Goal: Task Accomplishment & Management: Manage account settings

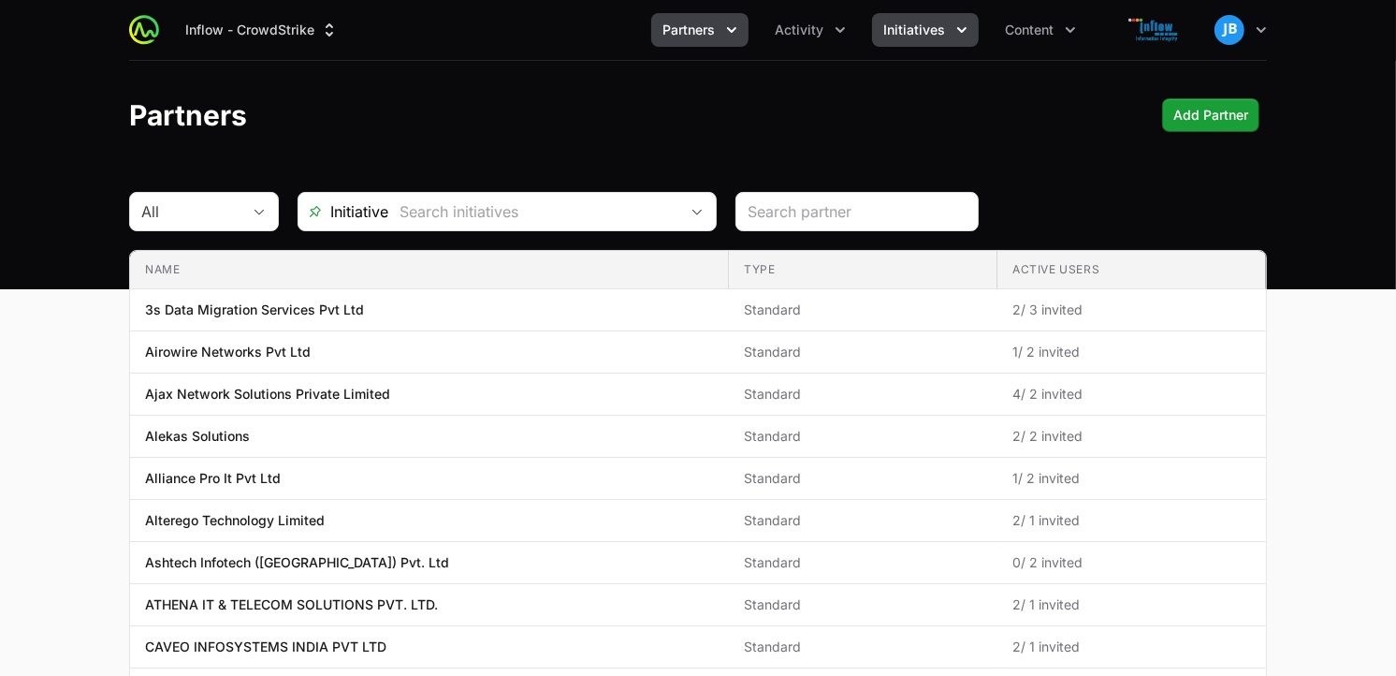
click at [947, 25] on button "Initiatives" at bounding box center [925, 30] width 107 height 34
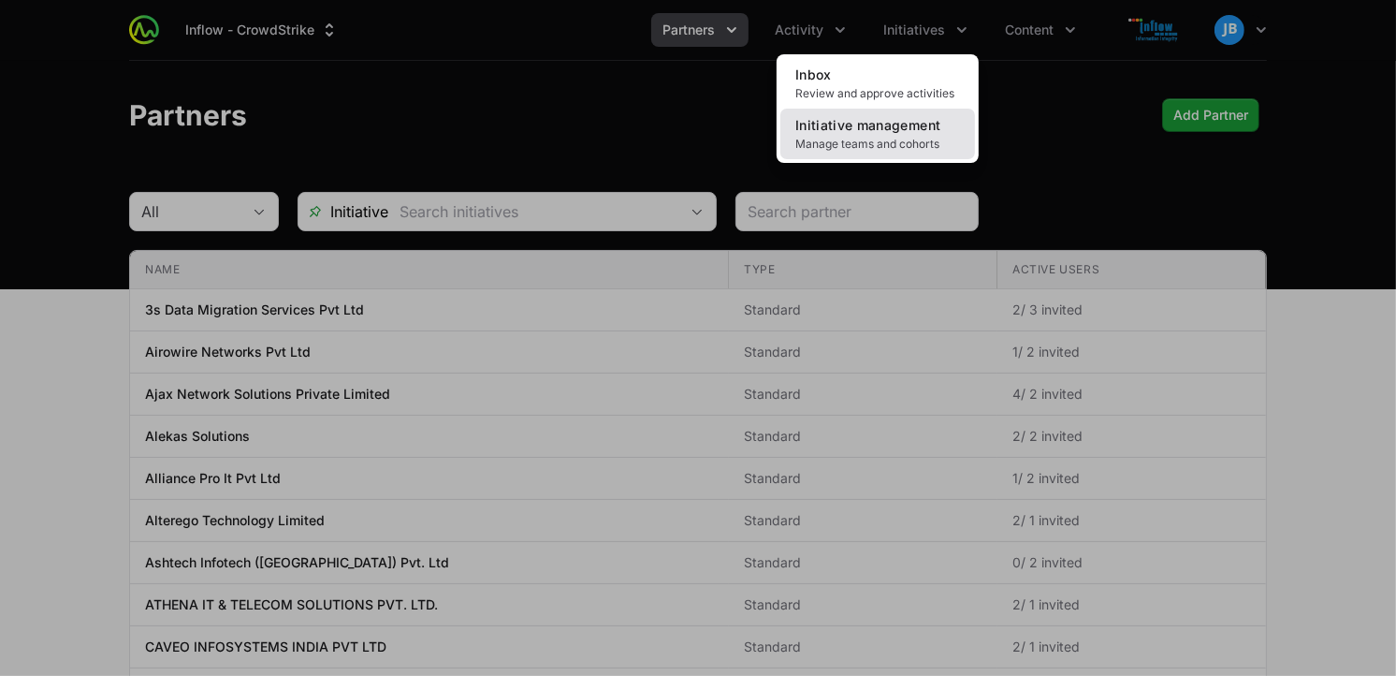
click at [883, 137] on span "Manage teams and cohorts" at bounding box center [877, 144] width 165 height 15
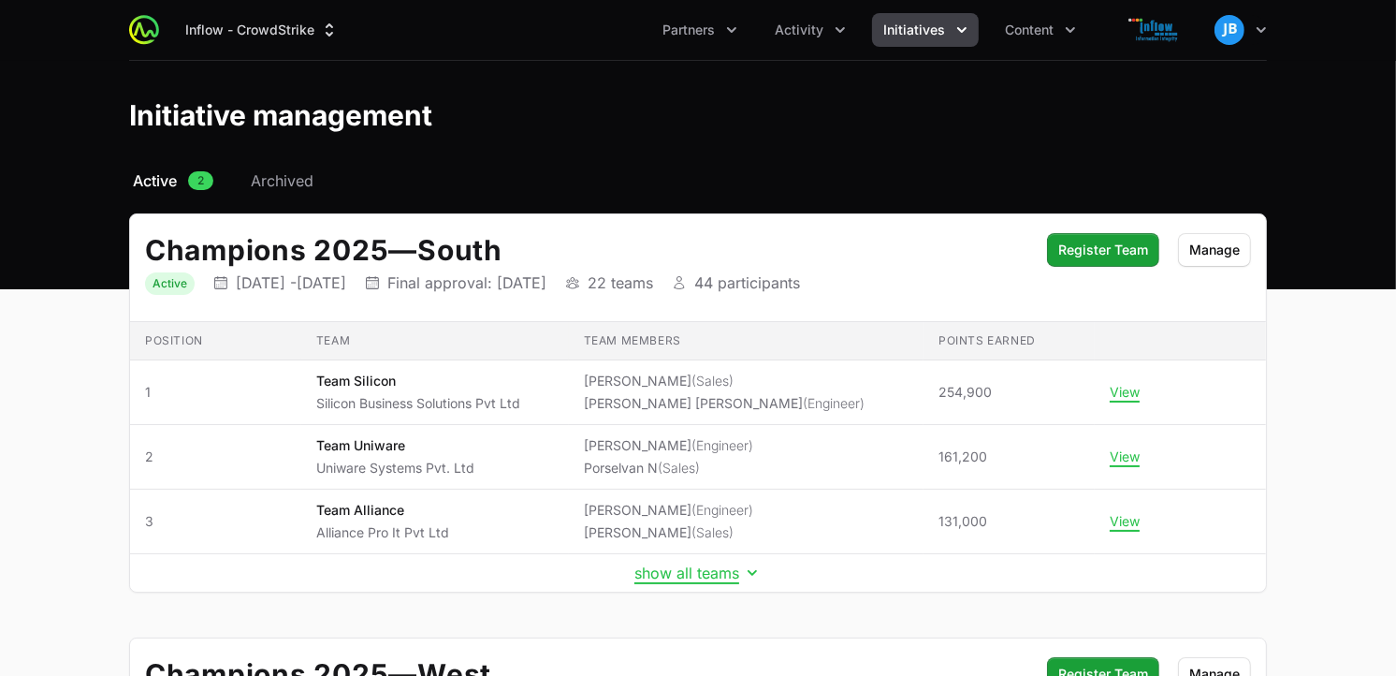
click at [1051, 31] on span "Content" at bounding box center [1029, 30] width 49 height 19
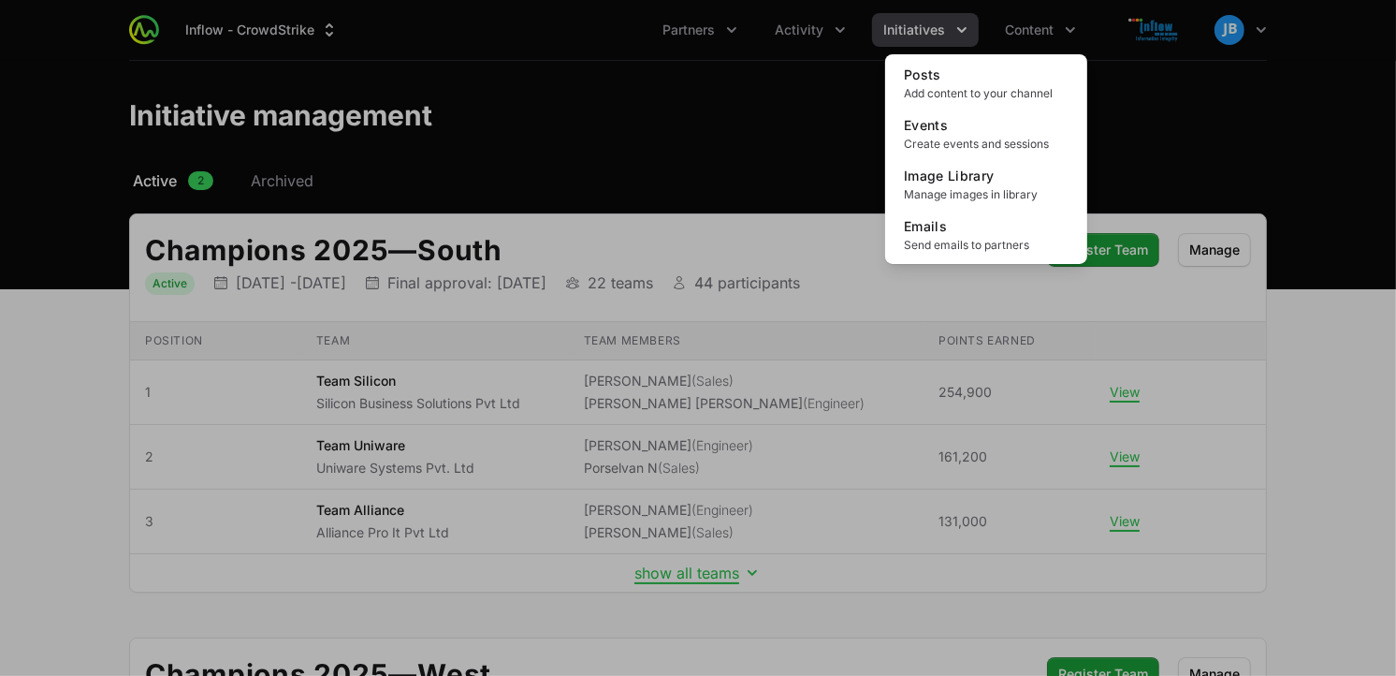
click at [936, 30] on div "Content menu" at bounding box center [698, 338] width 1396 height 676
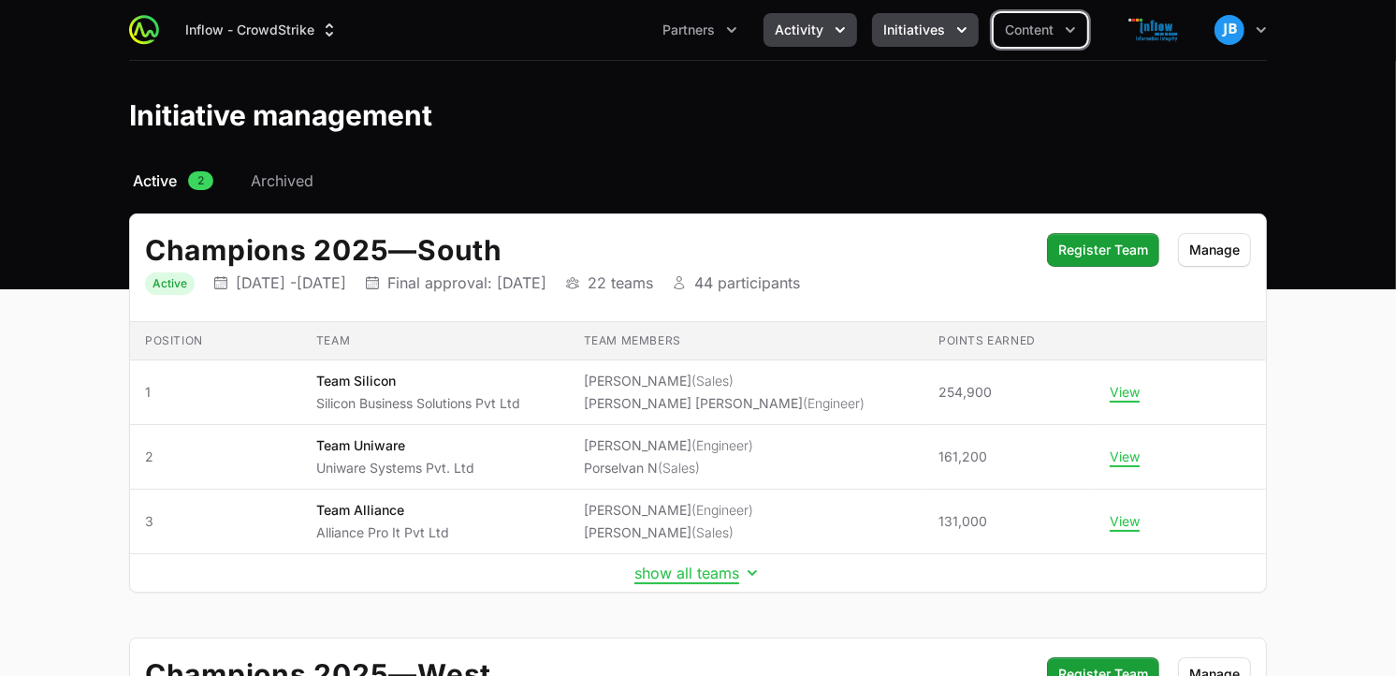
click at [808, 33] on span "Activity" at bounding box center [799, 30] width 49 height 19
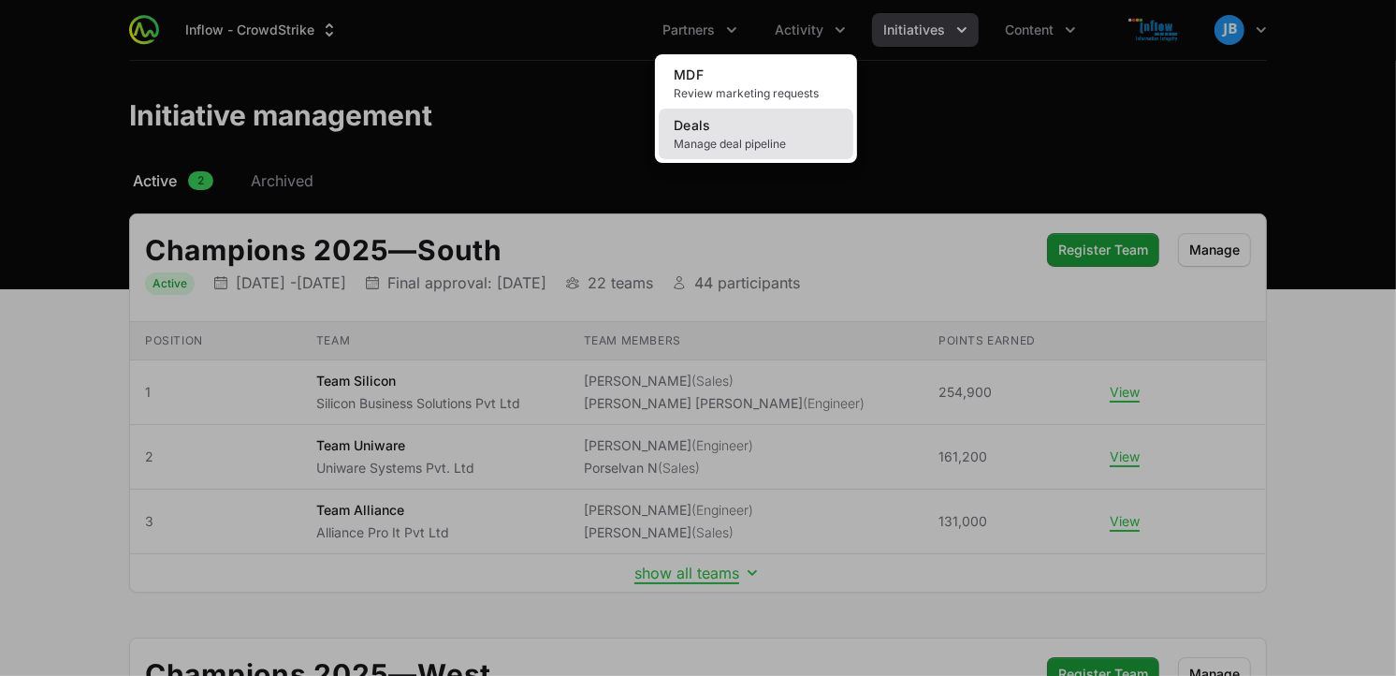
click at [737, 129] on link "Deals Manage deal pipeline" at bounding box center [756, 134] width 195 height 51
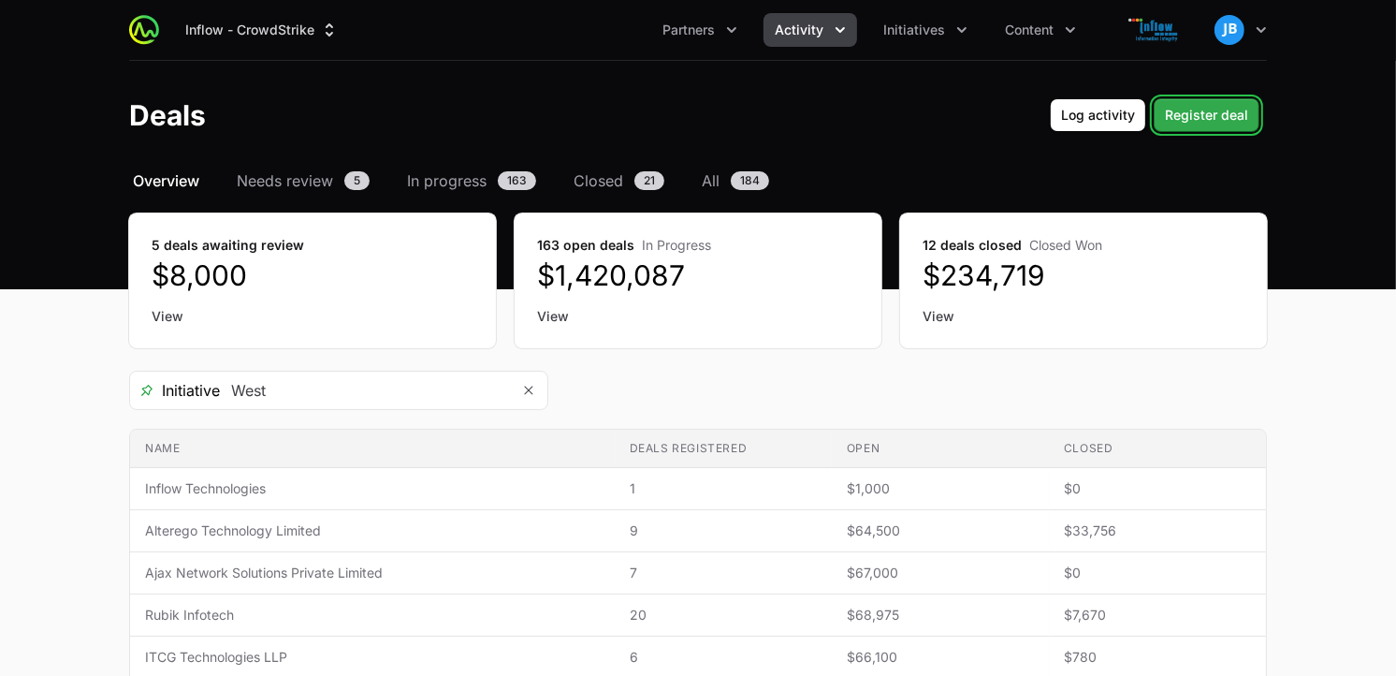
click at [1170, 113] on span "Register deal" at bounding box center [1206, 115] width 83 height 22
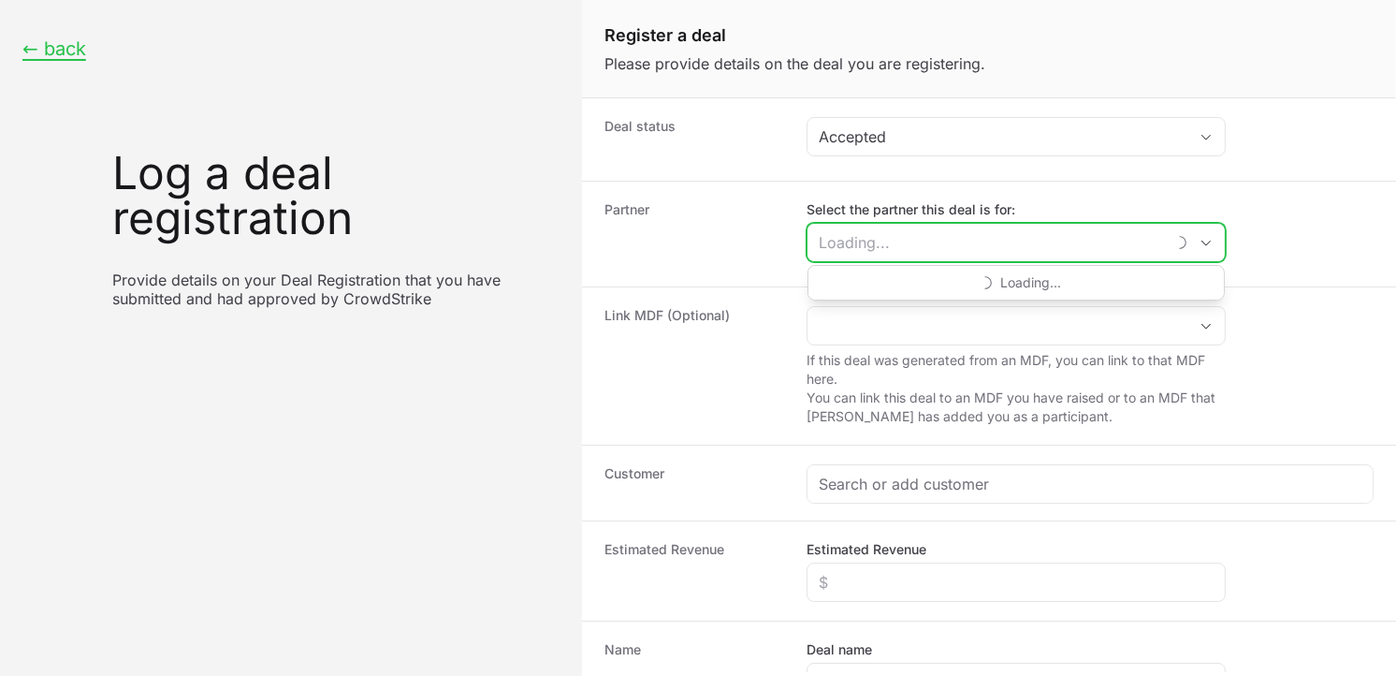
click at [948, 247] on input "Select the partner this deal is for:" at bounding box center [986, 242] width 357 height 37
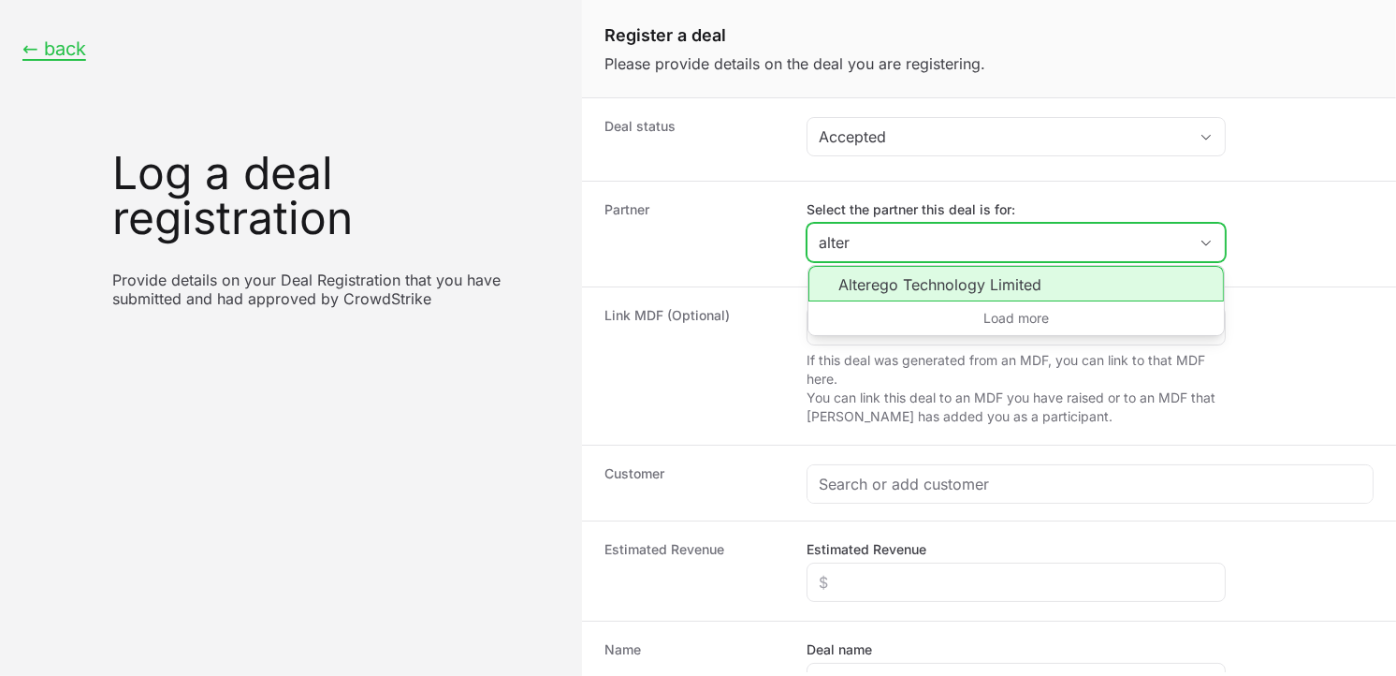
click at [906, 287] on li "Alterego Technology Limited" at bounding box center [1017, 284] width 416 height 36
type input "Alterego Technology Limited"
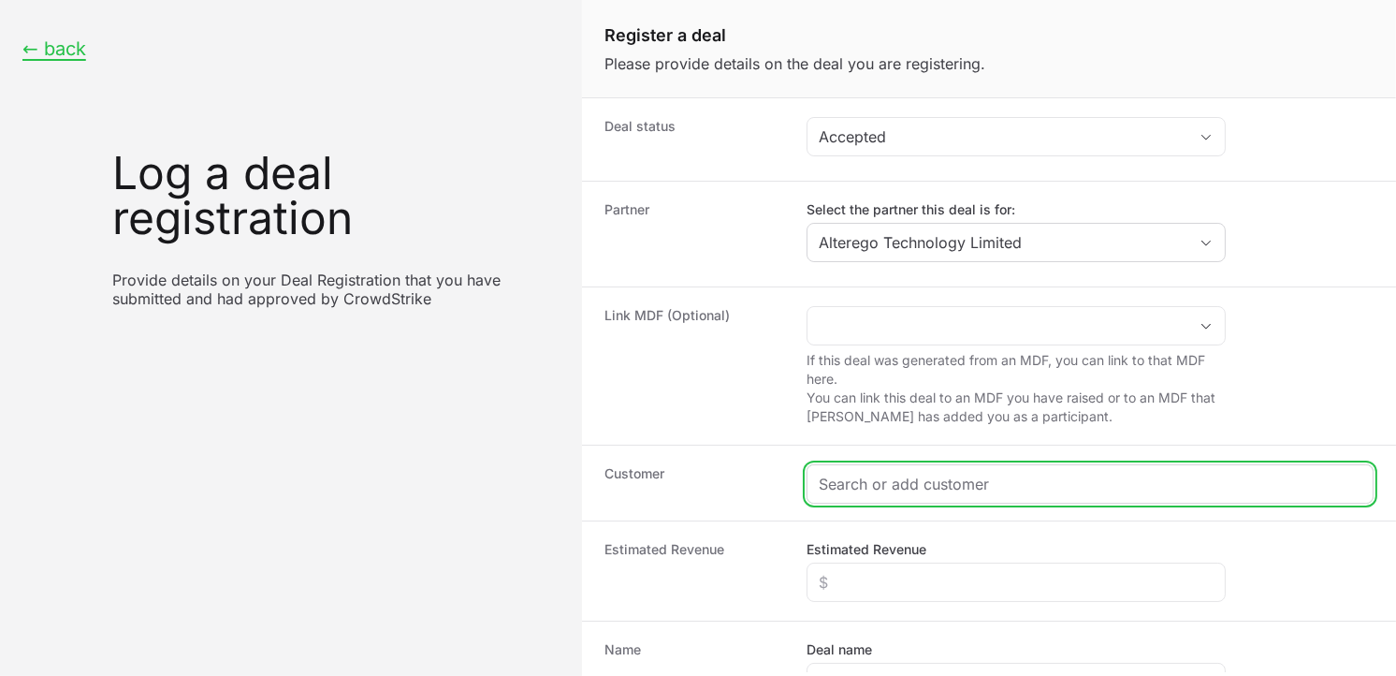
click at [906, 477] on input "Create activity form" at bounding box center [1090, 484] width 543 height 22
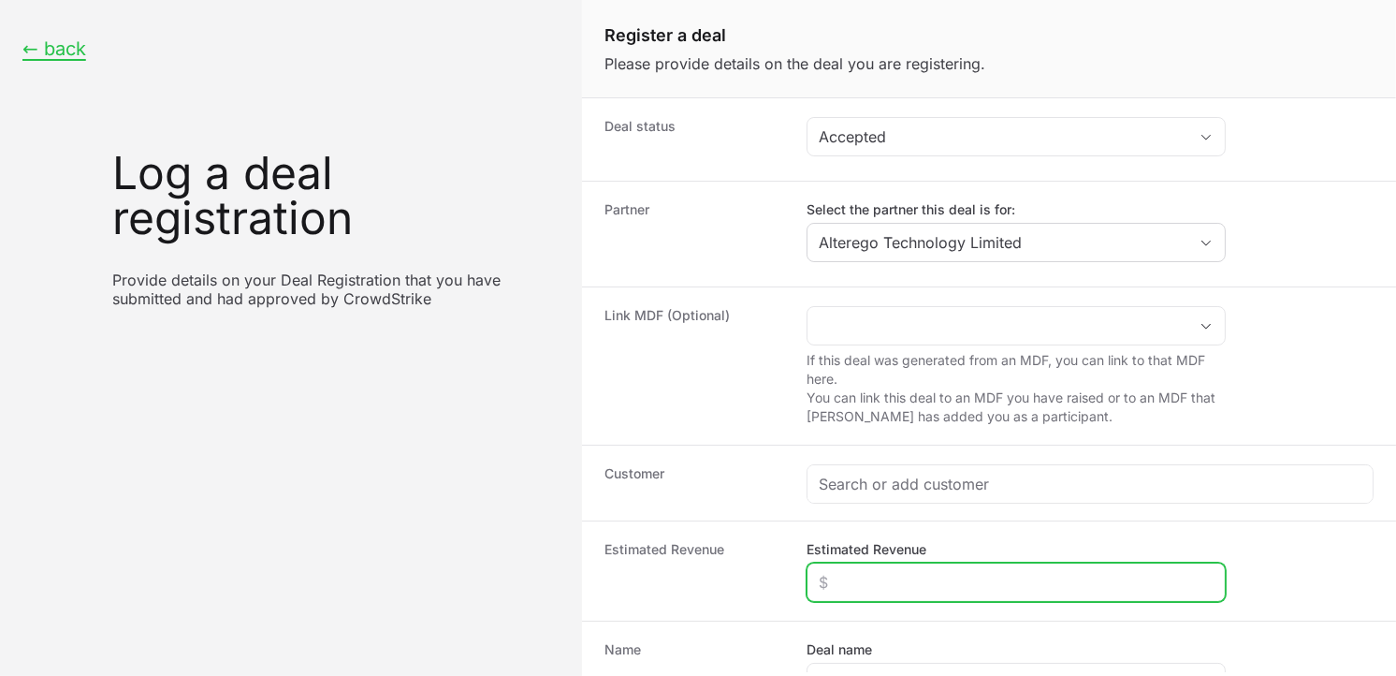
click at [890, 575] on input "Estimated Revenue" at bounding box center [1016, 582] width 395 height 22
type input "$13,500"
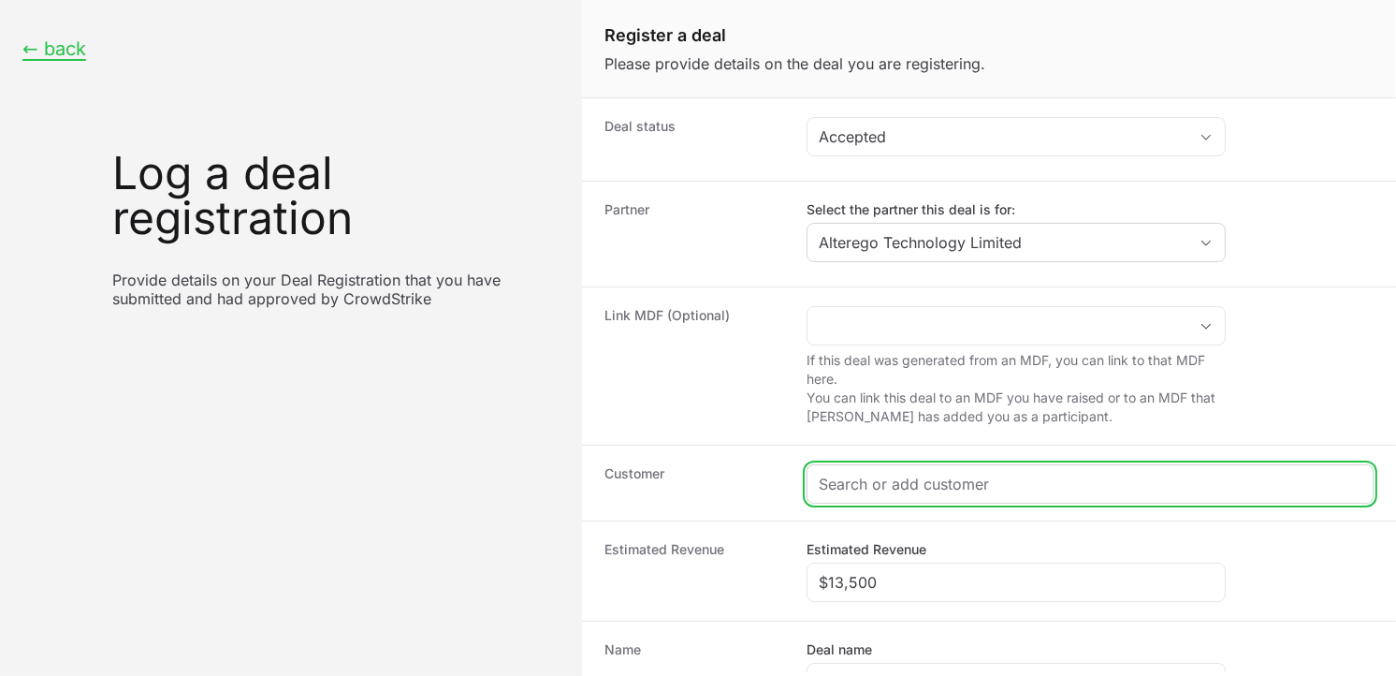
click at [891, 475] on input "Create activity form" at bounding box center [1090, 484] width 543 height 22
paste input "ami lifesciences pvt ltd"
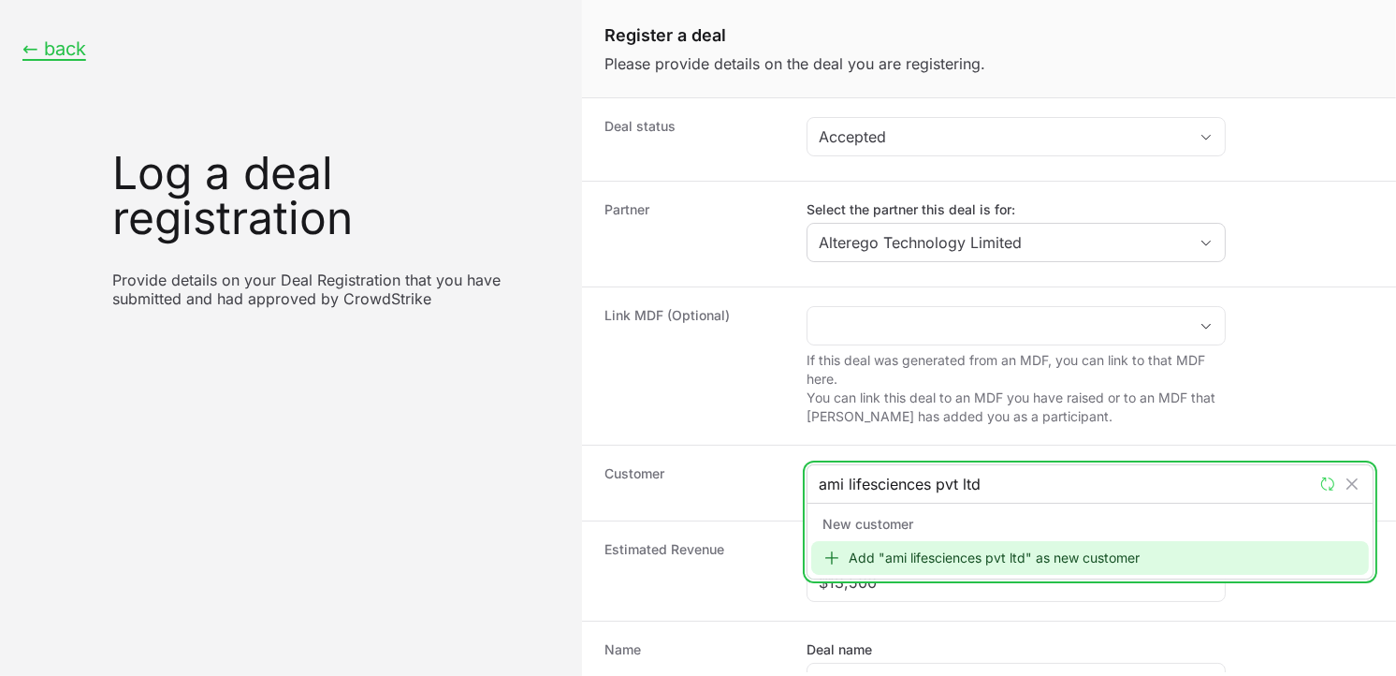
type input "ami lifesciences pvt ltd"
click at [885, 546] on div "Add "ami lifesciences pvt ltd" as new customer" at bounding box center [1090, 558] width 558 height 34
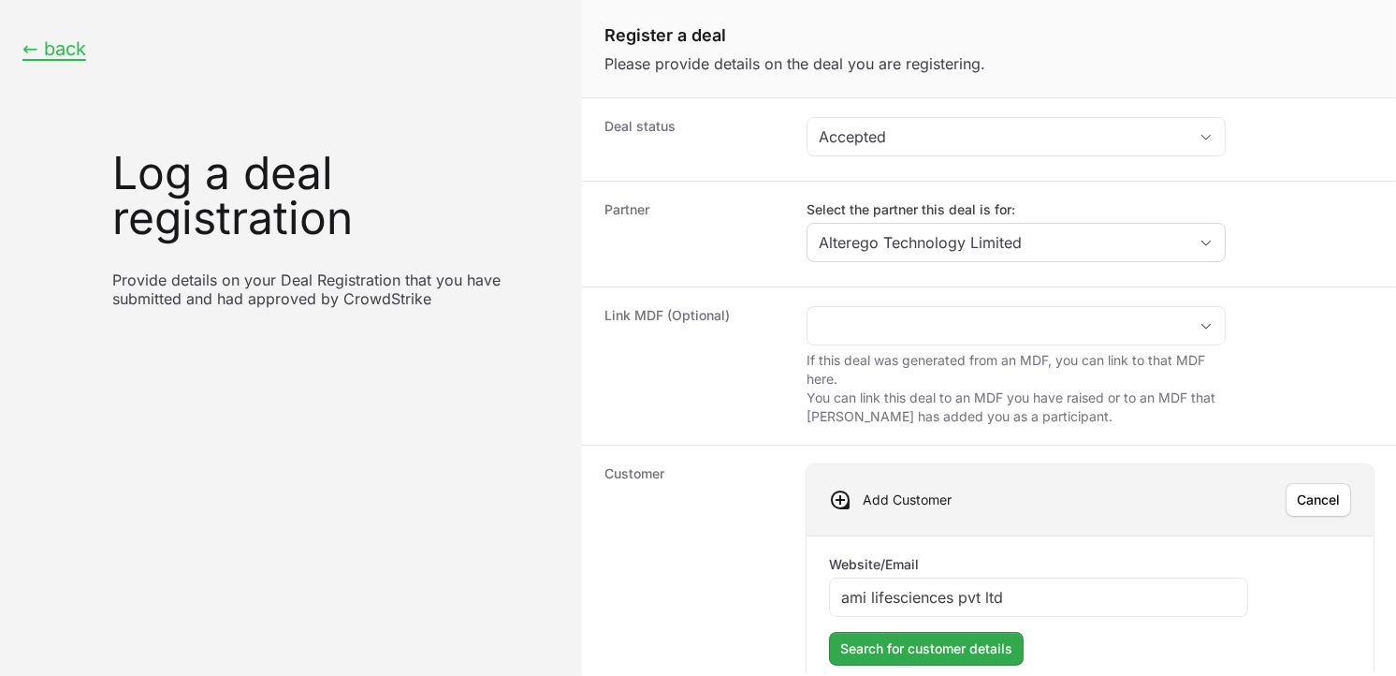
type input "ami lifesciences pvt ltd"
click at [937, 652] on span "Search for customer details" at bounding box center [926, 648] width 172 height 22
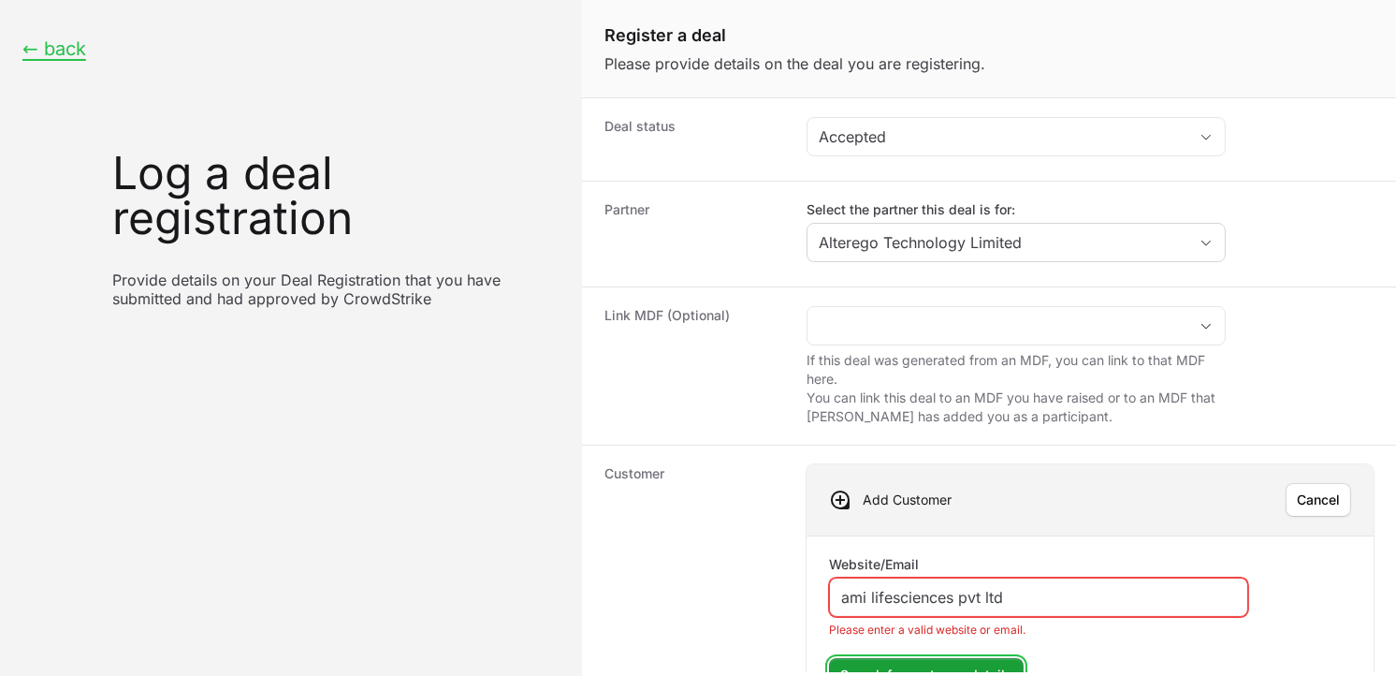
scroll to position [166, 0]
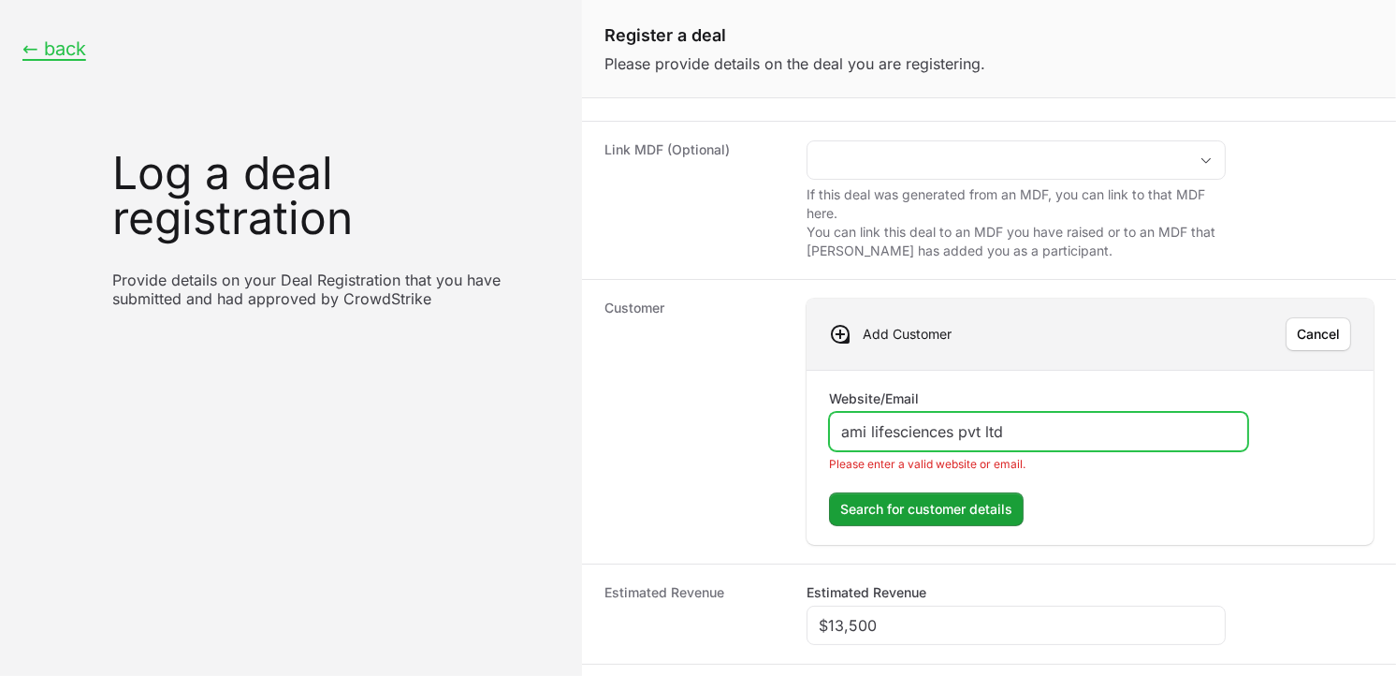
drag, startPoint x: 1023, startPoint y: 429, endPoint x: 696, endPoint y: 386, distance: 329.4
click at [696, 386] on div "Customer Add Customer Cancel Website/Email ami lifesciences pvt ltd Please ente…" at bounding box center [989, 421] width 814 height 284
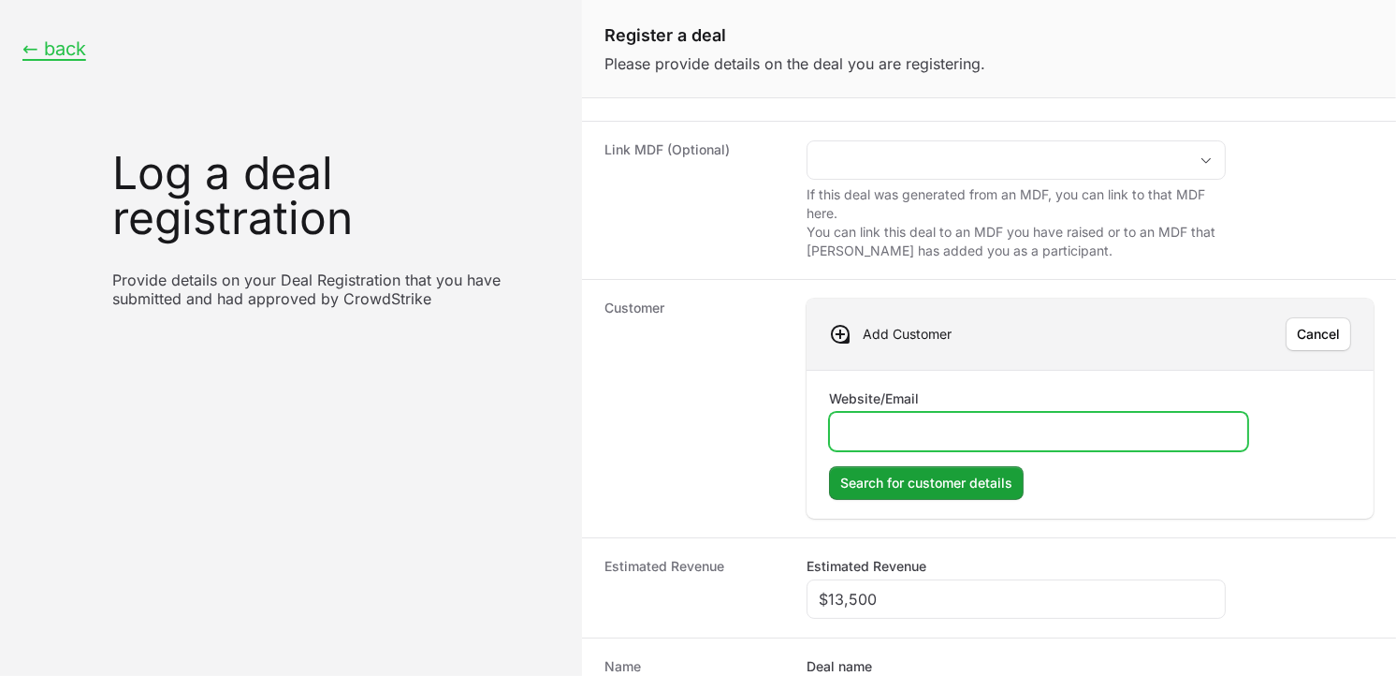
scroll to position [473, 0]
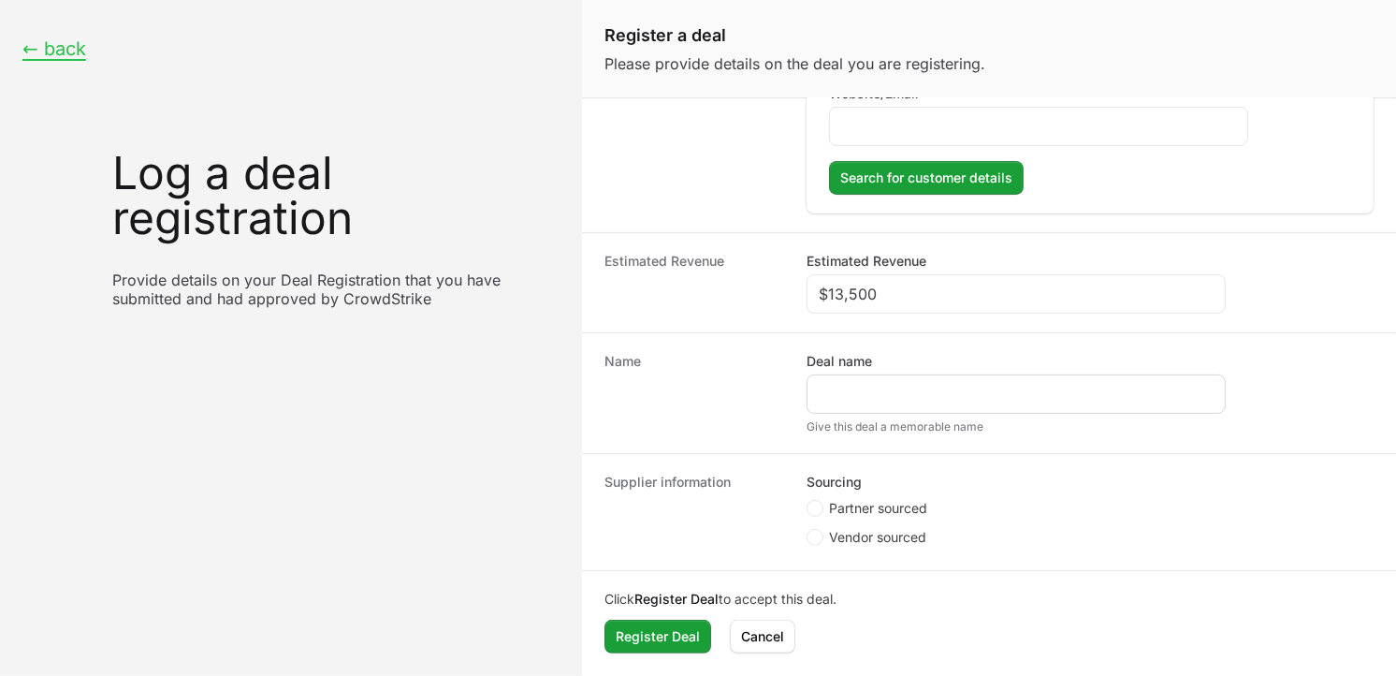
click at [847, 376] on div "Create activity form" at bounding box center [1016, 393] width 419 height 39
click at [853, 389] on input "Deal name" at bounding box center [1016, 394] width 395 height 22
paste input "ami lifesciences pvt ltd"
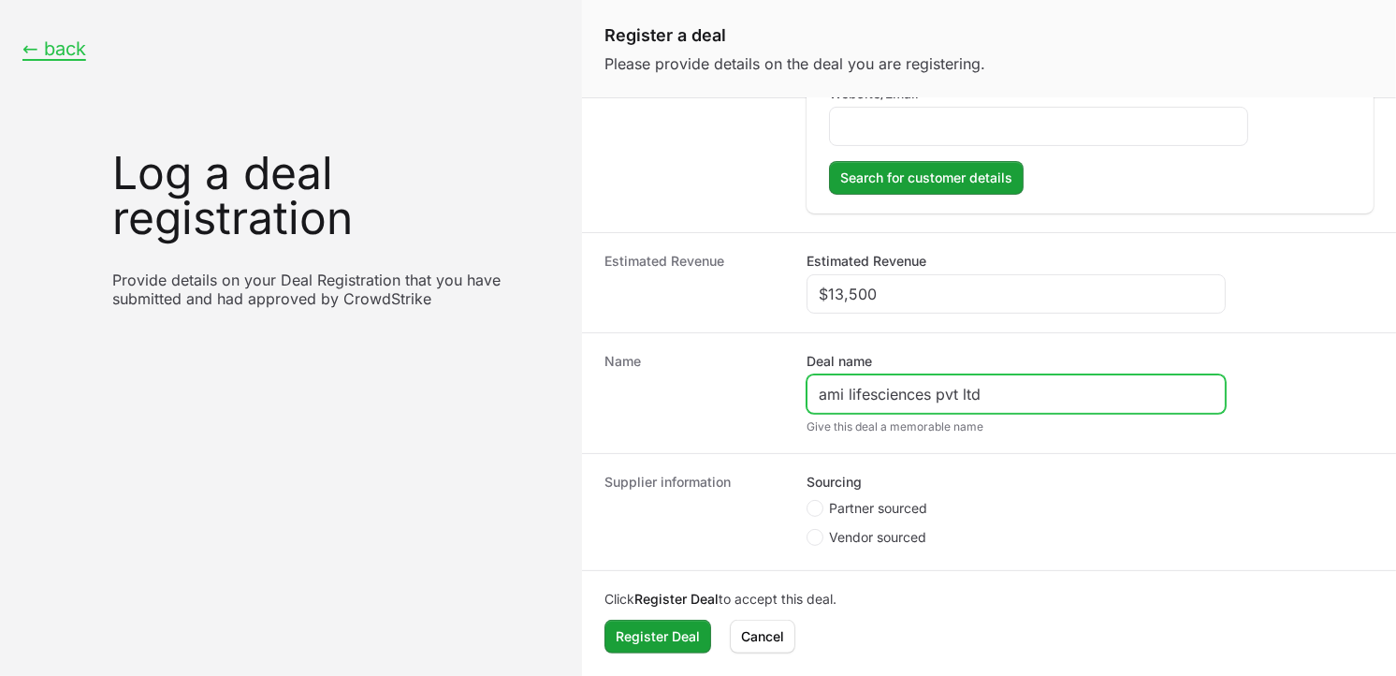
type input "ami lifesciences pvt ltd"
click at [824, 405] on div "ami lifesciences pvt ltd" at bounding box center [1016, 393] width 419 height 39
click at [817, 503] on icon "Create activity form" at bounding box center [814, 508] width 7 height 15
radio input "true"
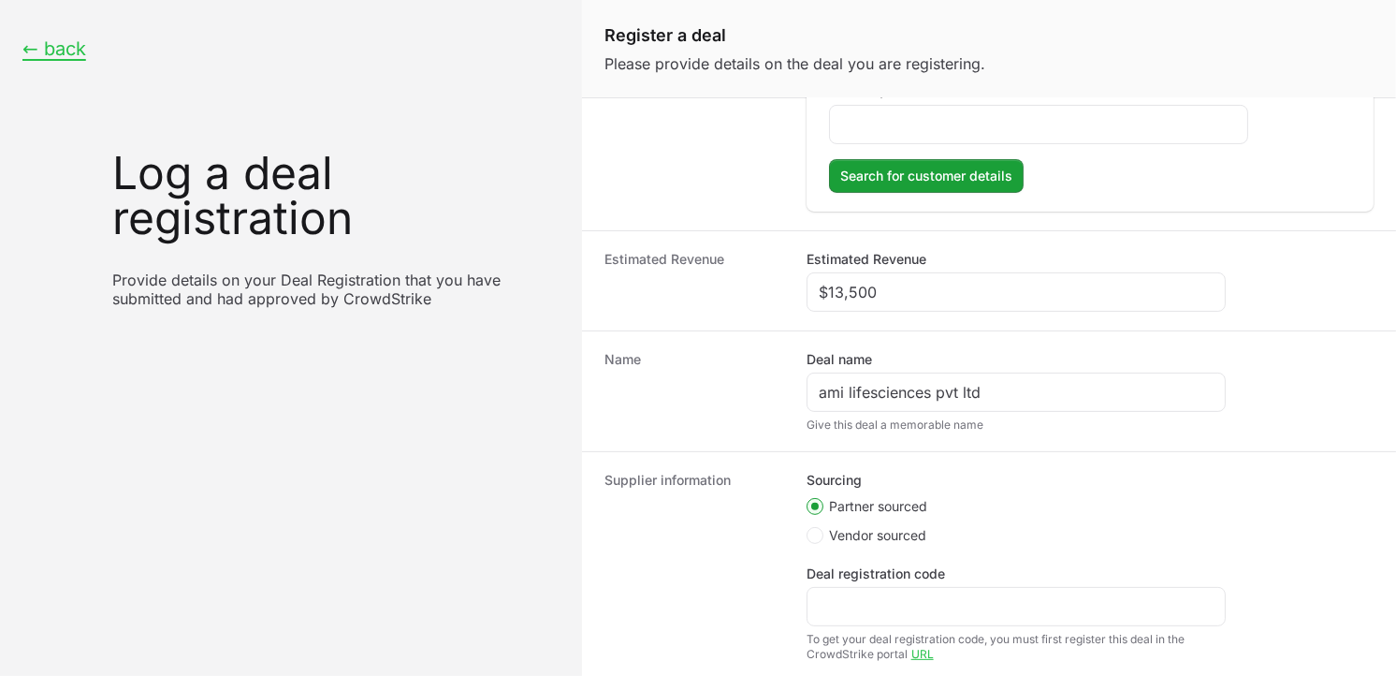
scroll to position [328, 0]
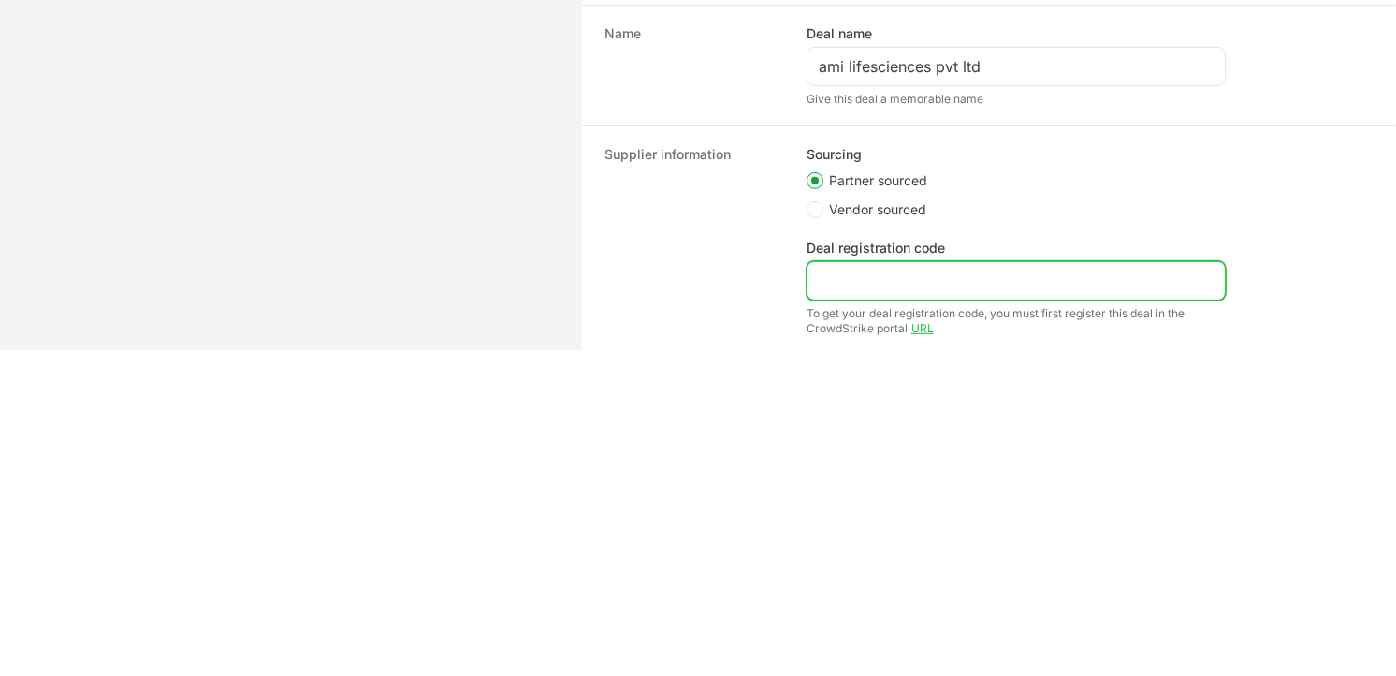
click at [819, 270] on input "Deal registration code" at bounding box center [1016, 281] width 395 height 22
paste input "DR-85c49527"
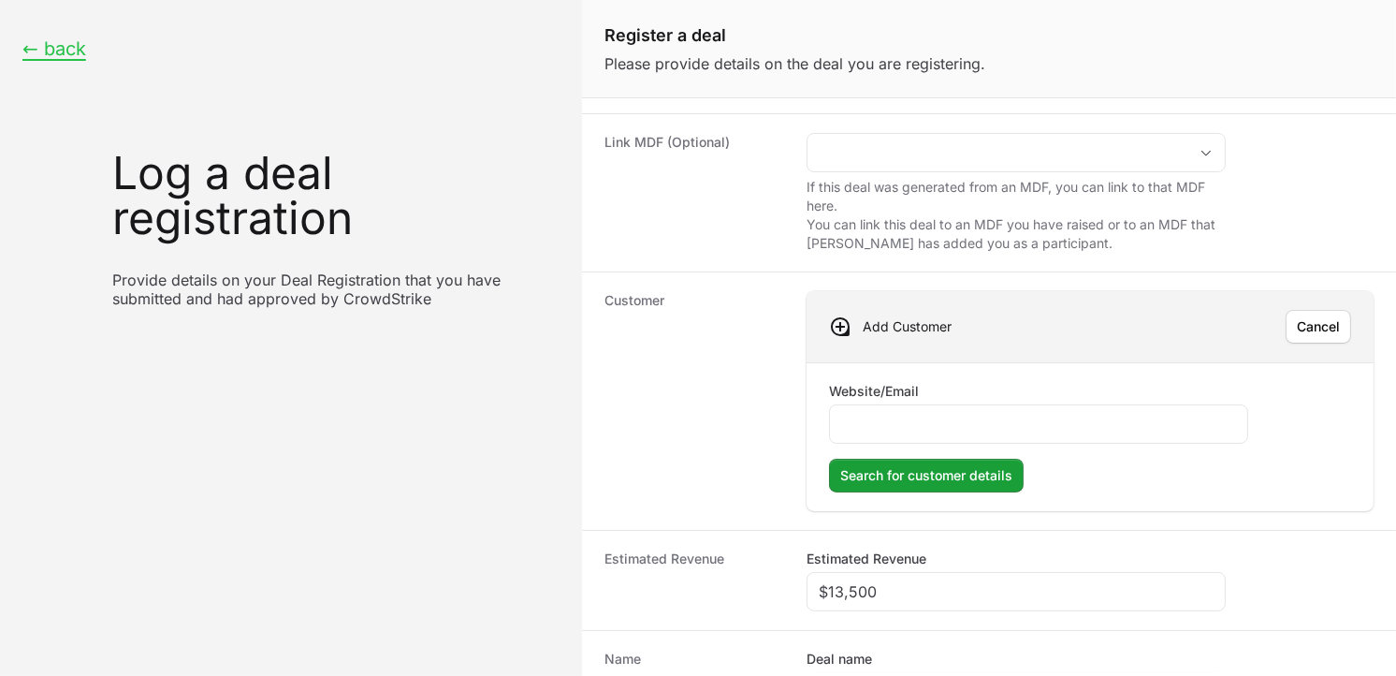
scroll to position [171, 0]
type input "DR-85c49527"
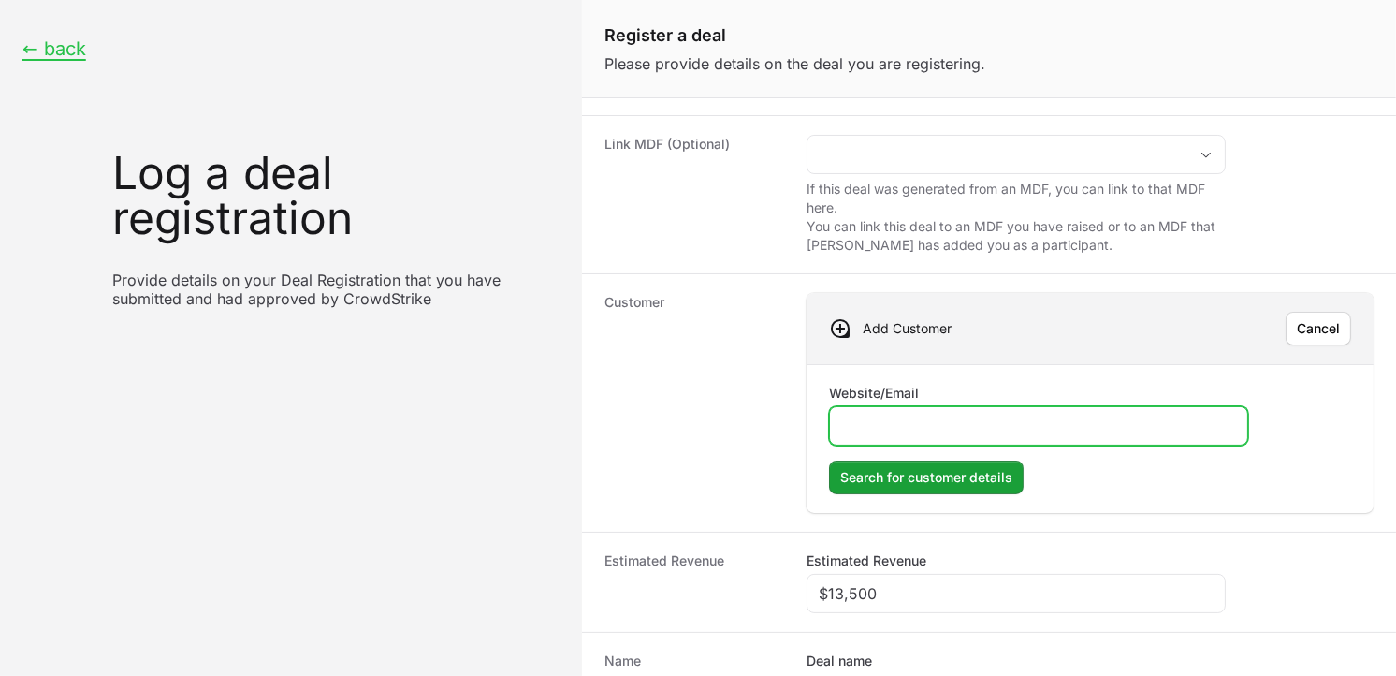
click at [1001, 427] on input "Website/Email" at bounding box center [1038, 426] width 395 height 22
paste input "[URL][DOMAIN_NAME]"
type input "[URL][DOMAIN_NAME]"
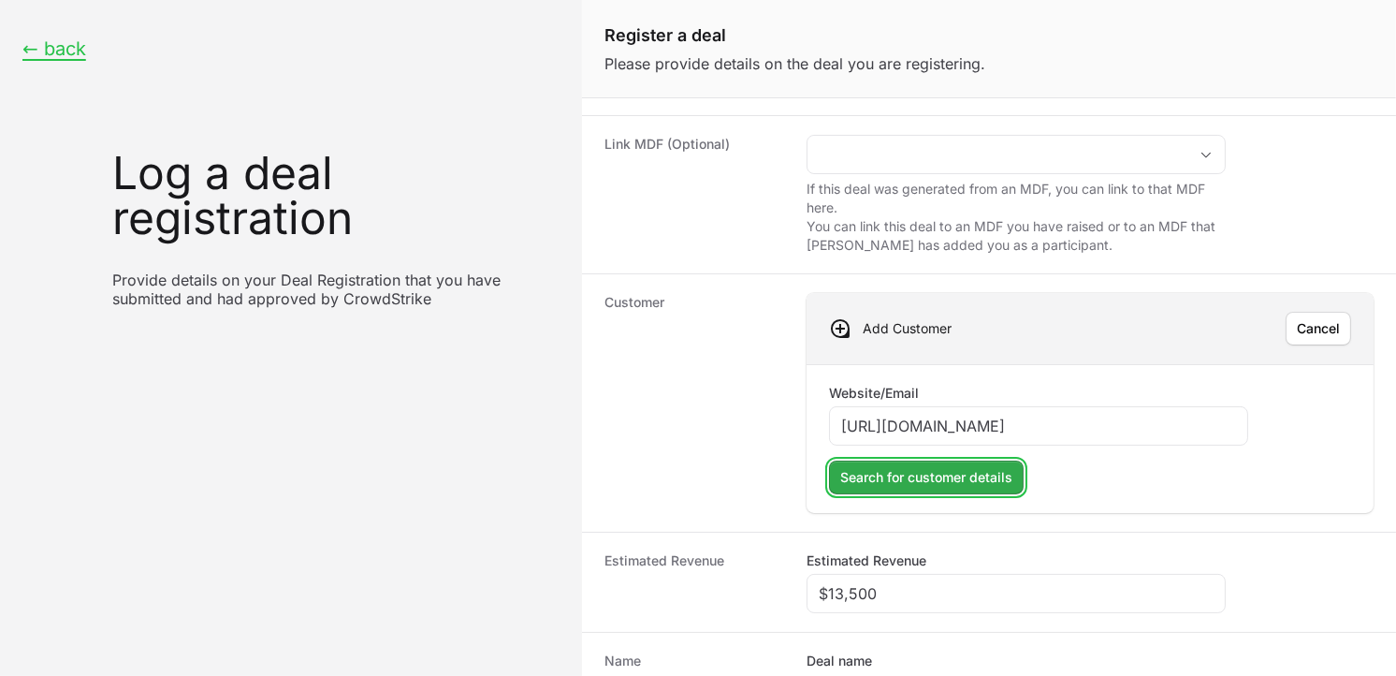
click at [926, 491] on button "Search for customer details" at bounding box center [926, 477] width 195 height 34
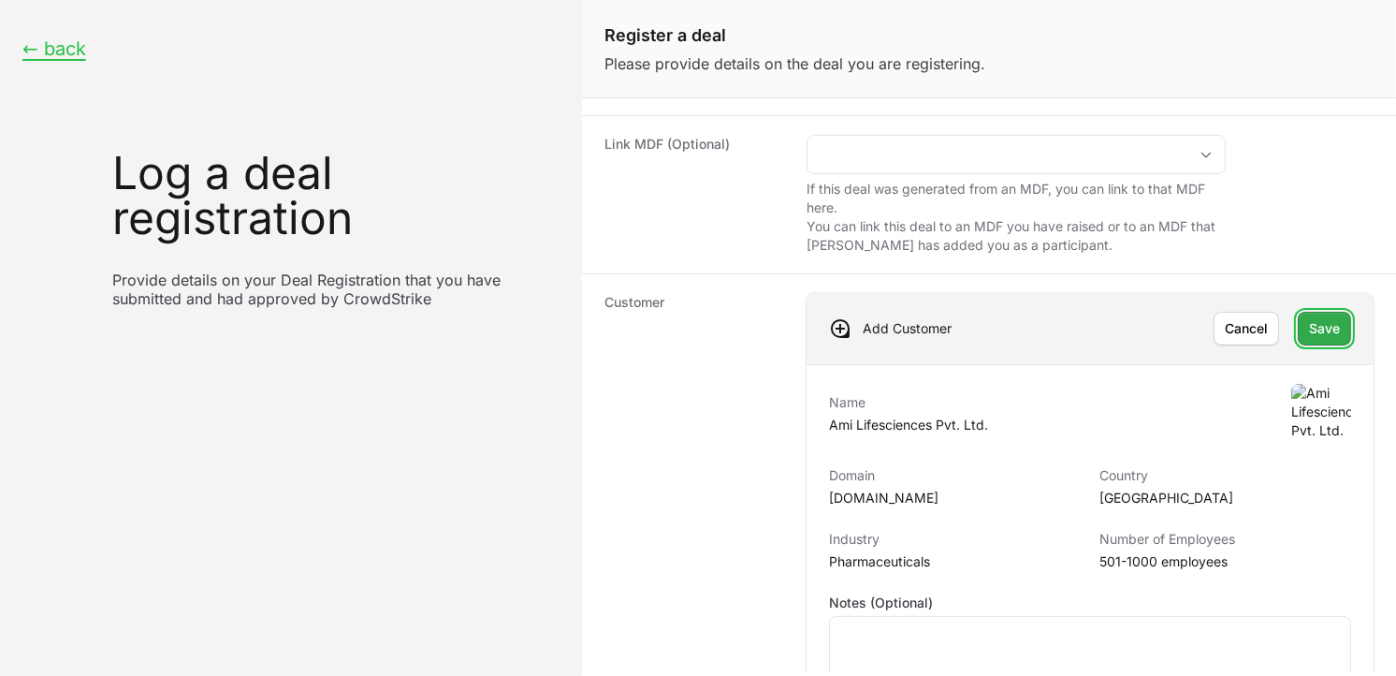
click at [1317, 328] on span "Save" at bounding box center [1324, 328] width 31 height 22
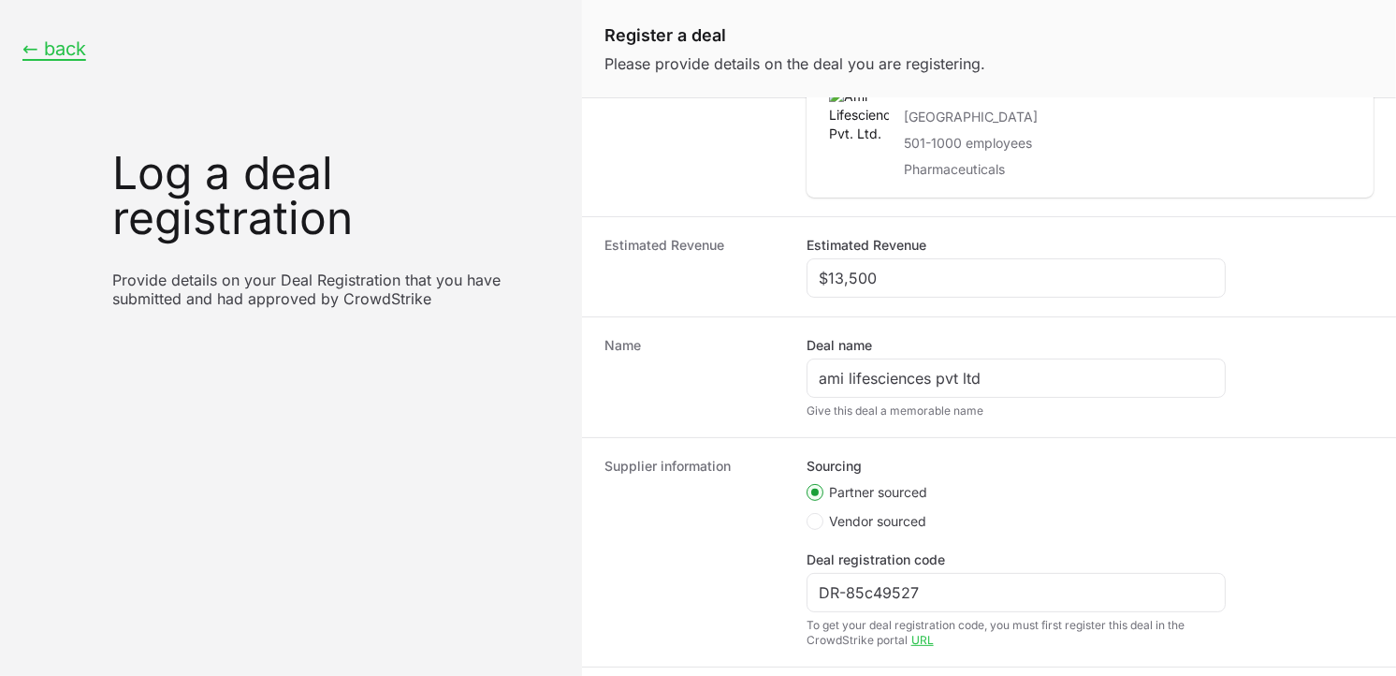
scroll to position [526, 0]
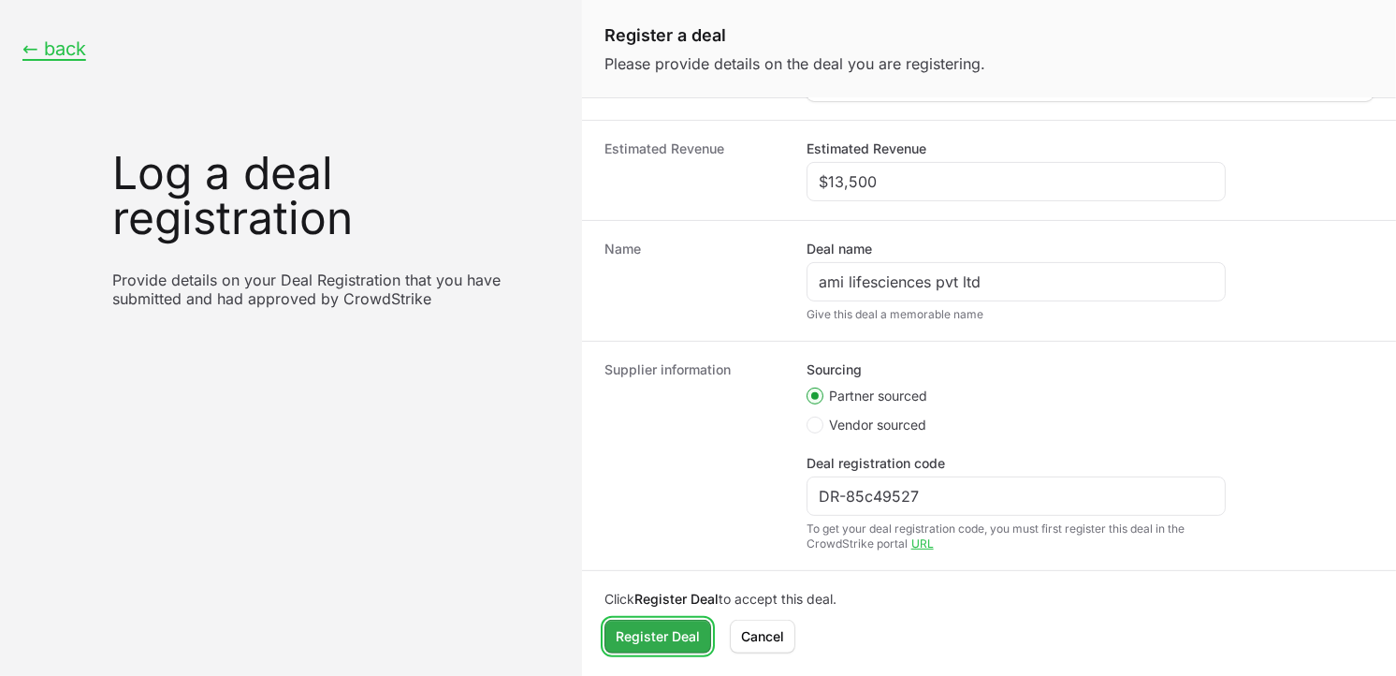
click at [653, 636] on span "Register Deal" at bounding box center [658, 636] width 84 height 22
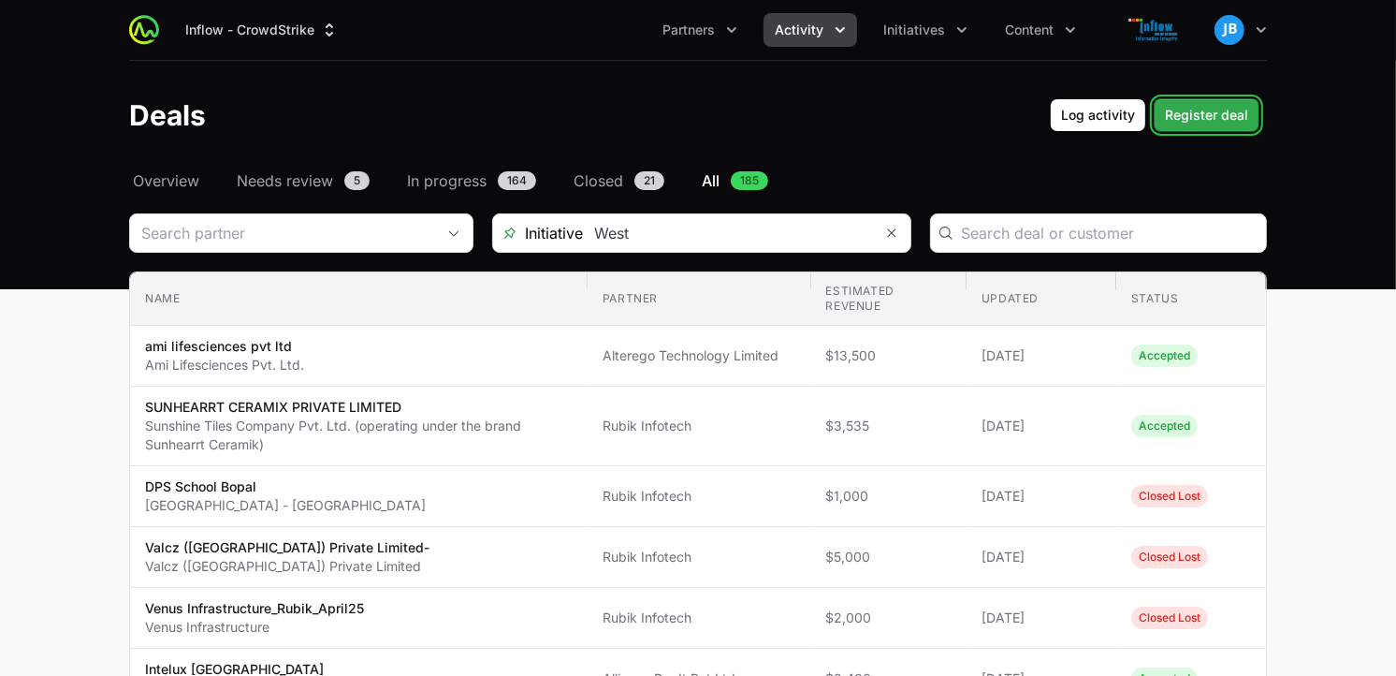
click at [1210, 117] on span "Register deal" at bounding box center [1206, 115] width 83 height 22
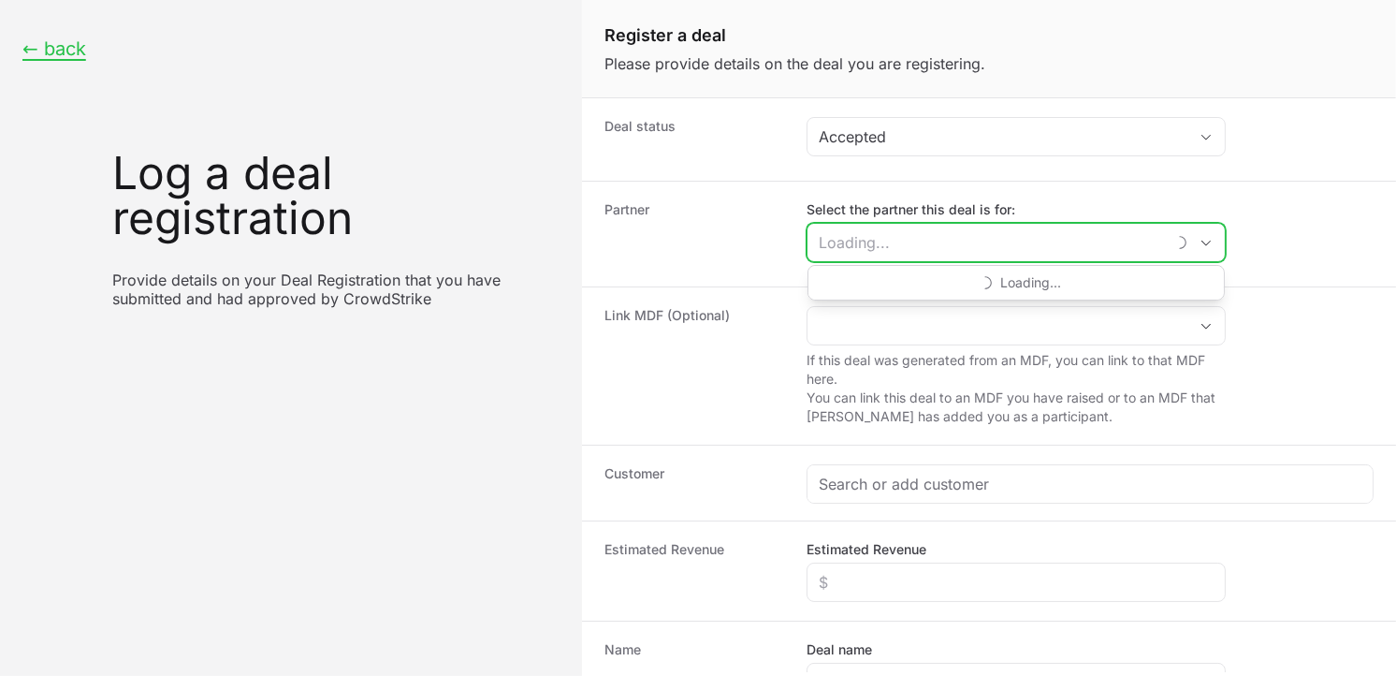
click at [905, 240] on input "Select the partner this deal is for:" at bounding box center [986, 242] width 357 height 37
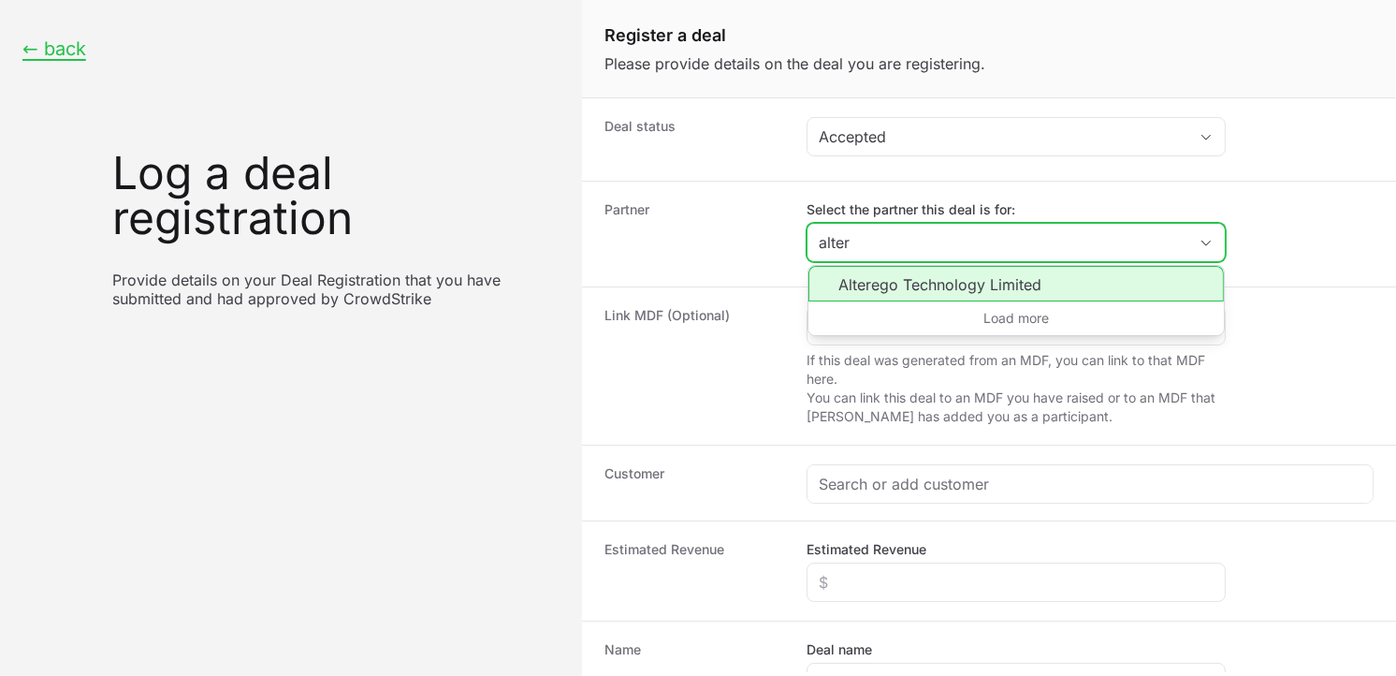
click at [899, 276] on li "Alterego Technology Limited" at bounding box center [1017, 284] width 416 height 36
type input "Alterego Technology Limited"
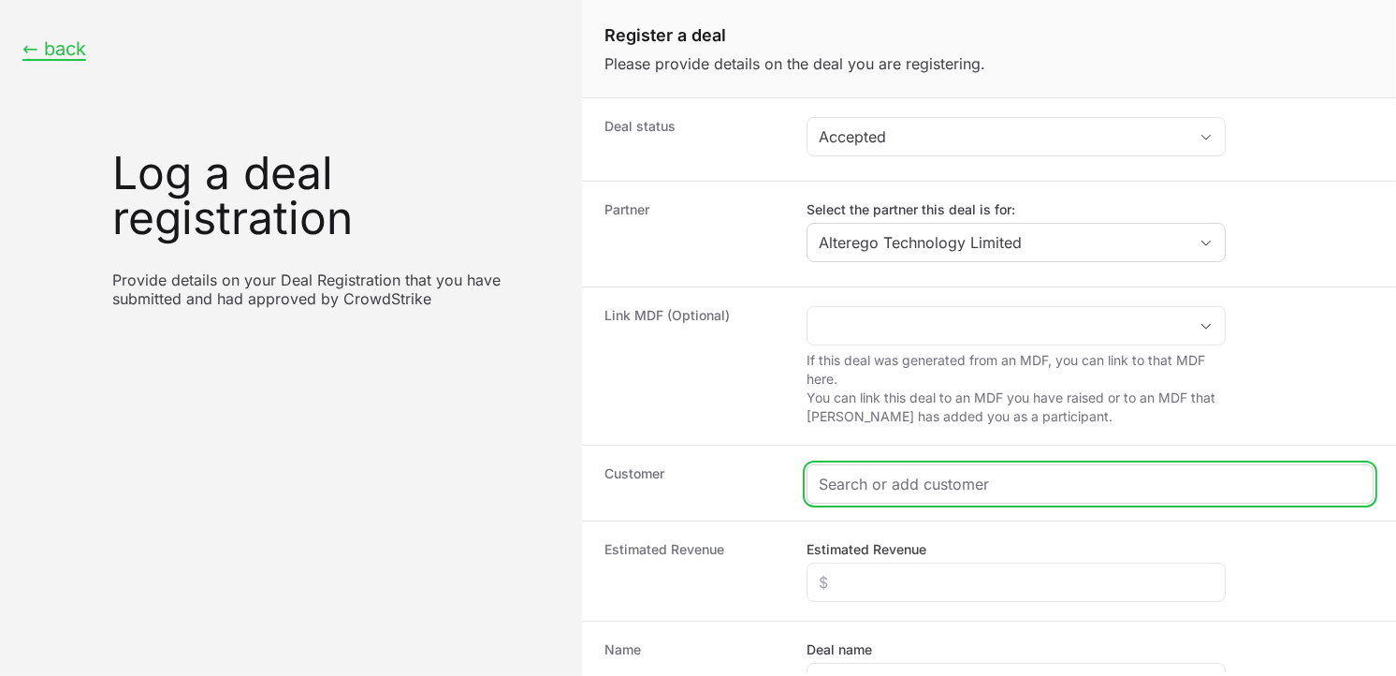
click at [892, 477] on input "Create activity form" at bounding box center [1090, 484] width 543 height 22
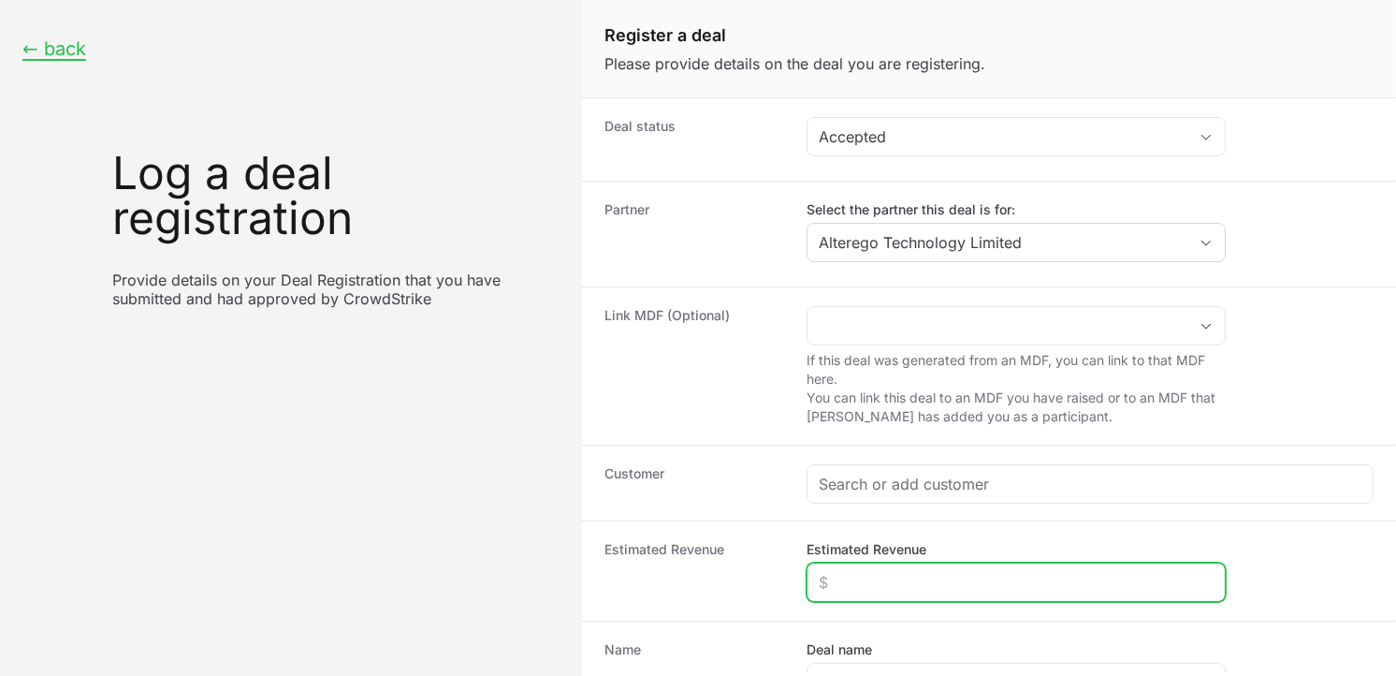
click at [890, 574] on input "Estimated Revenue" at bounding box center [1016, 582] width 395 height 22
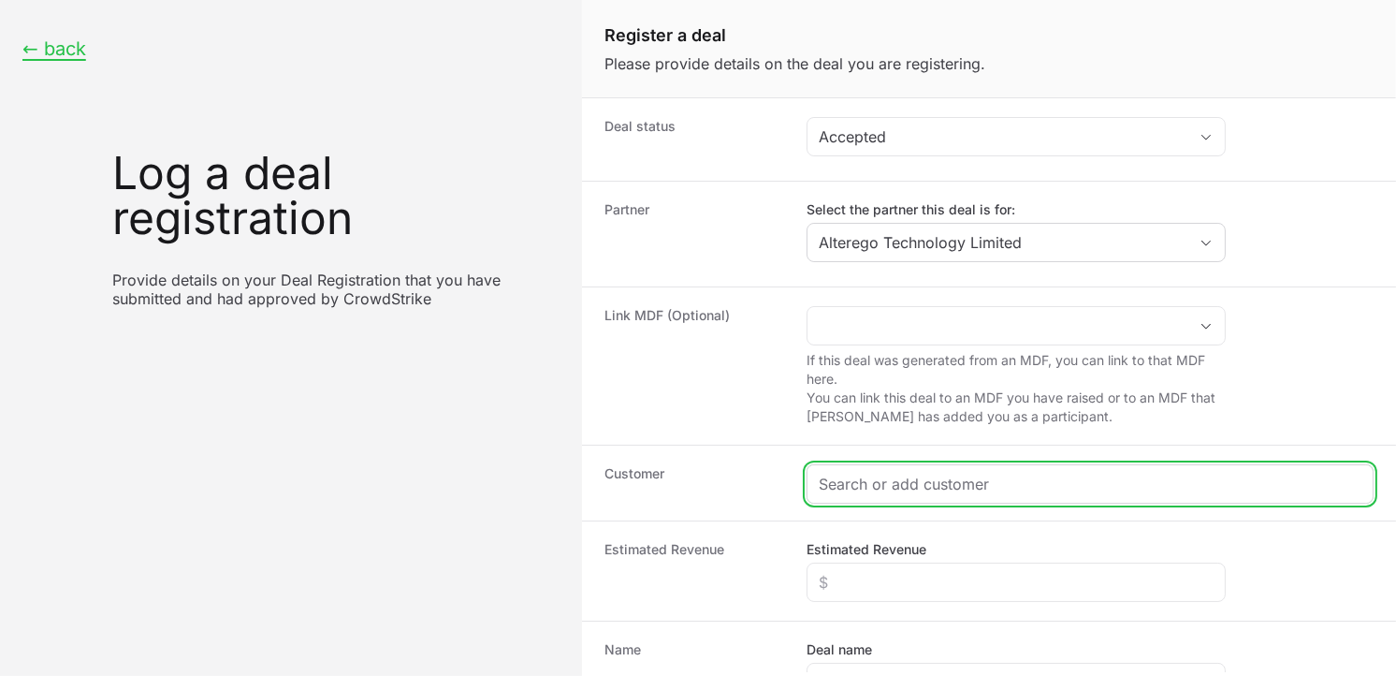
click at [949, 490] on input "Create activity form" at bounding box center [1090, 484] width 543 height 22
paste input "[URL][DOMAIN_NAME]"
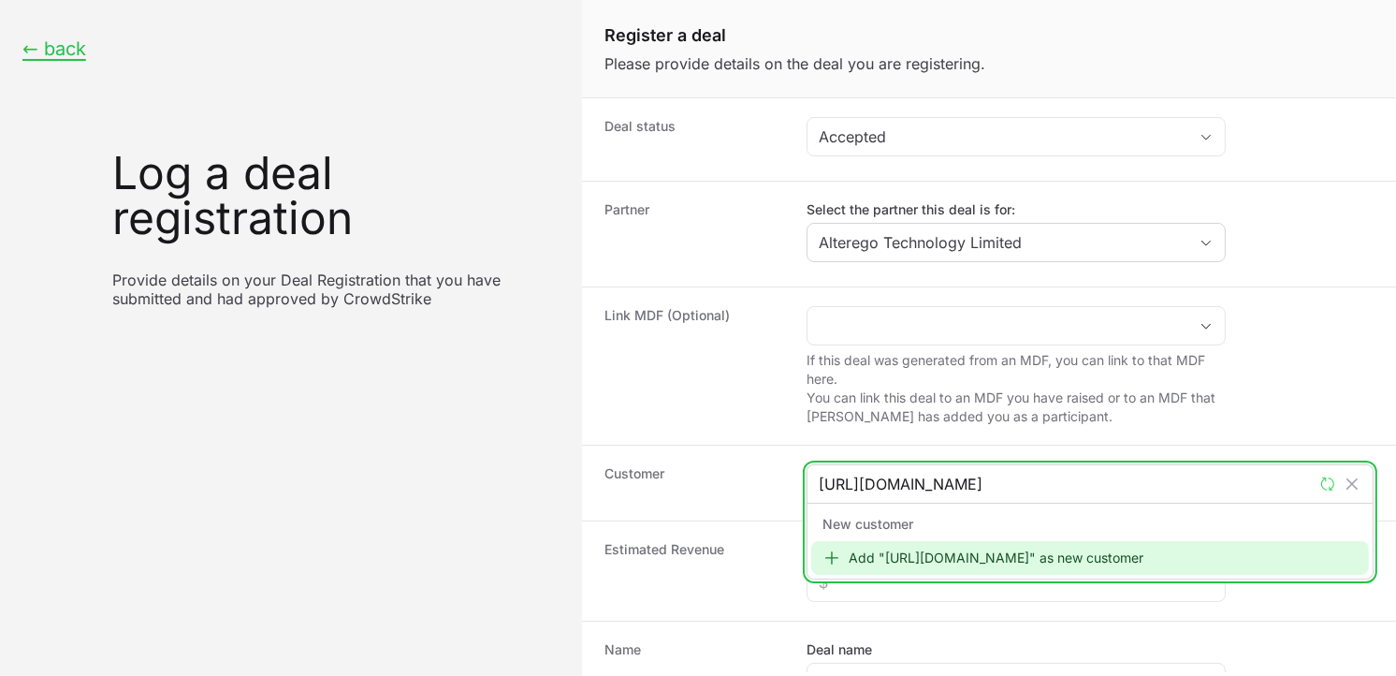
type input "[URL][DOMAIN_NAME]"
click at [867, 556] on div "Add "[URL][DOMAIN_NAME]" as new customer" at bounding box center [1090, 558] width 558 height 34
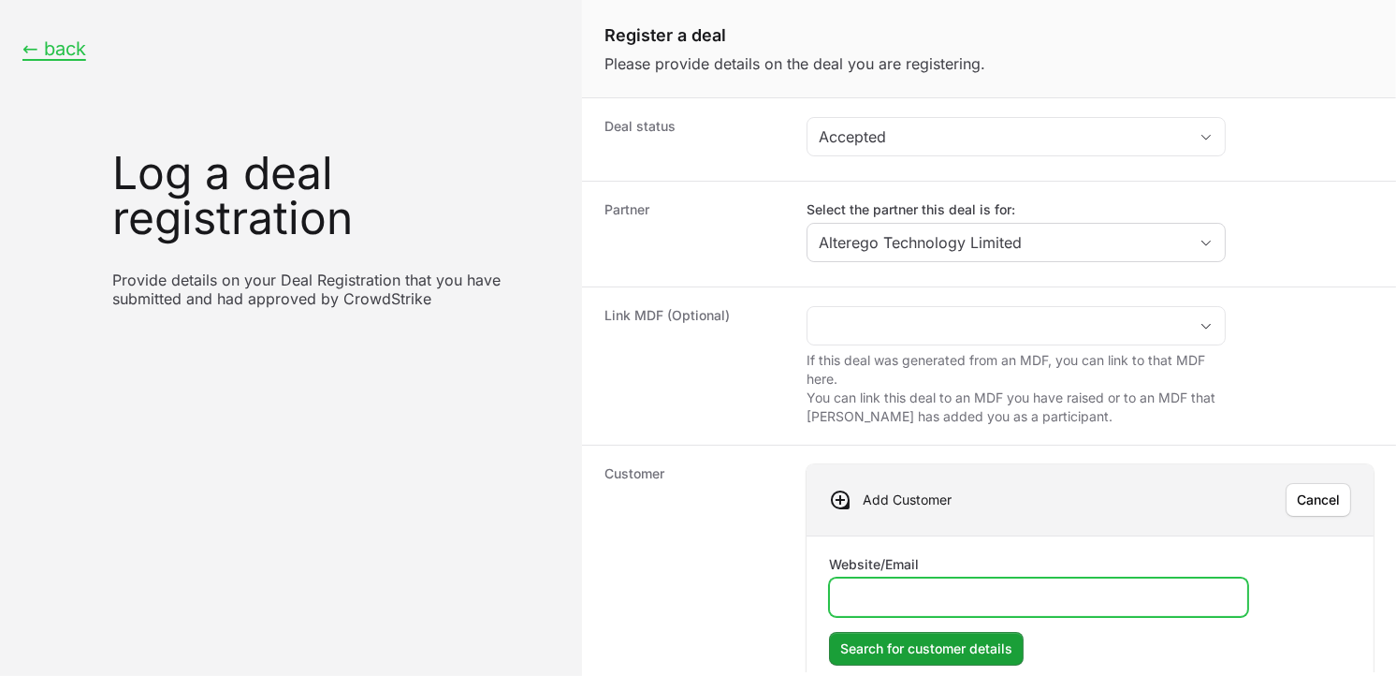
click at [882, 588] on input "Website/Email" at bounding box center [1038, 597] width 395 height 22
paste input "[URL][DOMAIN_NAME]"
type input "[URL][DOMAIN_NAME]"
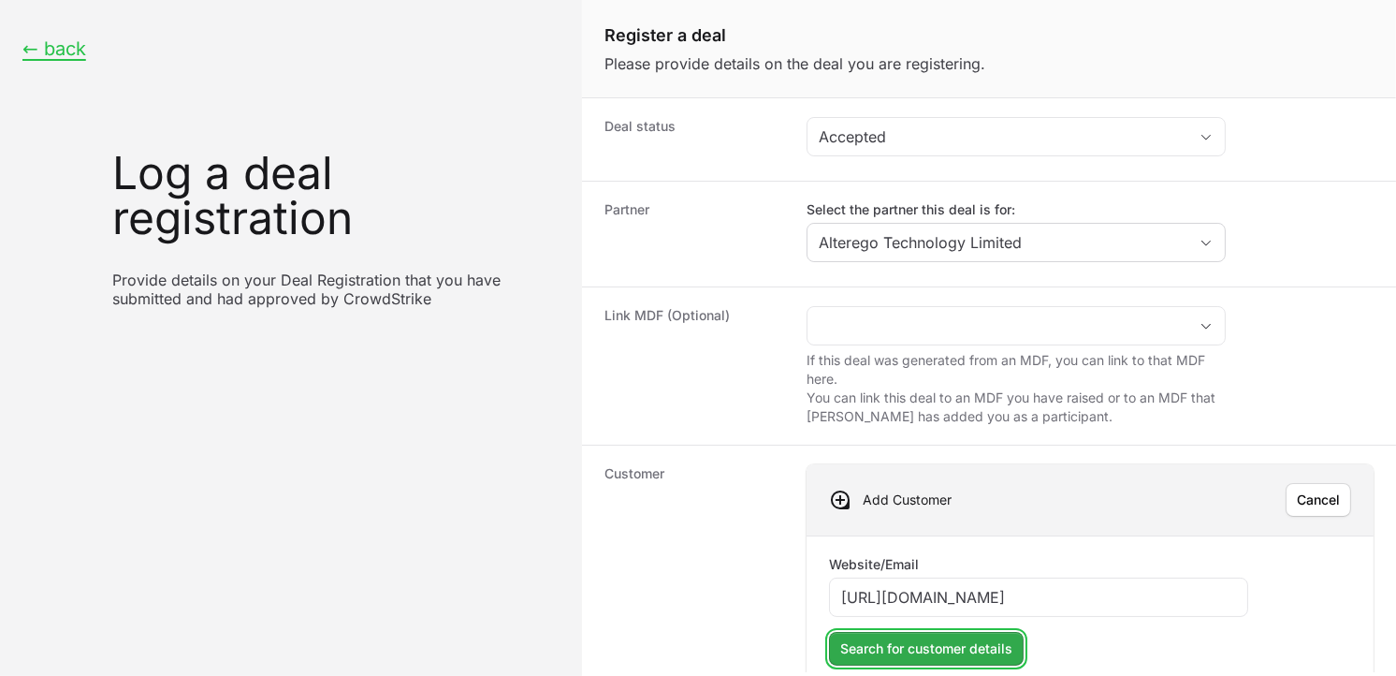
click at [925, 653] on span "Search for customer details" at bounding box center [926, 648] width 172 height 22
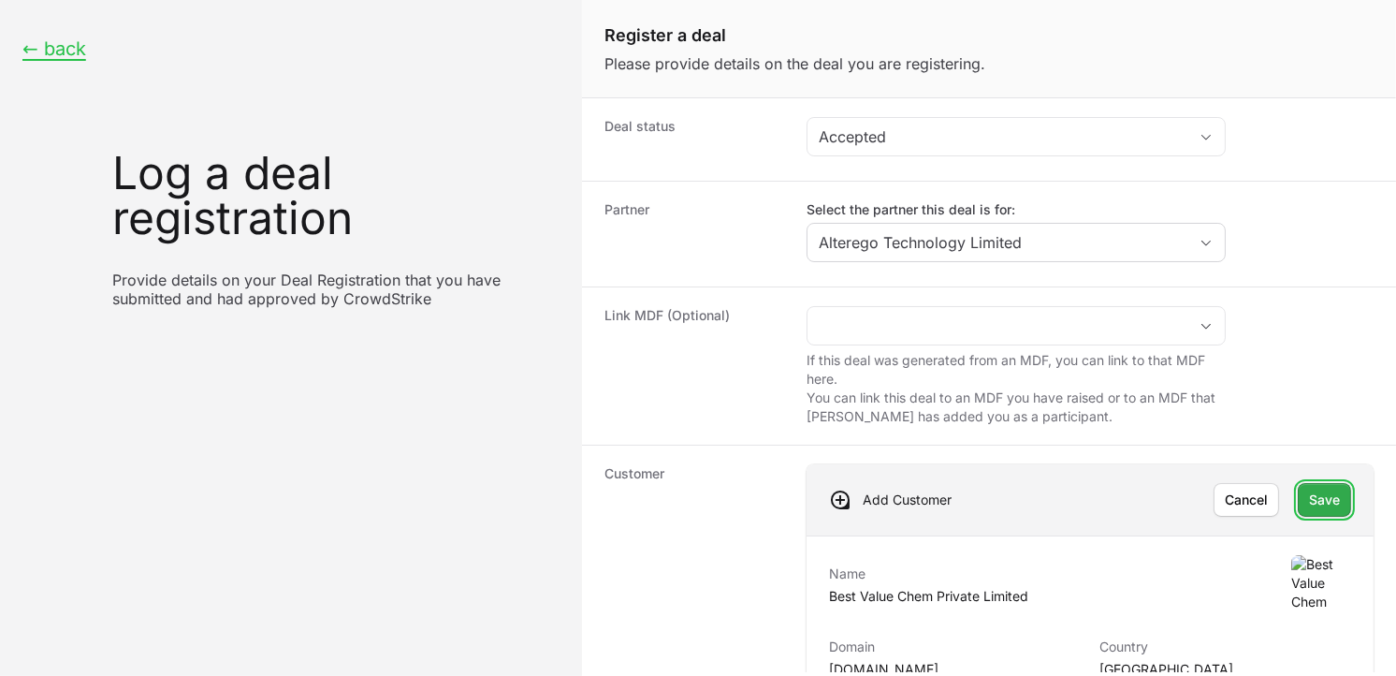
click at [1331, 488] on button "Save" at bounding box center [1324, 500] width 53 height 34
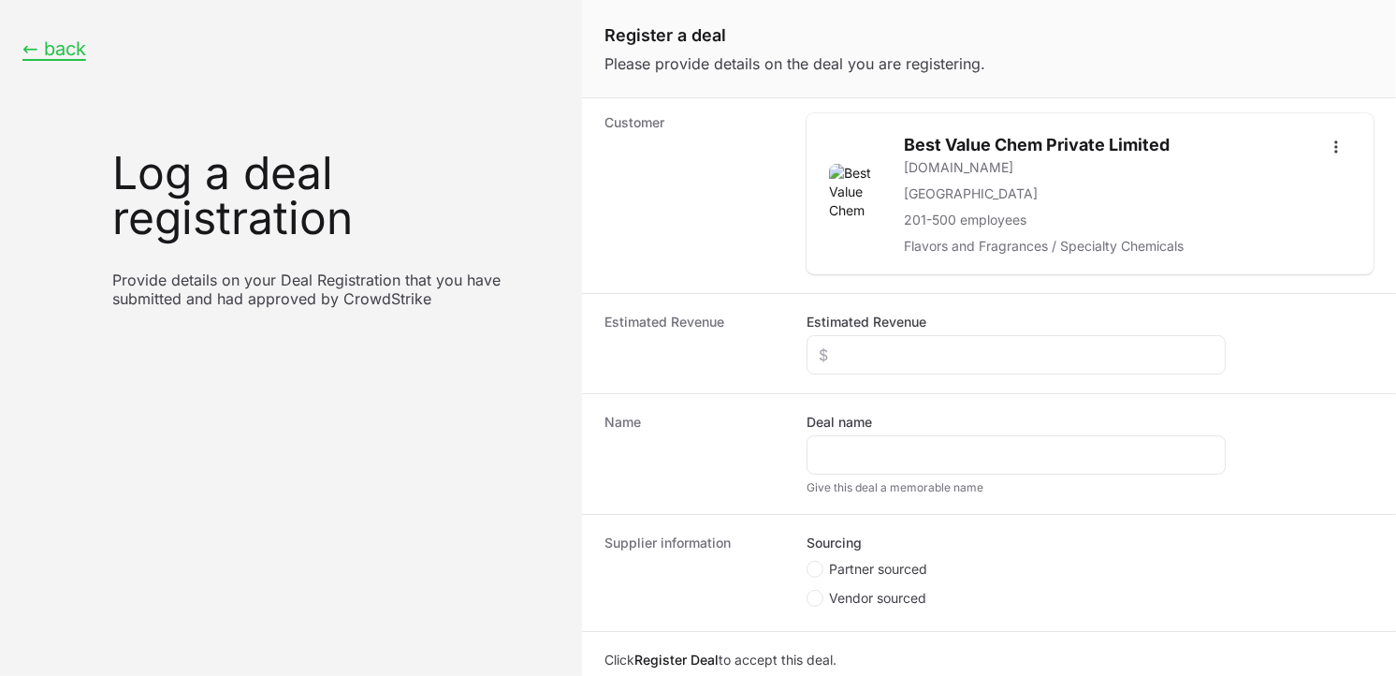
scroll to position [414, 0]
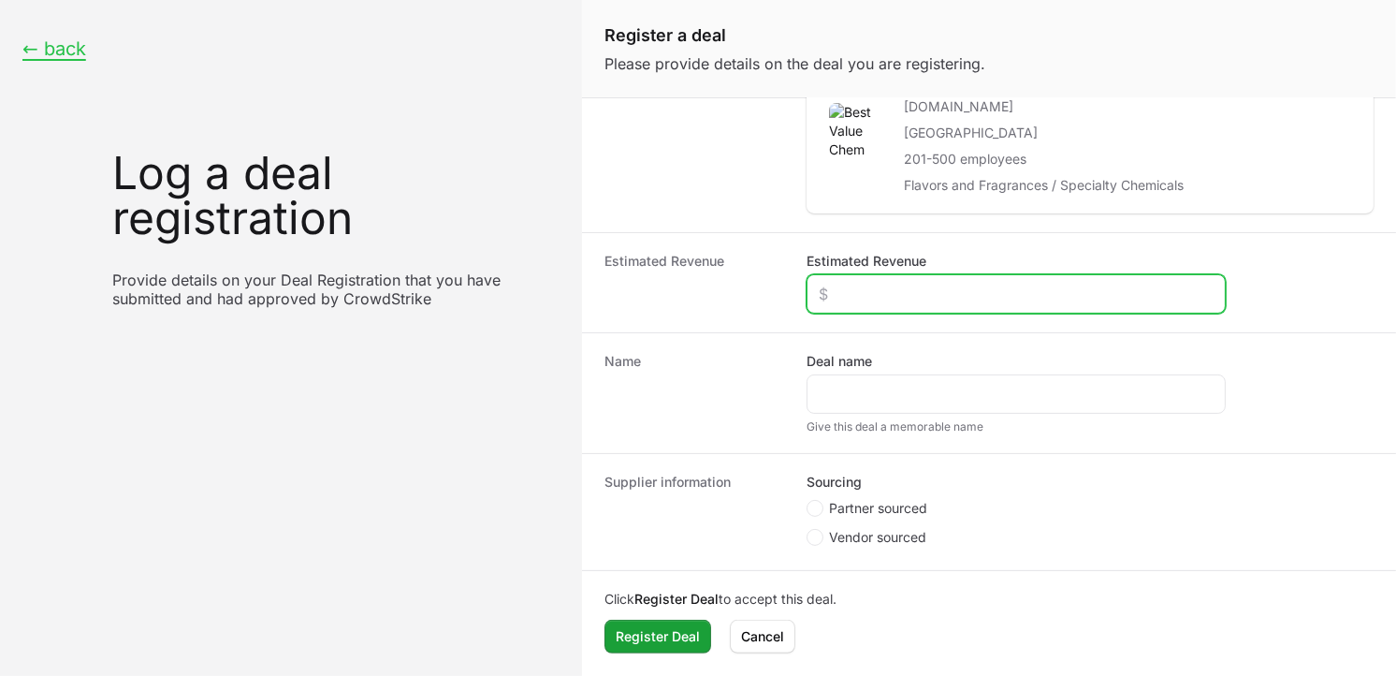
click at [850, 297] on input "Estimated Revenue" at bounding box center [1016, 294] width 395 height 22
type input "$9,900"
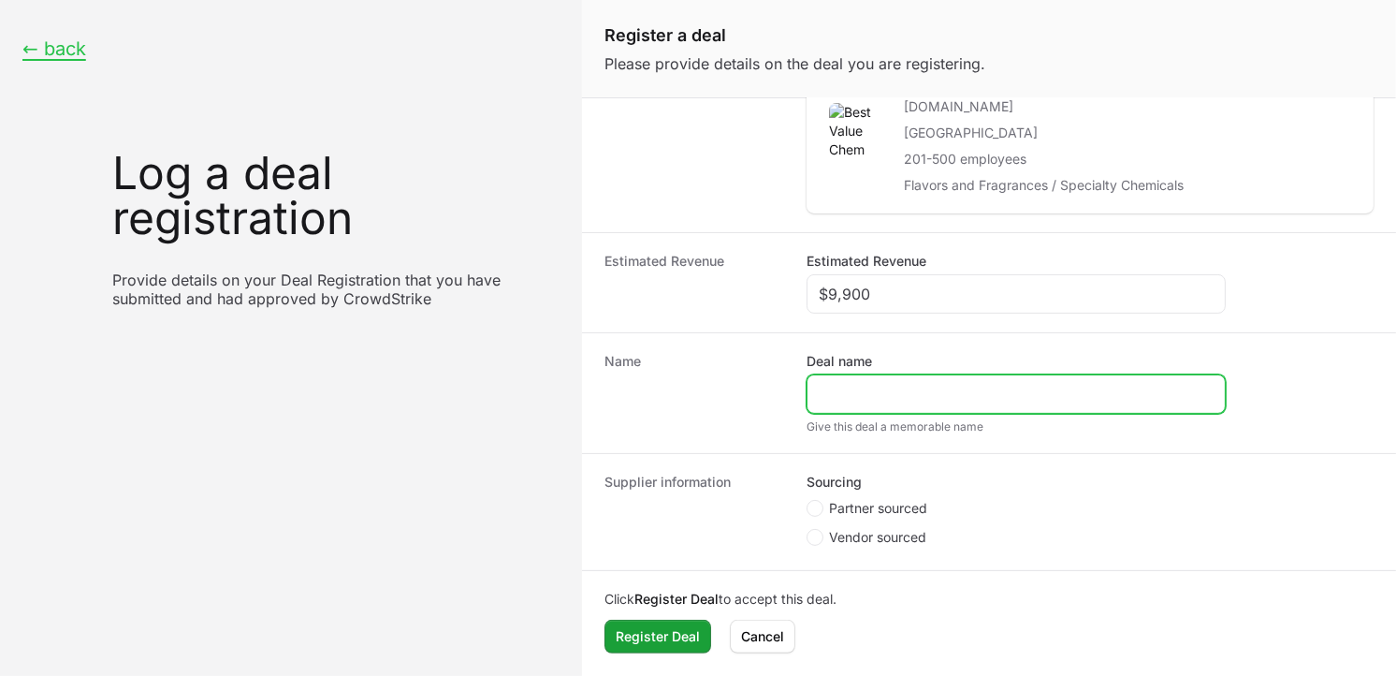
click at [839, 385] on input "Deal name" at bounding box center [1016, 394] width 395 height 22
paste input "[URL][DOMAIN_NAME]"
drag, startPoint x: 1039, startPoint y: 389, endPoint x: 646, endPoint y: 328, distance: 397.7
click at [646, 328] on dl "Deal status Accepted Partner Select the partner this deal is for: Alterego Tech…" at bounding box center [989, 128] width 814 height 884
type input "Best Value Chem"
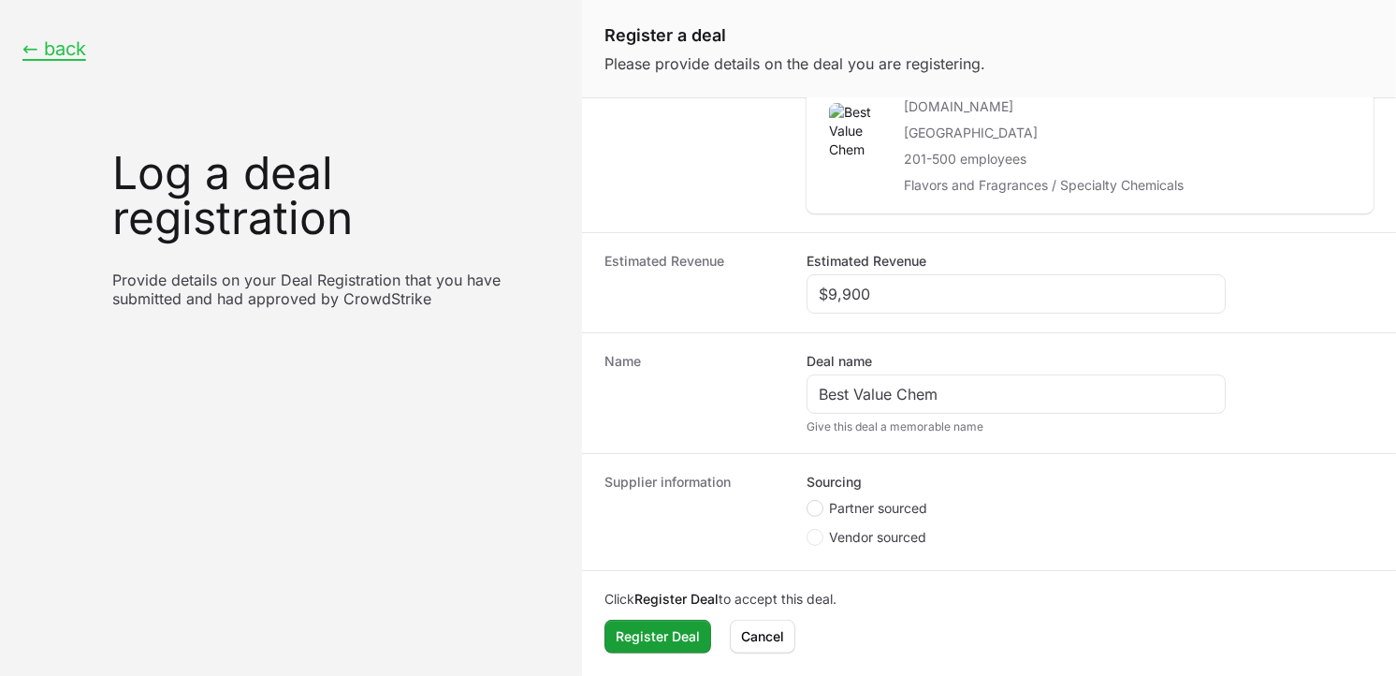
click at [815, 506] on circle "Create activity form" at bounding box center [814, 507] width 7 height 7
radio input "true"
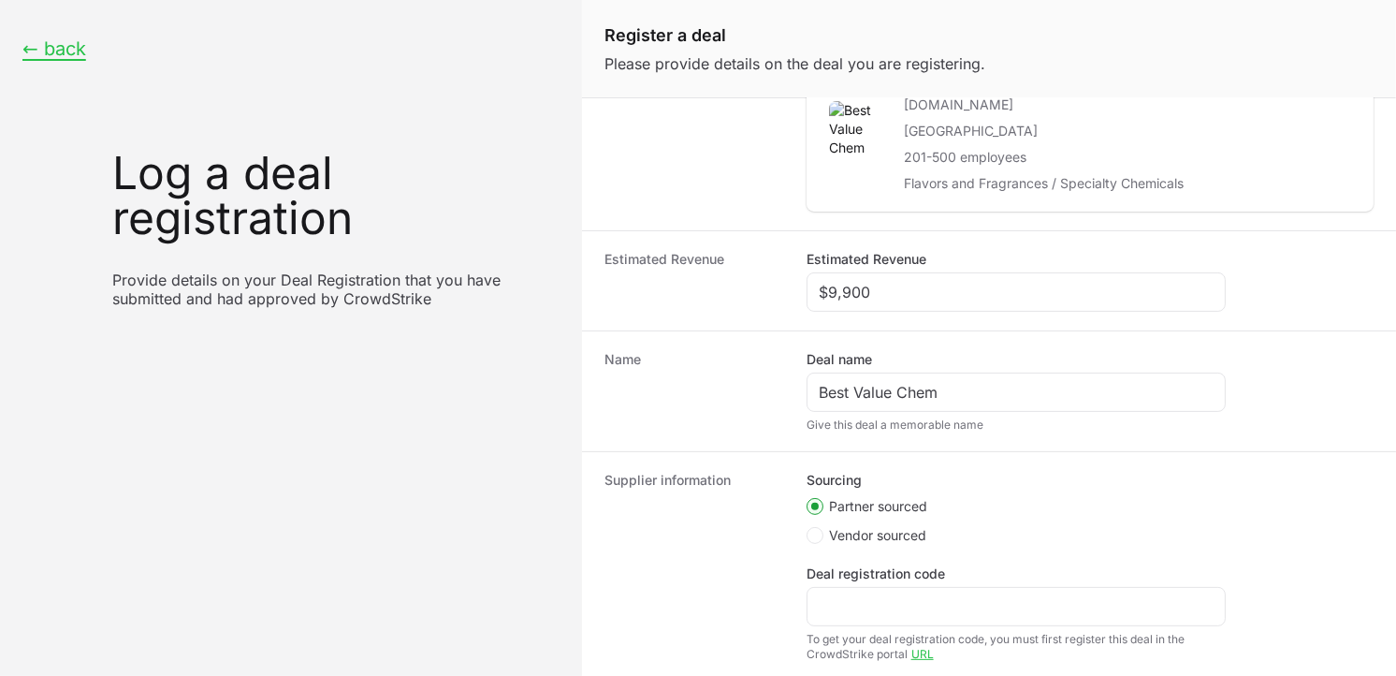
scroll to position [268, 0]
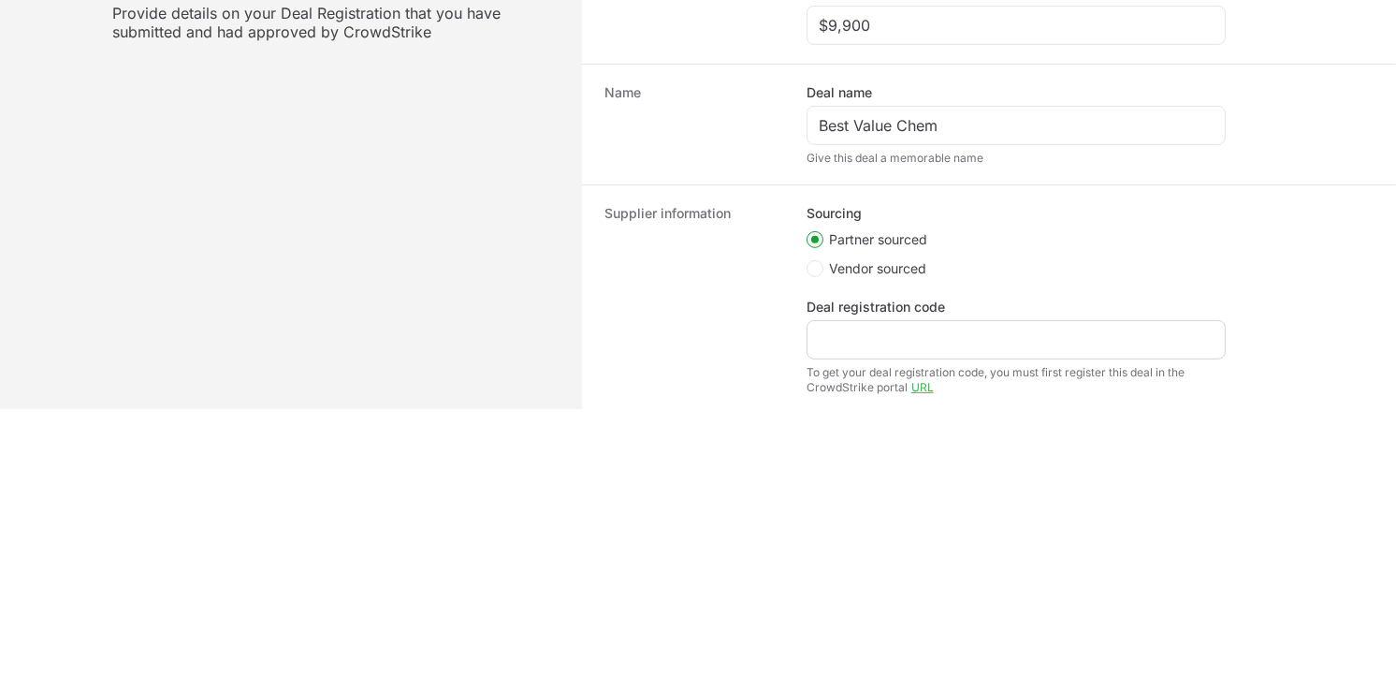
click at [1132, 352] on div "Create activity form" at bounding box center [1016, 339] width 419 height 39
click at [1134, 347] on input "Deal registration code" at bounding box center [1016, 339] width 395 height 22
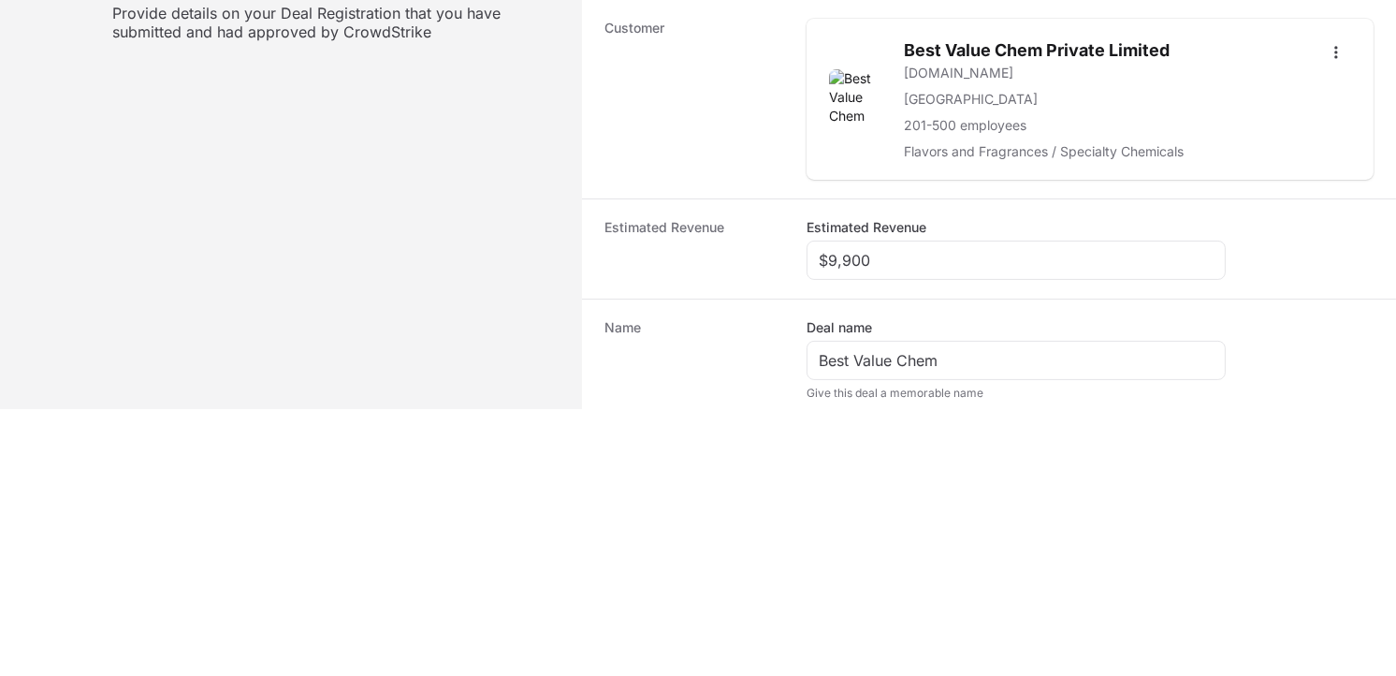
scroll to position [526, 0]
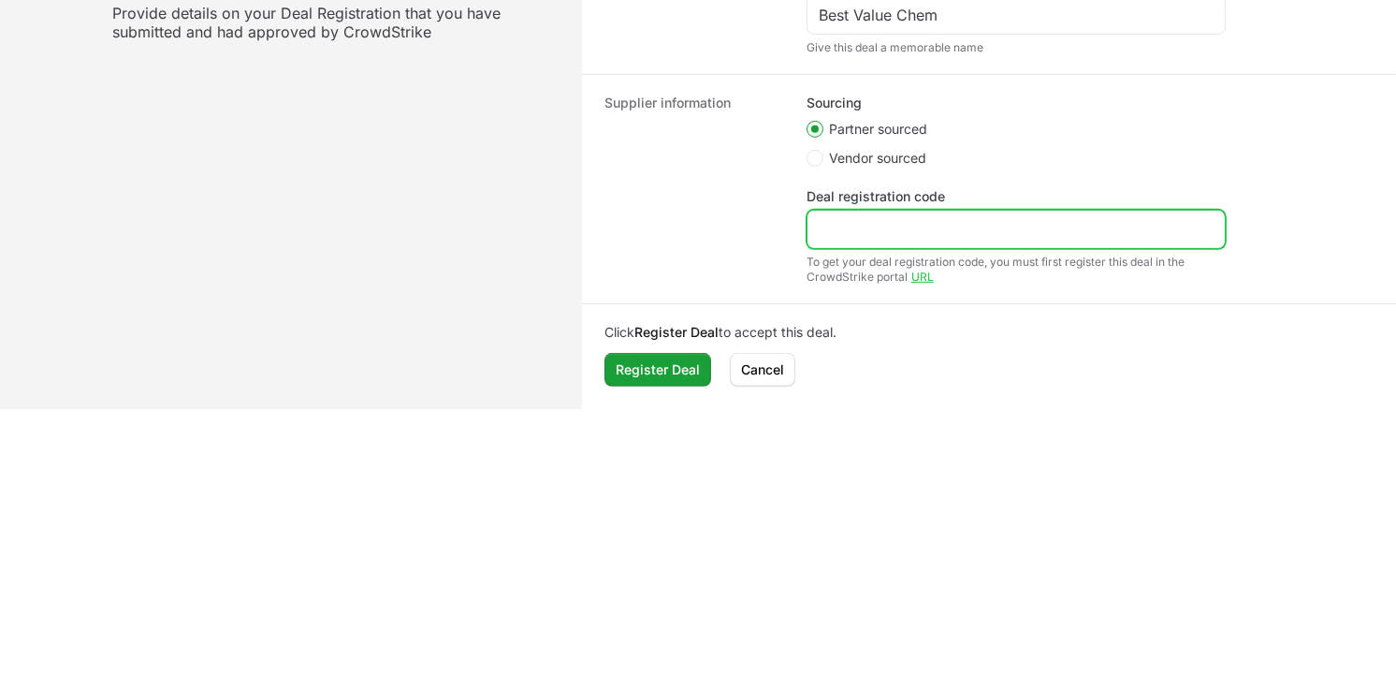
paste input "DR-1a992161"
type input "DR-1a992161"
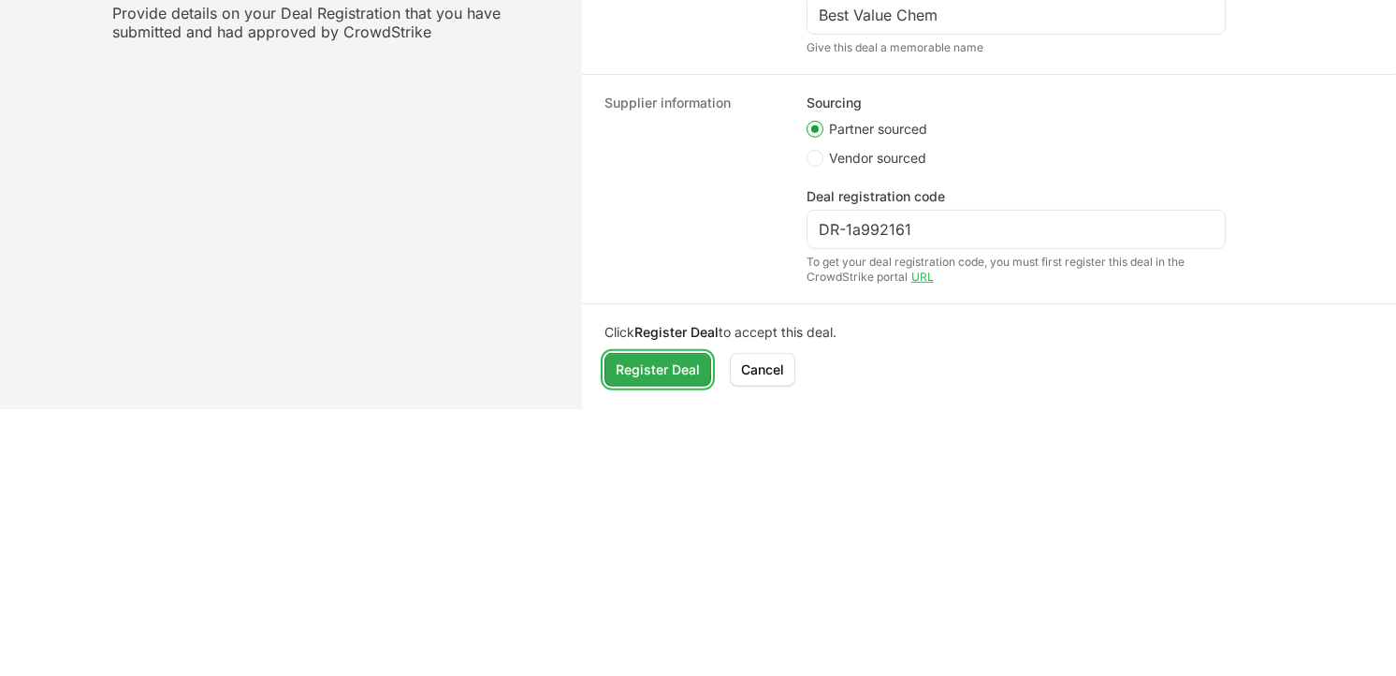
click at [678, 361] on span "Register Deal" at bounding box center [658, 369] width 84 height 22
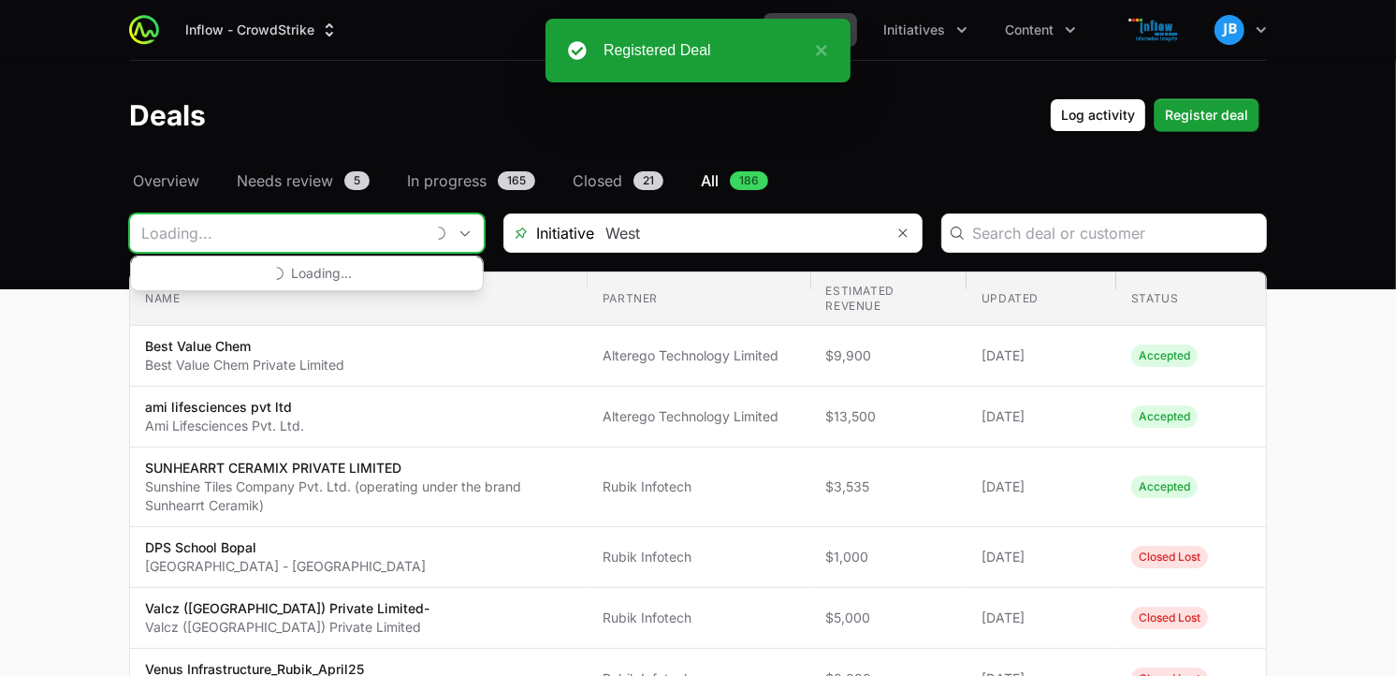
click at [343, 220] on input "Deals Filters" at bounding box center [277, 232] width 294 height 37
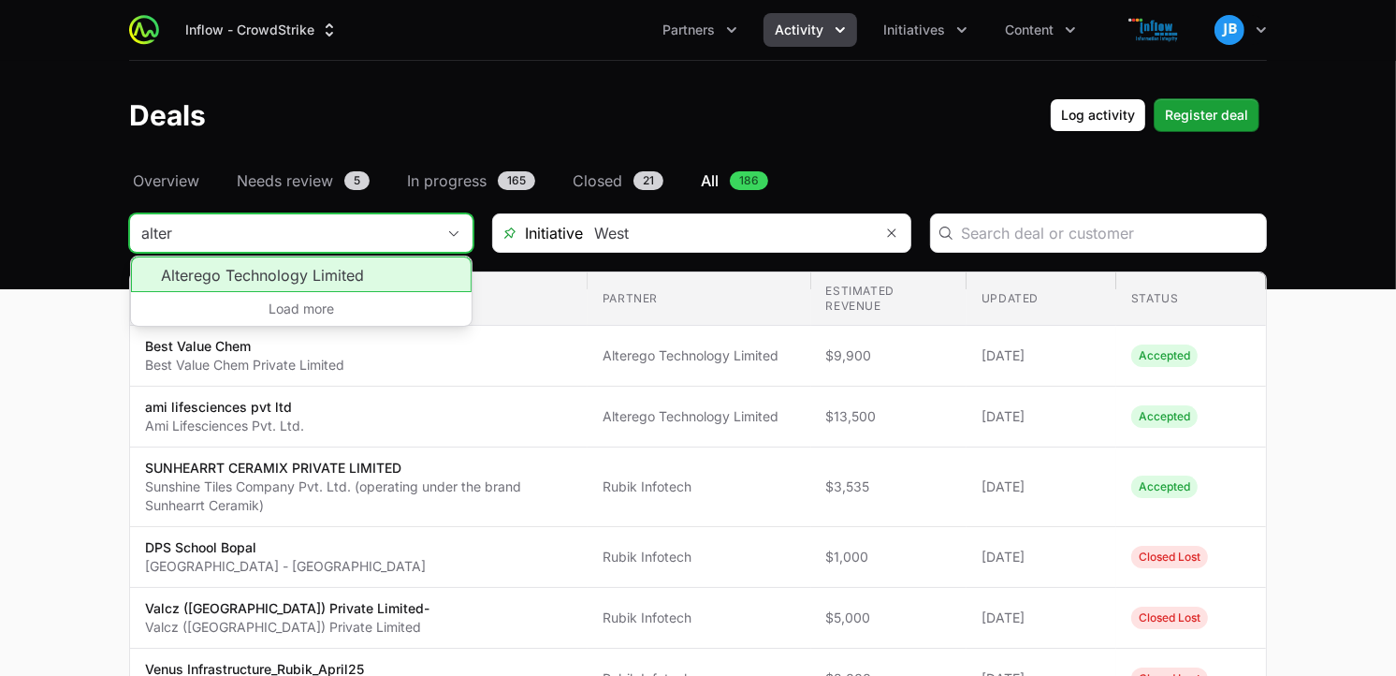
click at [282, 281] on li "Alterego Technology Limited" at bounding box center [301, 274] width 341 height 36
type input "Alterego Technology Limited"
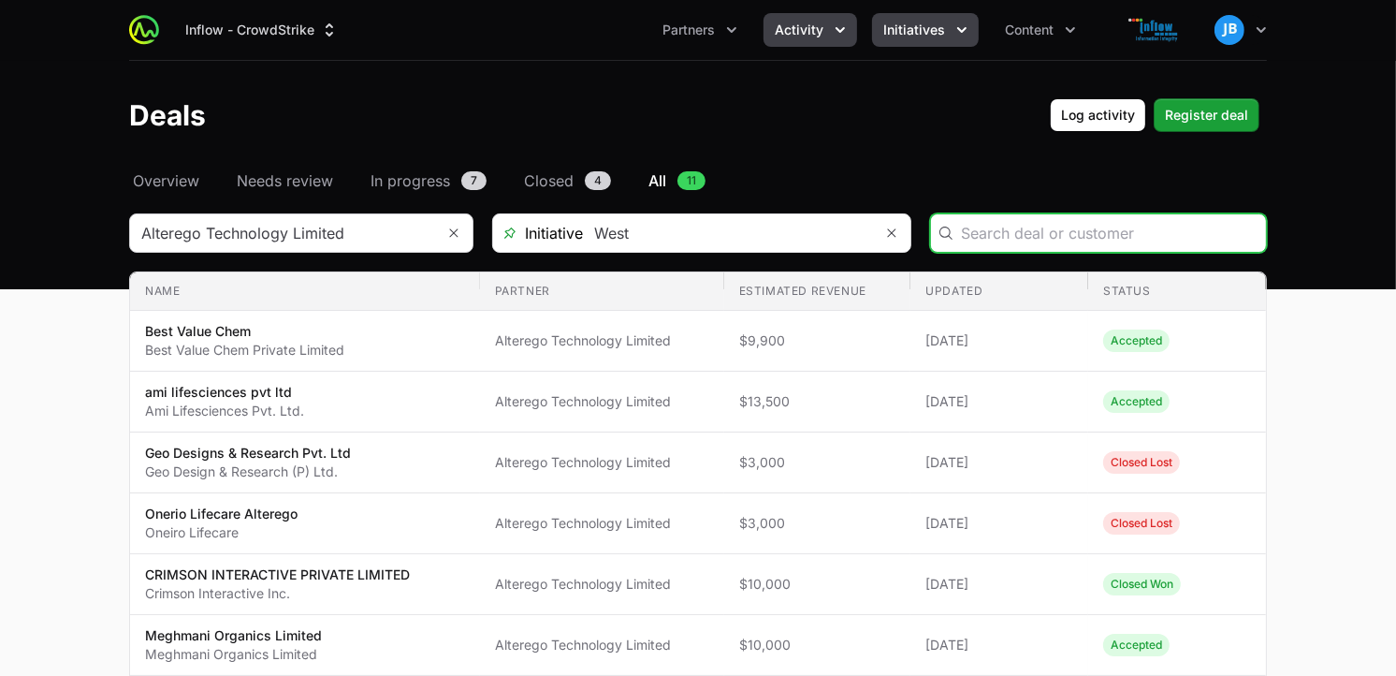
click at [930, 13] on button "Initiatives" at bounding box center [925, 30] width 107 height 34
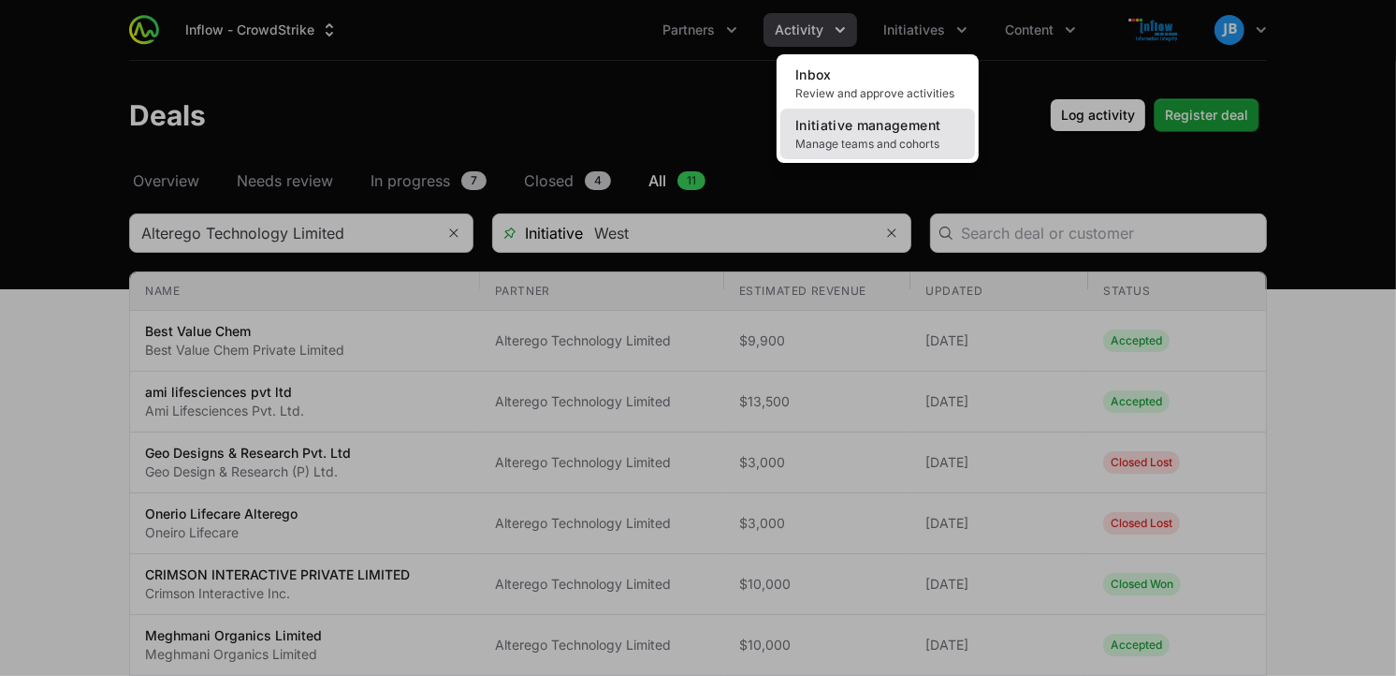
click at [867, 133] on link "Initiative management Manage teams and cohorts" at bounding box center [877, 134] width 195 height 51
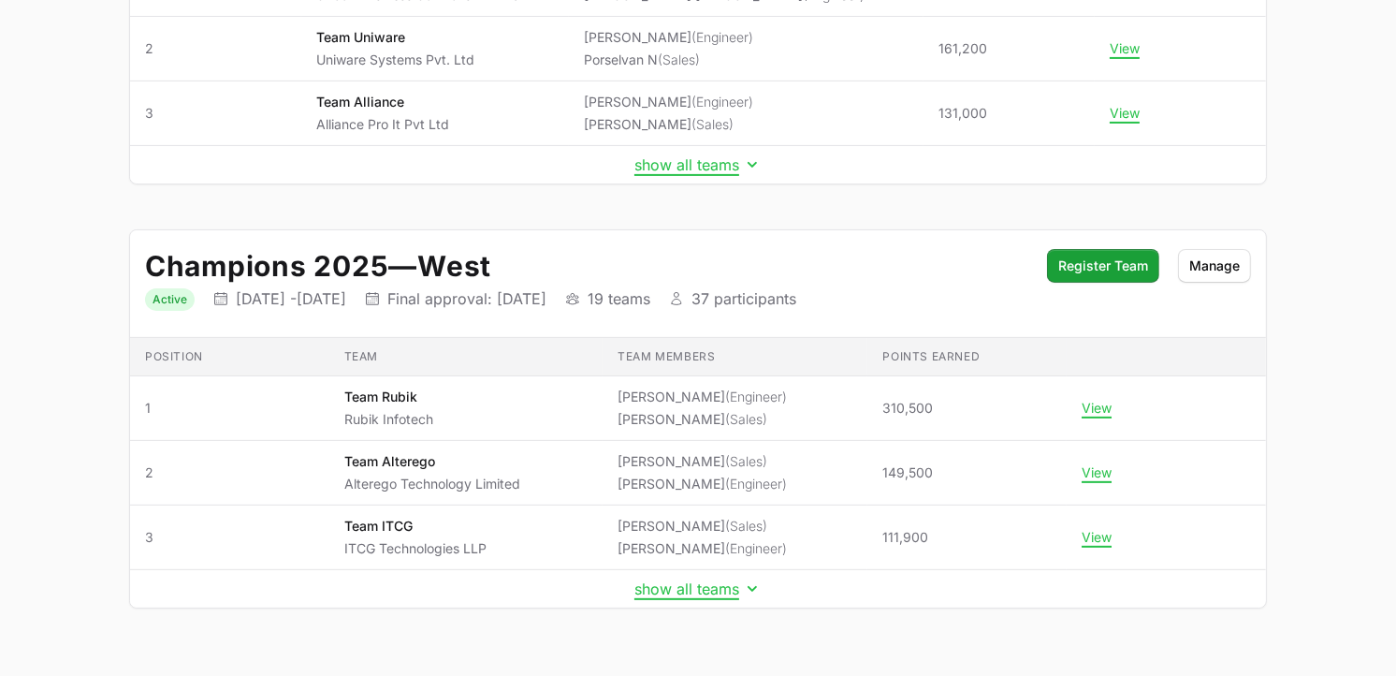
scroll to position [451, 0]
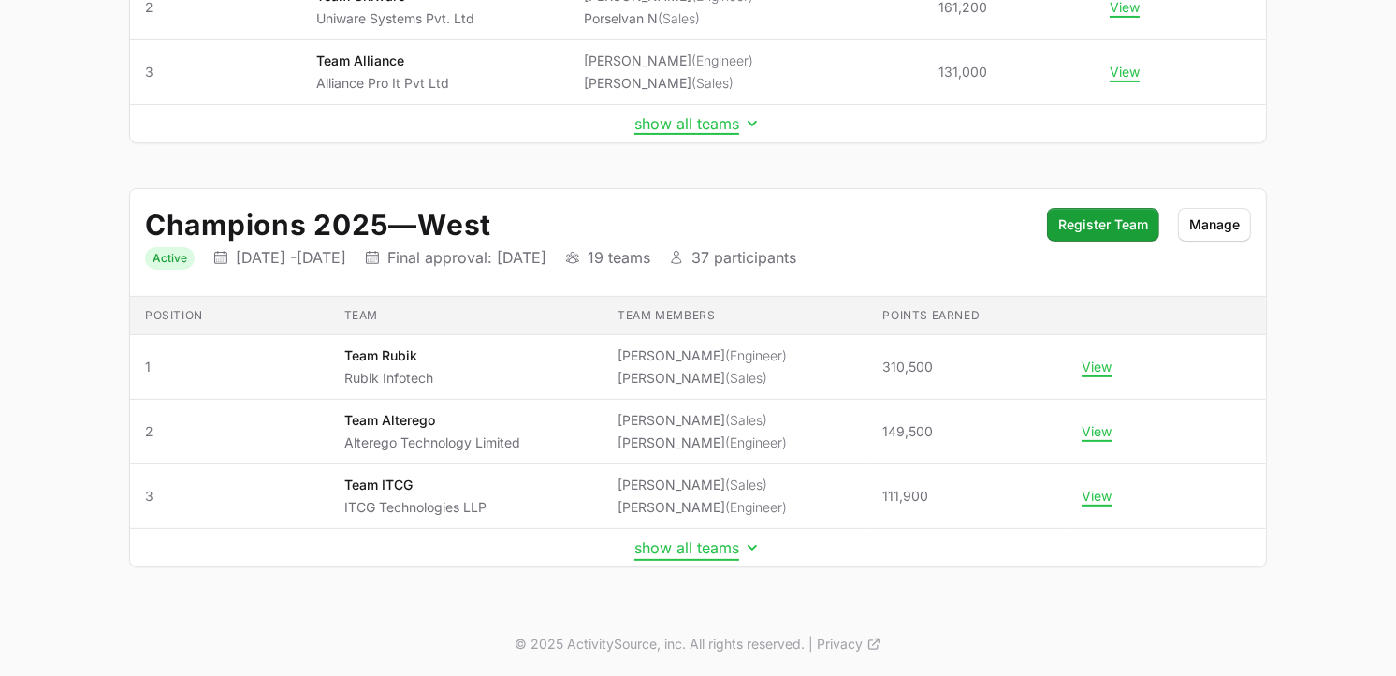
click at [712, 556] on button "show all teams" at bounding box center [698, 547] width 127 height 19
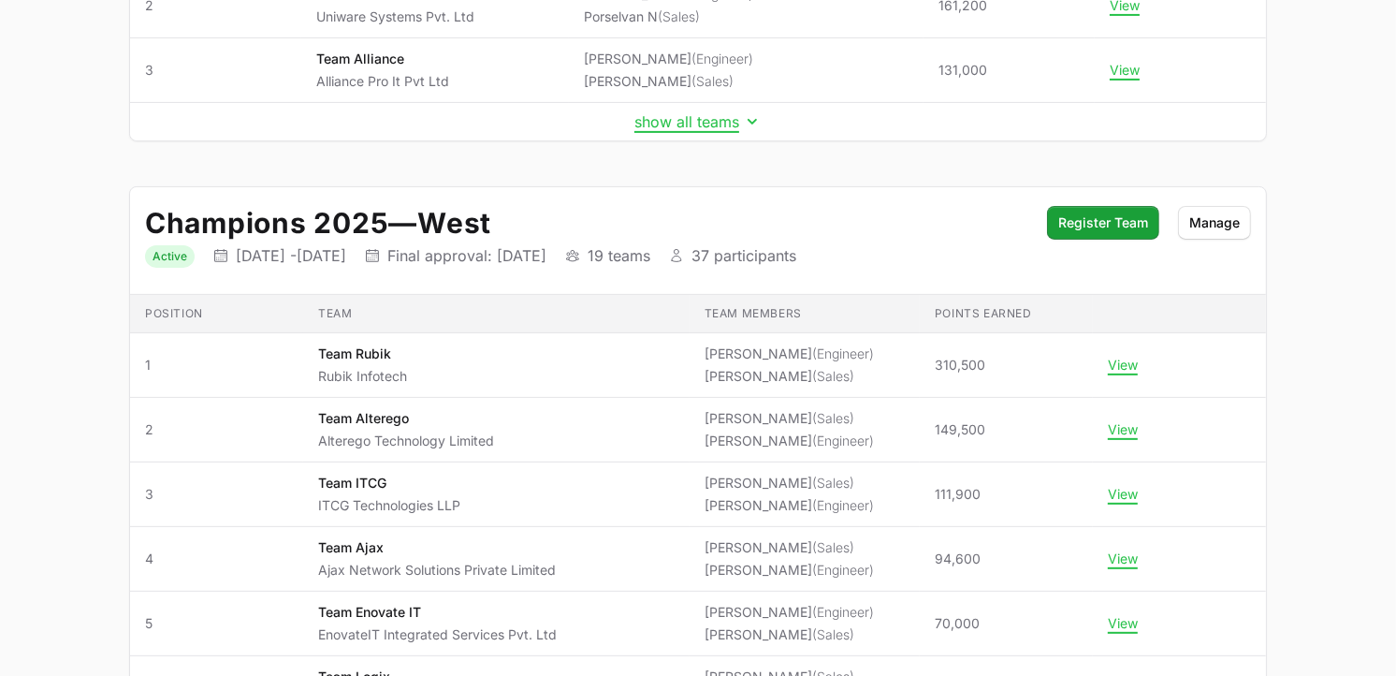
scroll to position [0, 0]
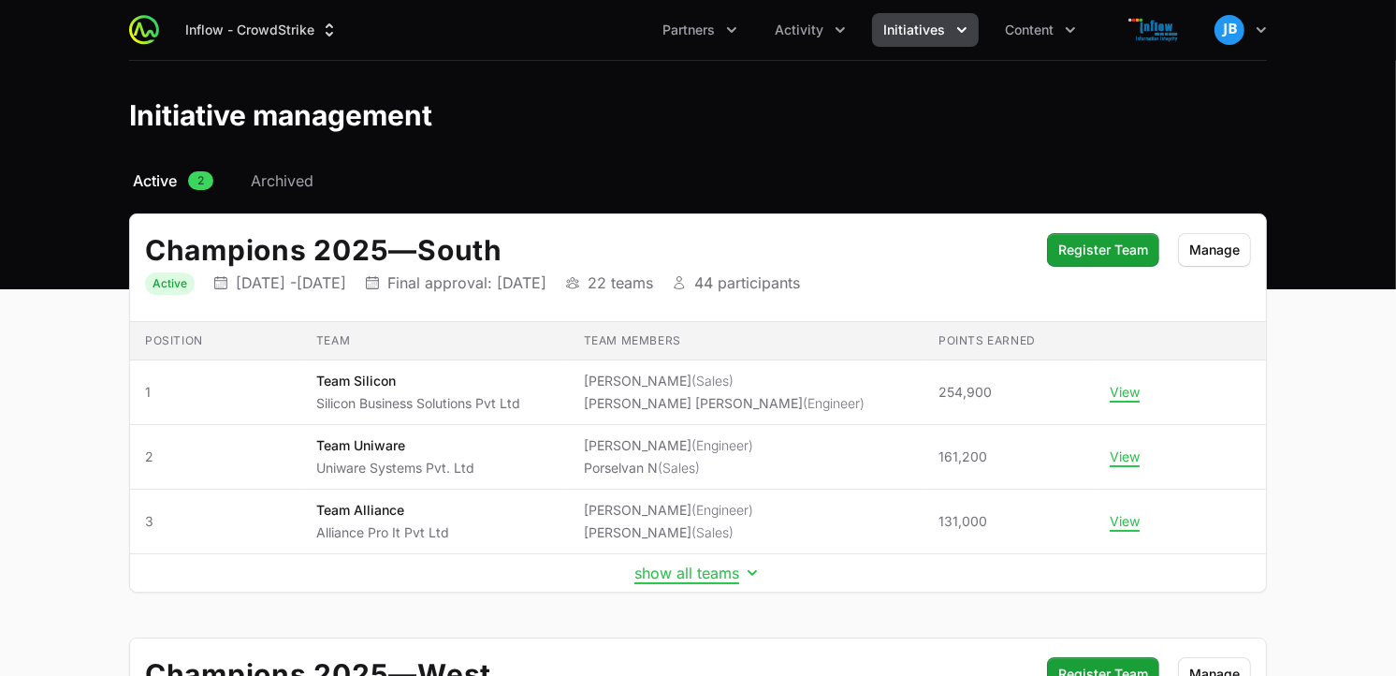
click at [939, 25] on span "Initiatives" at bounding box center [914, 30] width 62 height 19
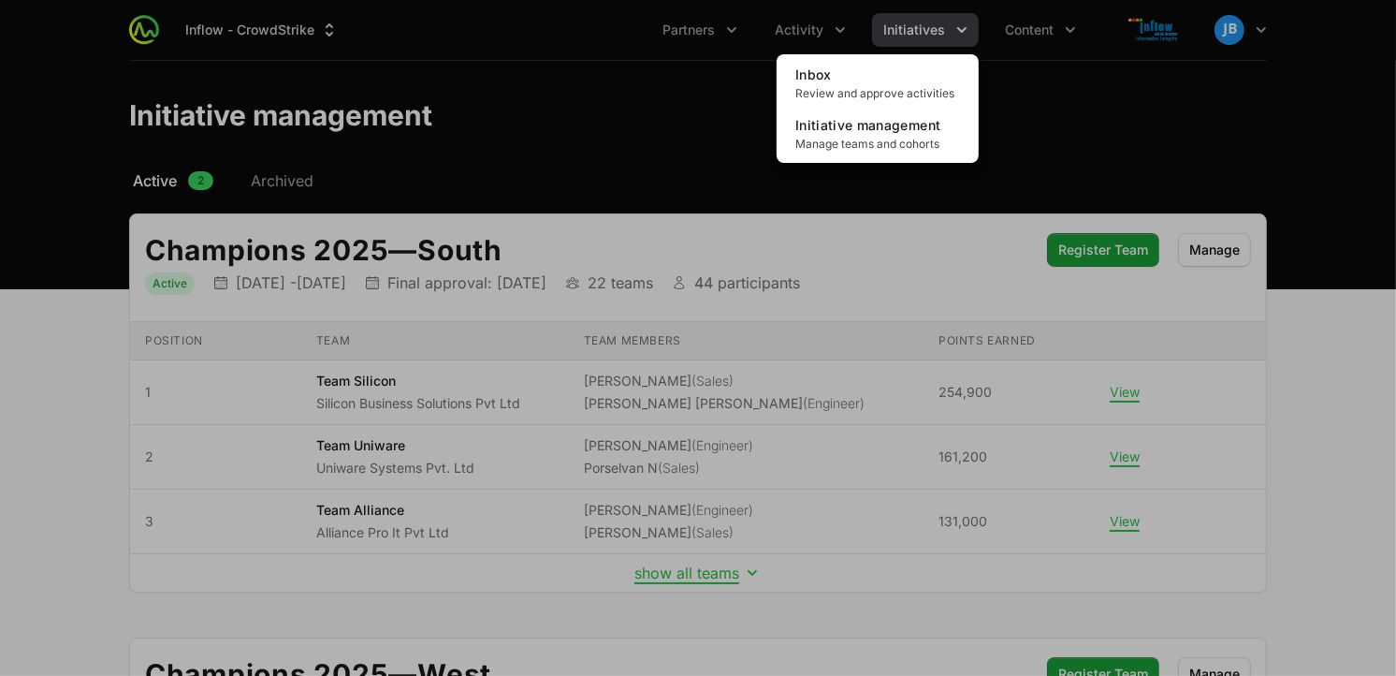
click at [810, 38] on div "Initiatives menu" at bounding box center [698, 338] width 1396 height 676
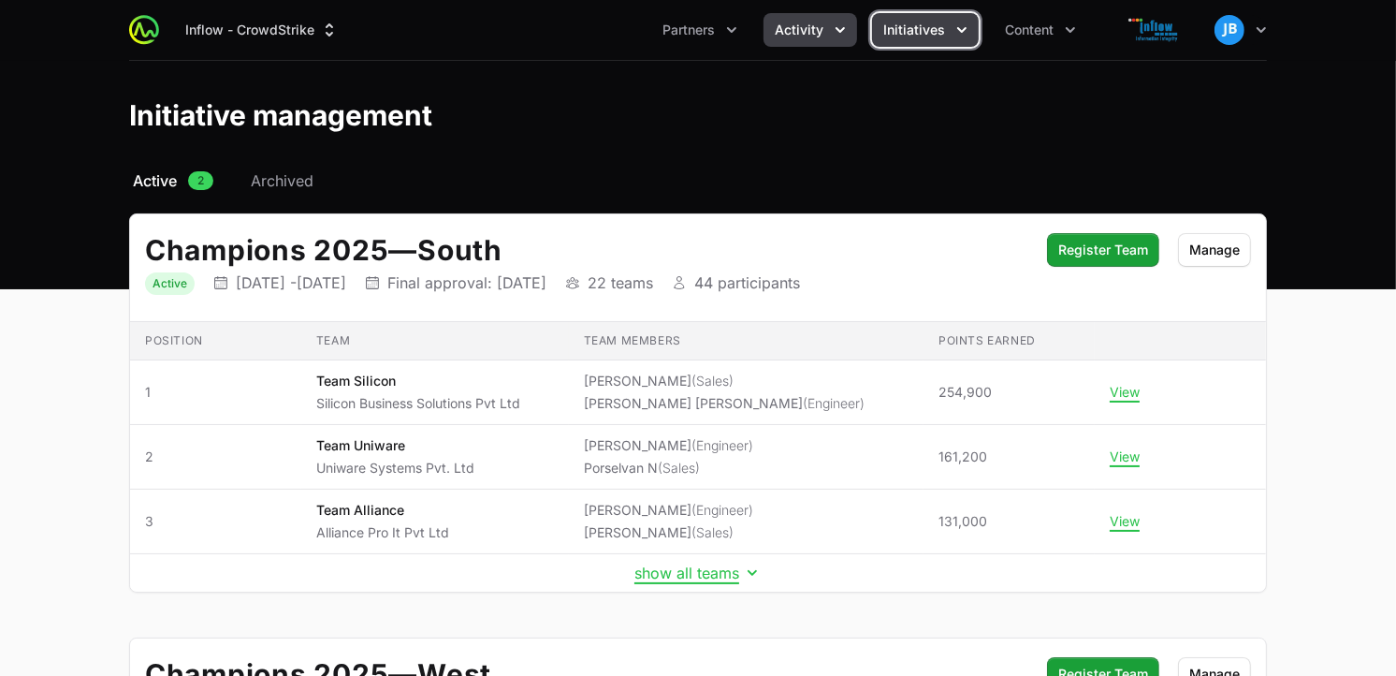
click at [814, 34] on span "Activity" at bounding box center [799, 30] width 49 height 19
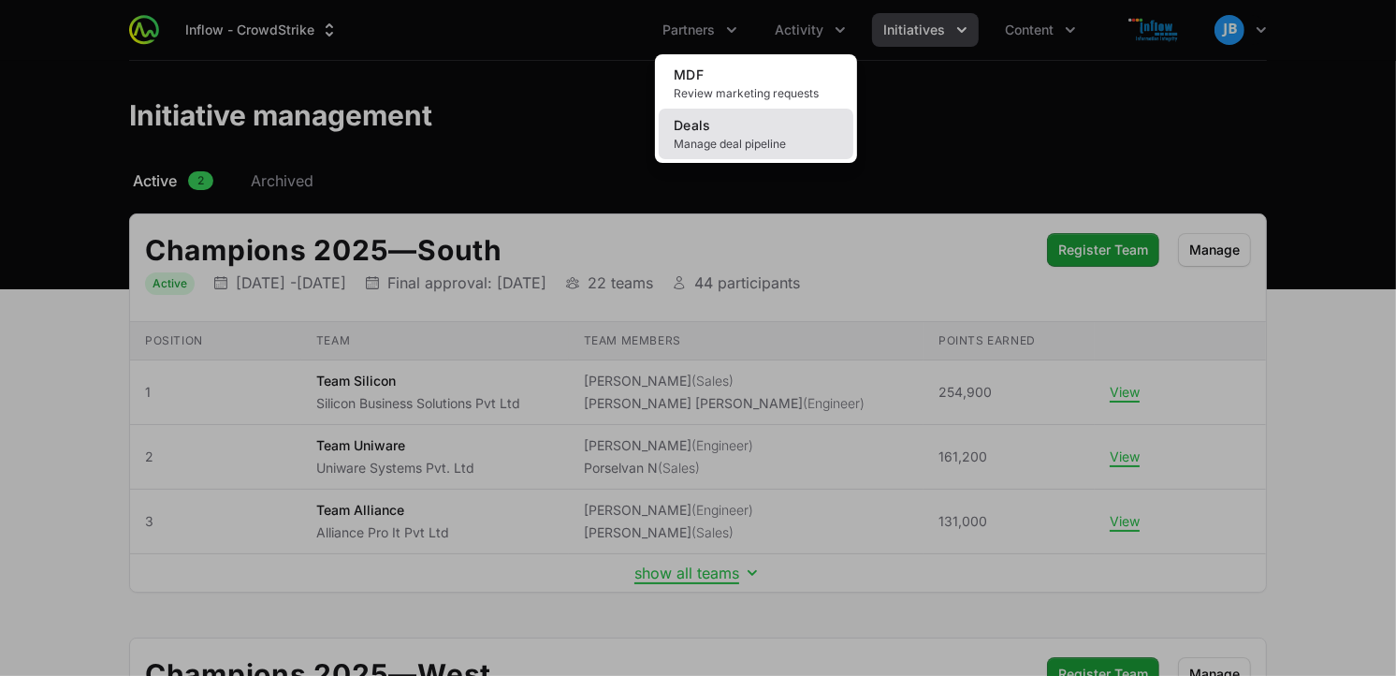
click at [740, 122] on link "Deals Manage deal pipeline" at bounding box center [756, 134] width 195 height 51
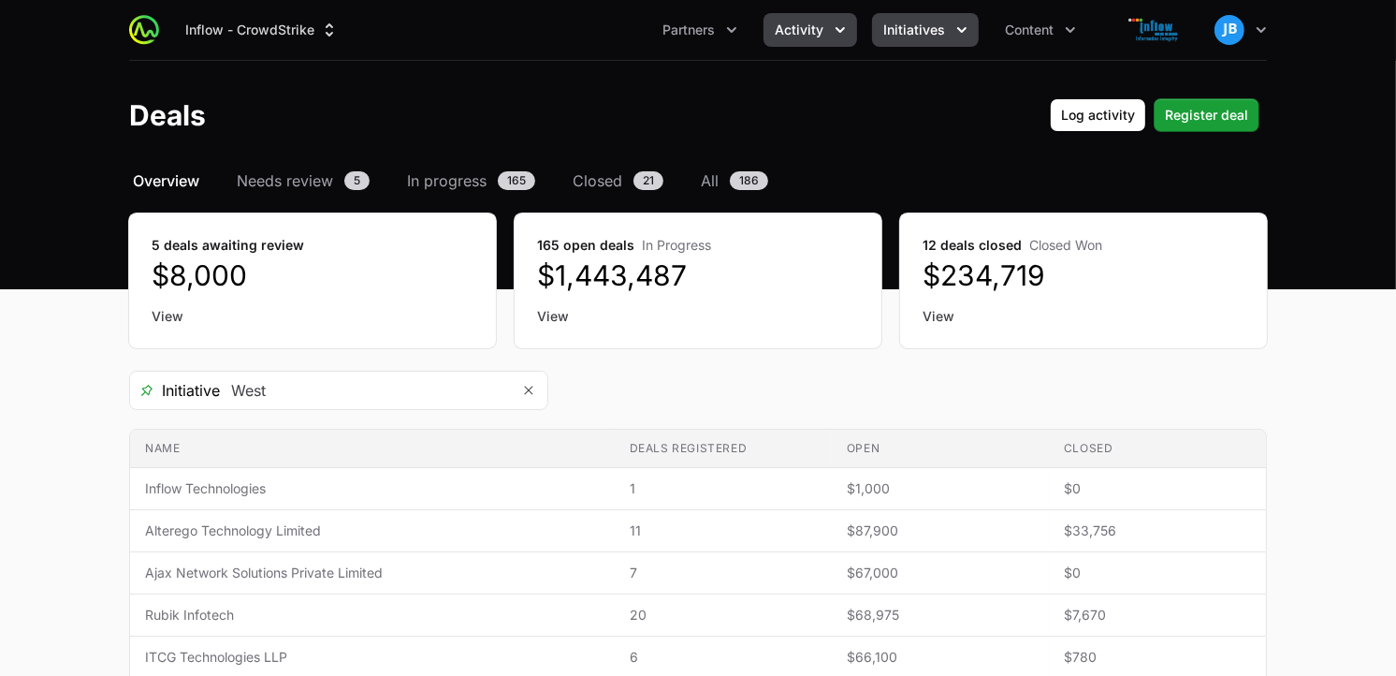
click at [937, 26] on span "Initiatives" at bounding box center [914, 30] width 62 height 19
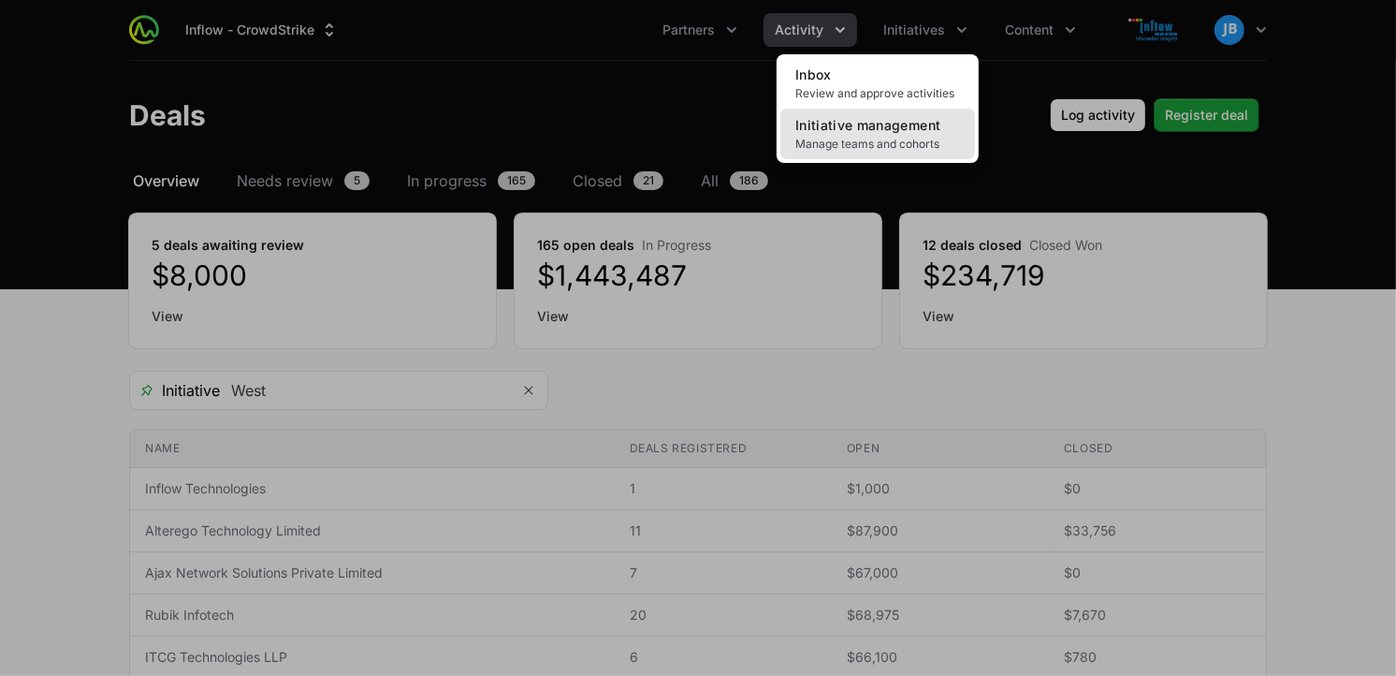
click at [831, 124] on span "Initiative management" at bounding box center [867, 125] width 145 height 16
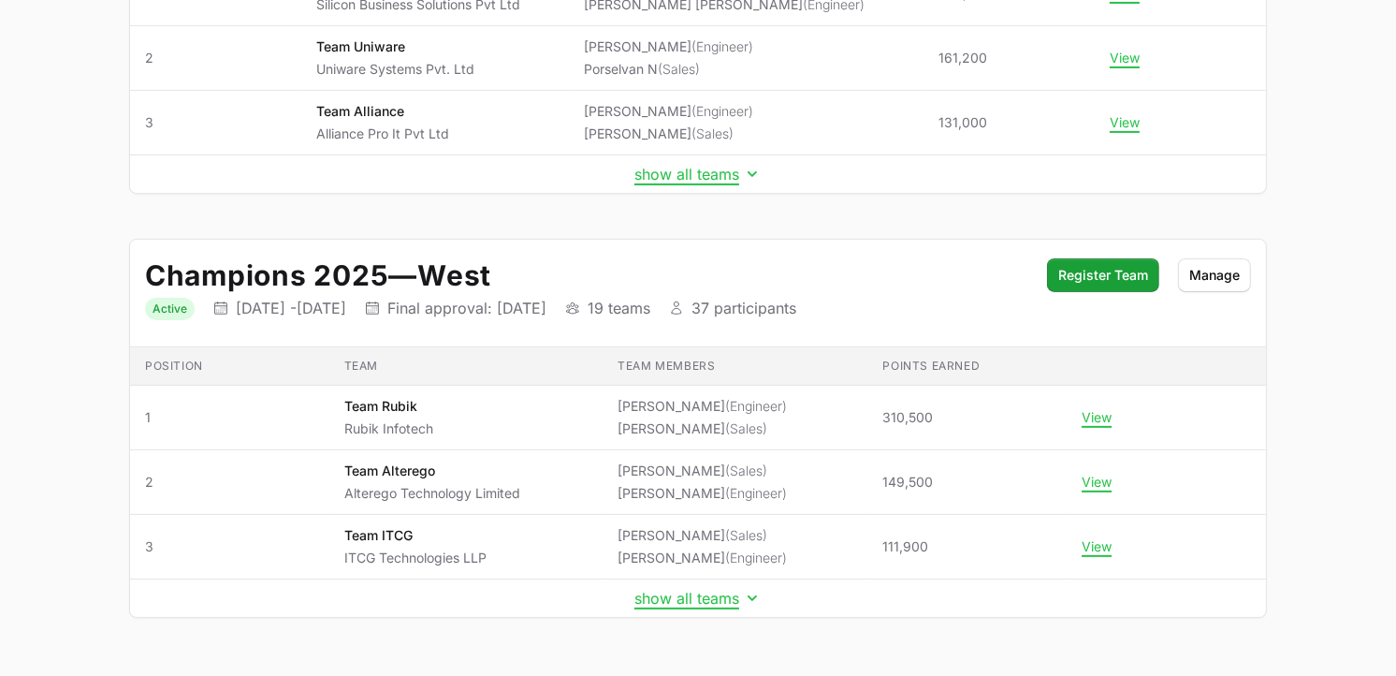
scroll to position [451, 0]
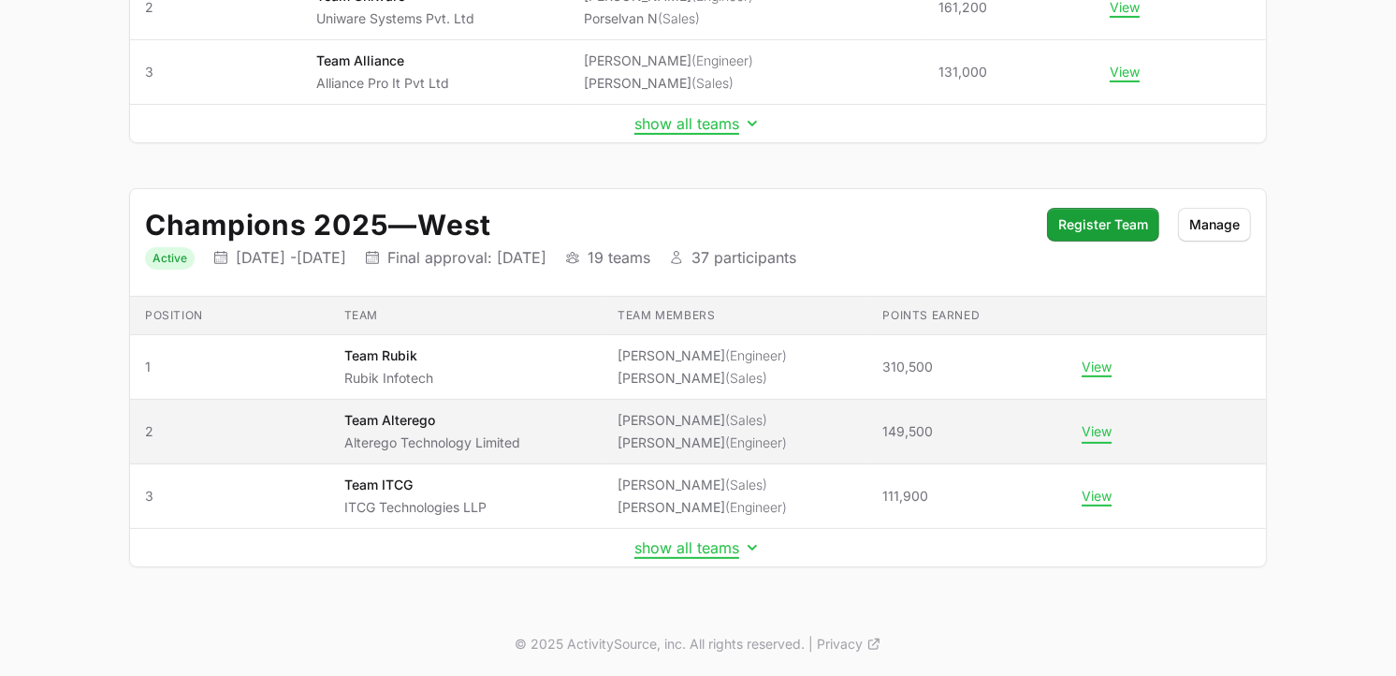
click at [1102, 435] on button "View" at bounding box center [1097, 431] width 30 height 17
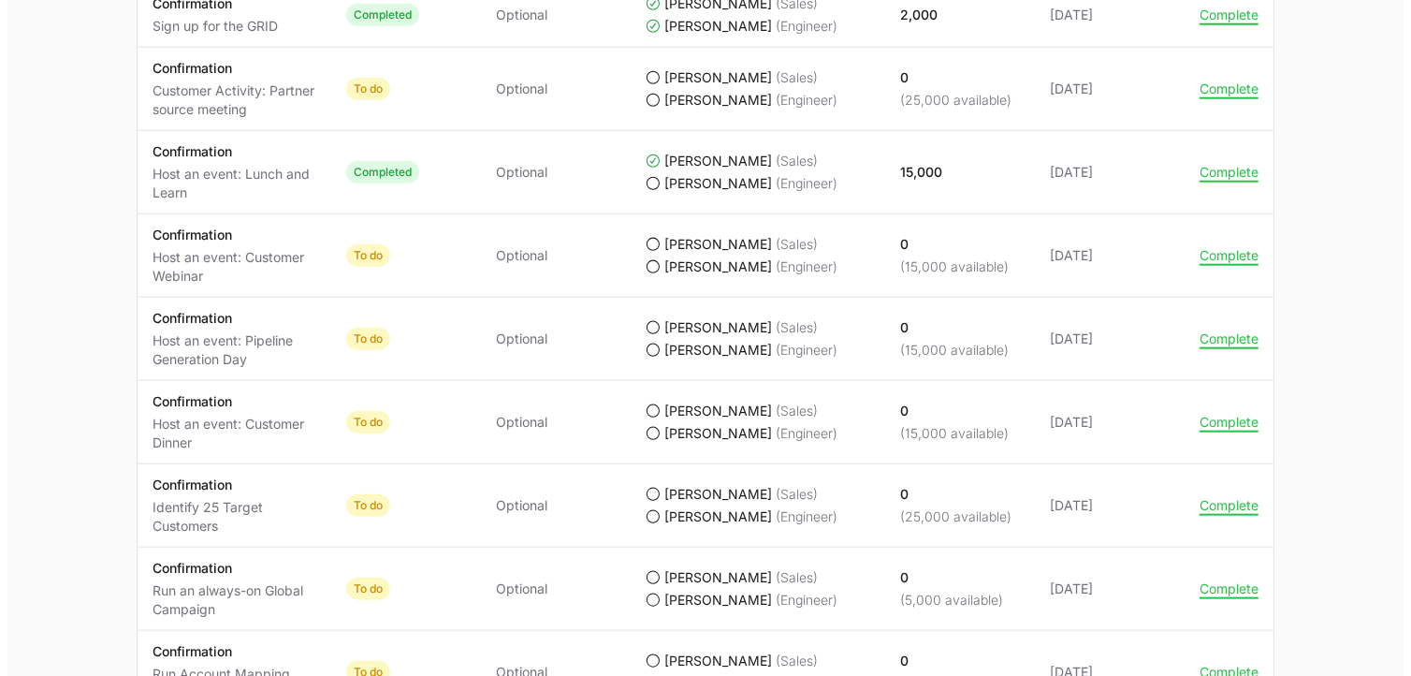
scroll to position [1751, 0]
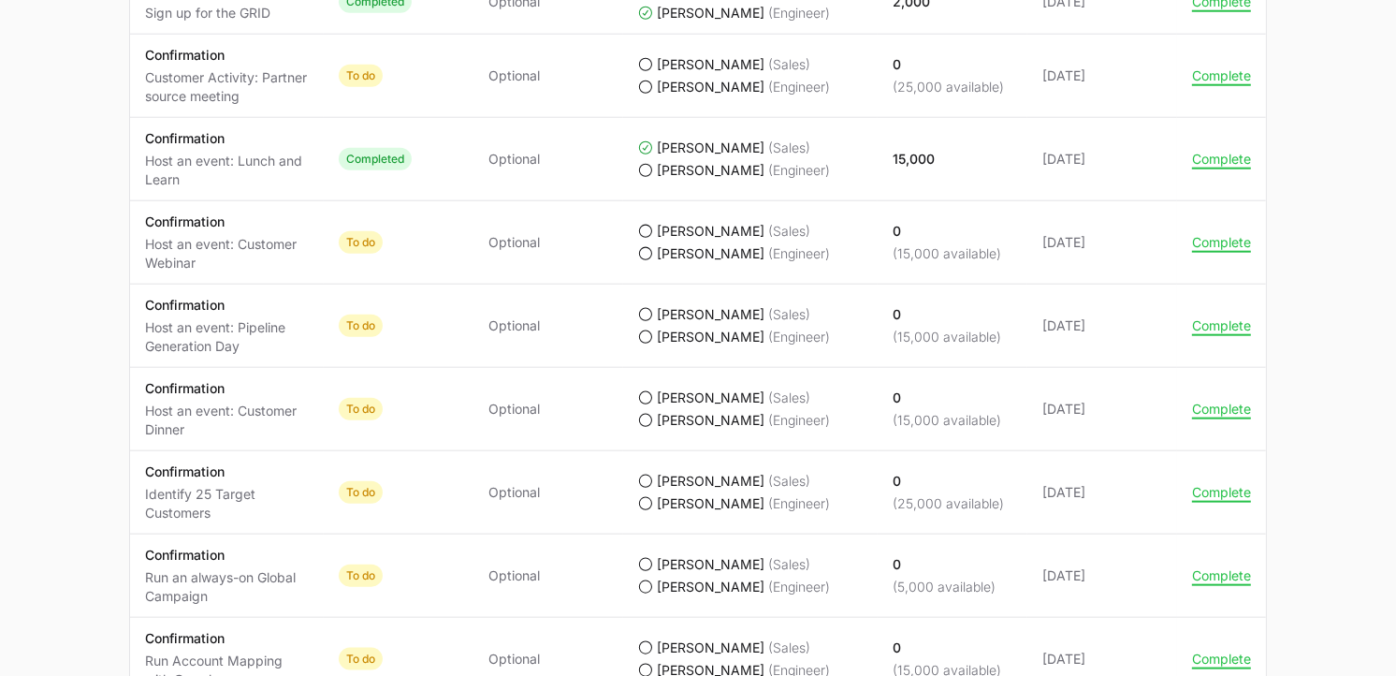
click at [1205, 254] on td "Actions Complete" at bounding box center [1221, 242] width 89 height 83
click at [1210, 245] on button "Complete" at bounding box center [1221, 242] width 59 height 17
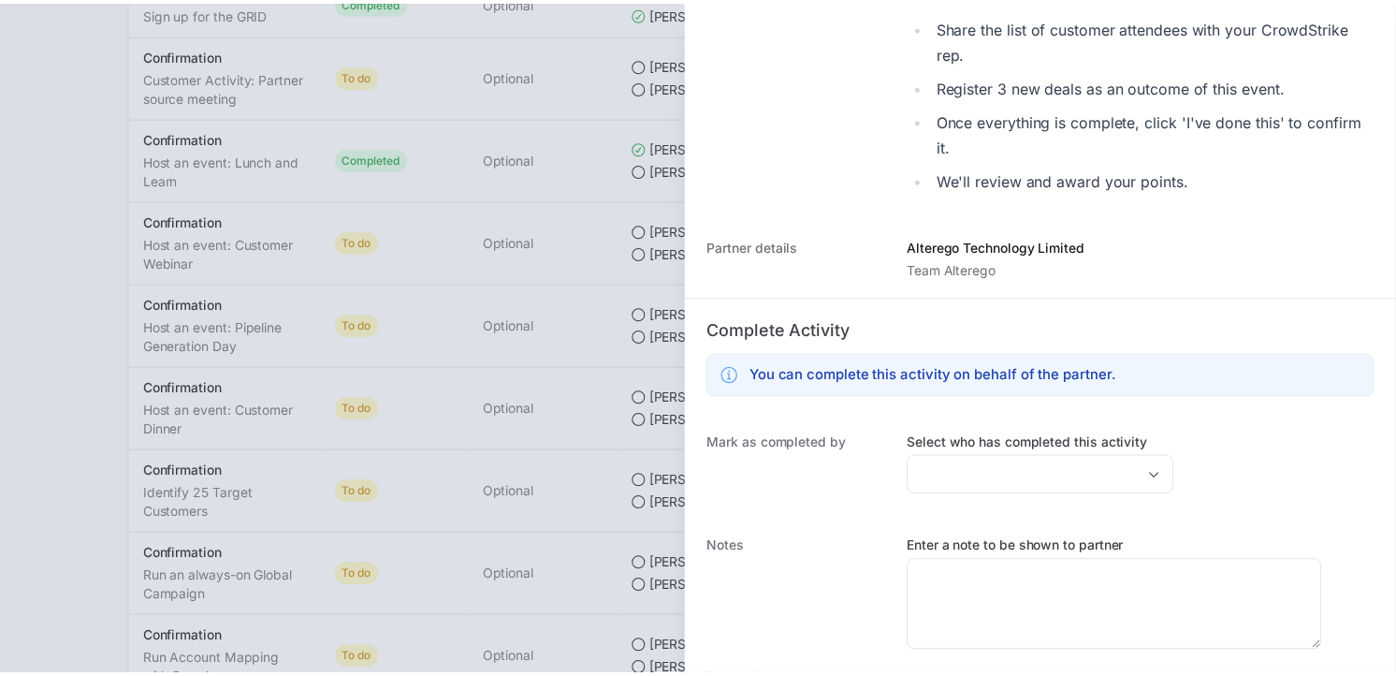
scroll to position [568, 0]
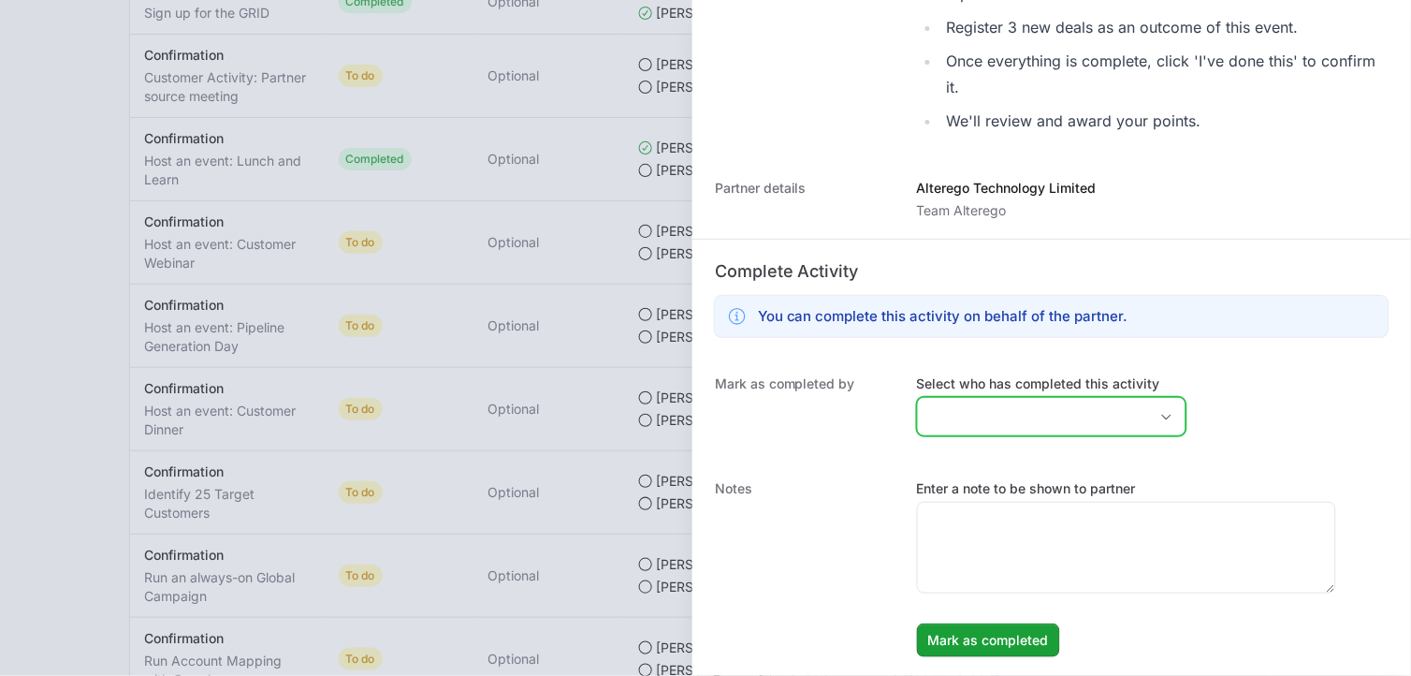
click at [1126, 413] on input "Select who has completed this activity" at bounding box center [1033, 416] width 230 height 37
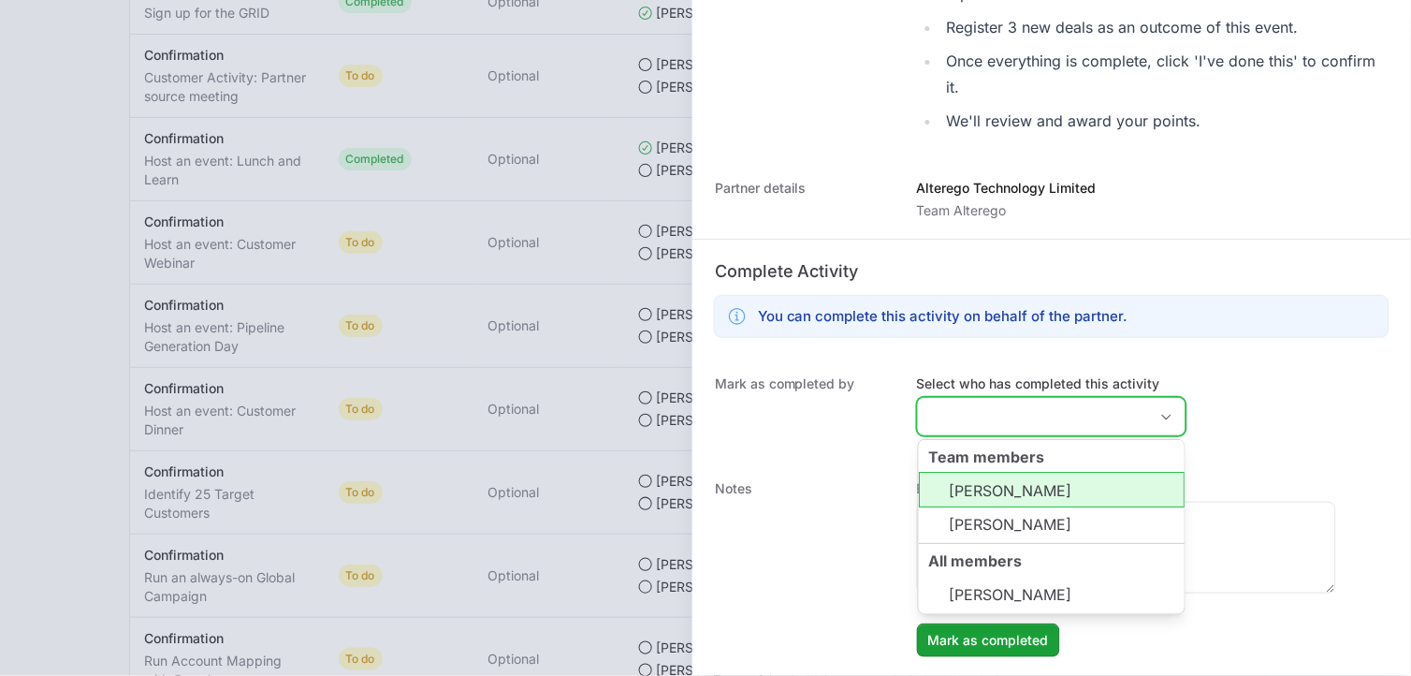
click at [1016, 491] on li "[PERSON_NAME]" at bounding box center [1052, 491] width 266 height 36
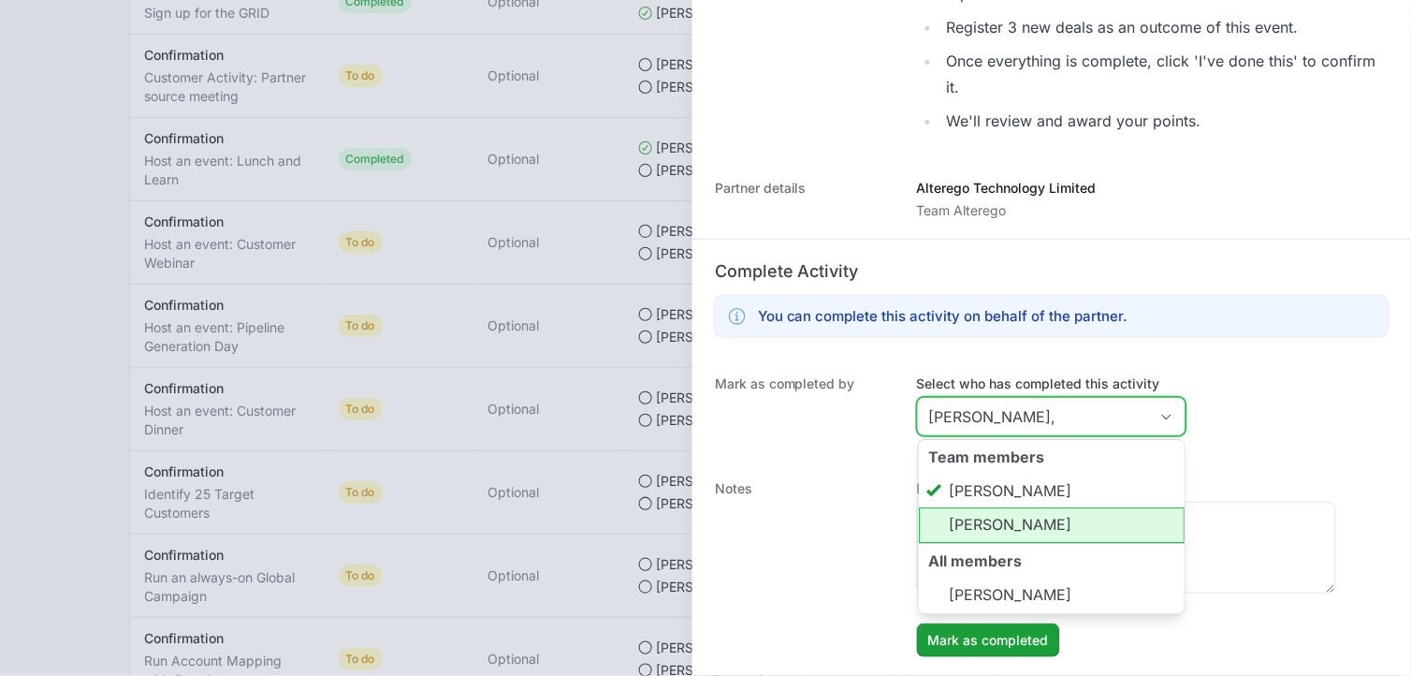
click at [1007, 518] on li "[PERSON_NAME]" at bounding box center [1052, 526] width 266 height 36
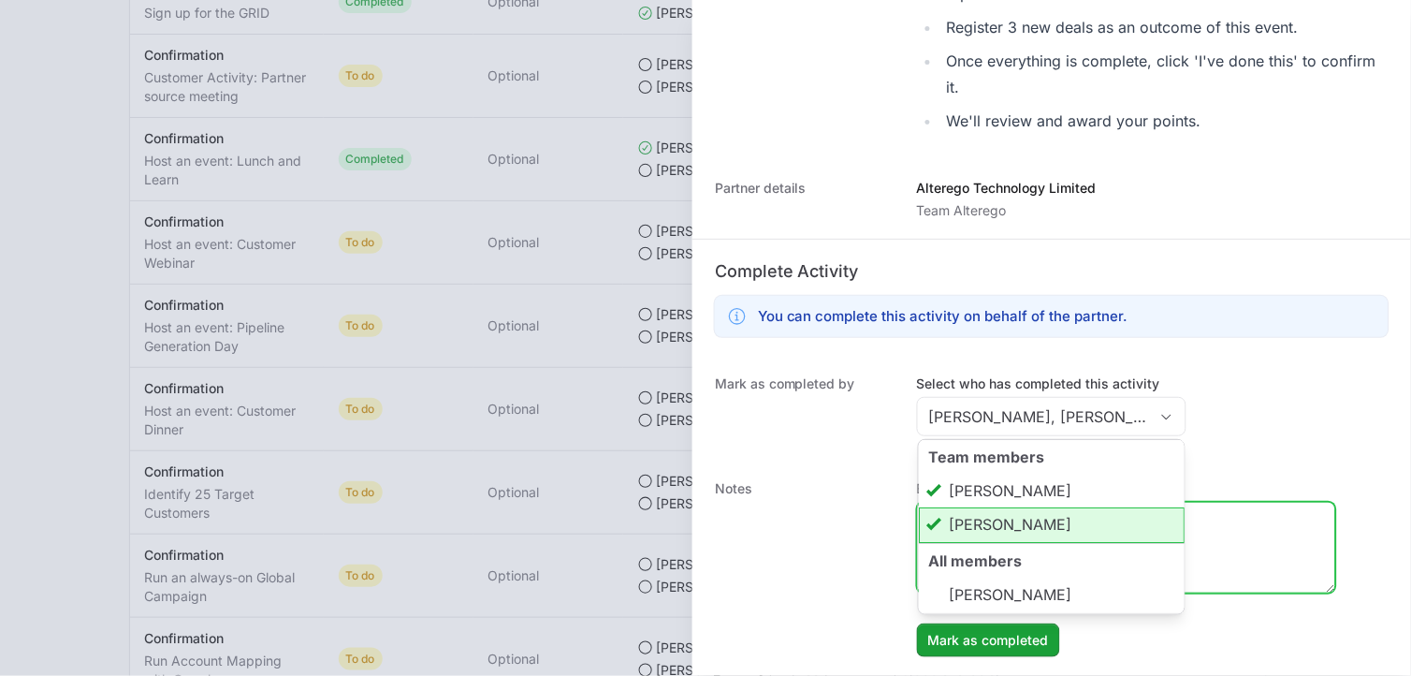
type input "[PERSON_NAME], [PERSON_NAME]"
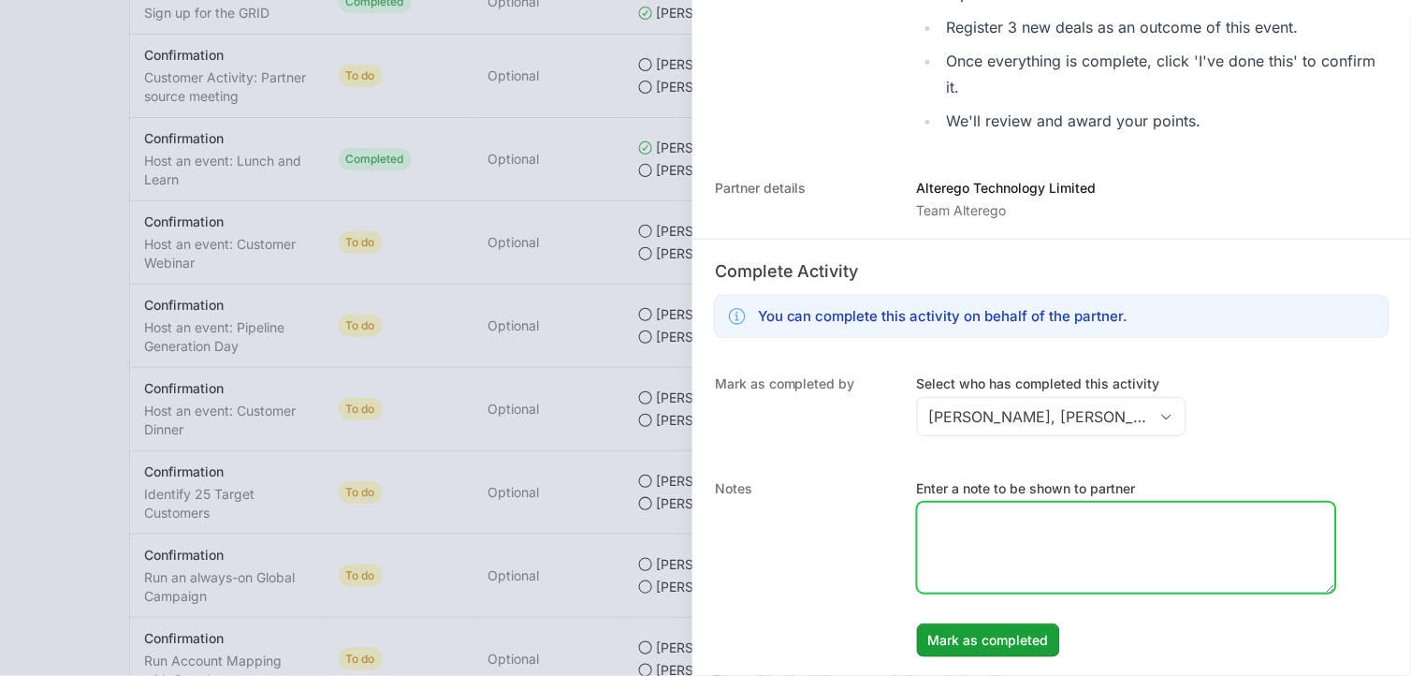
click at [1205, 536] on textarea "Enter a note to be shown to partner" at bounding box center [1126, 548] width 417 height 90
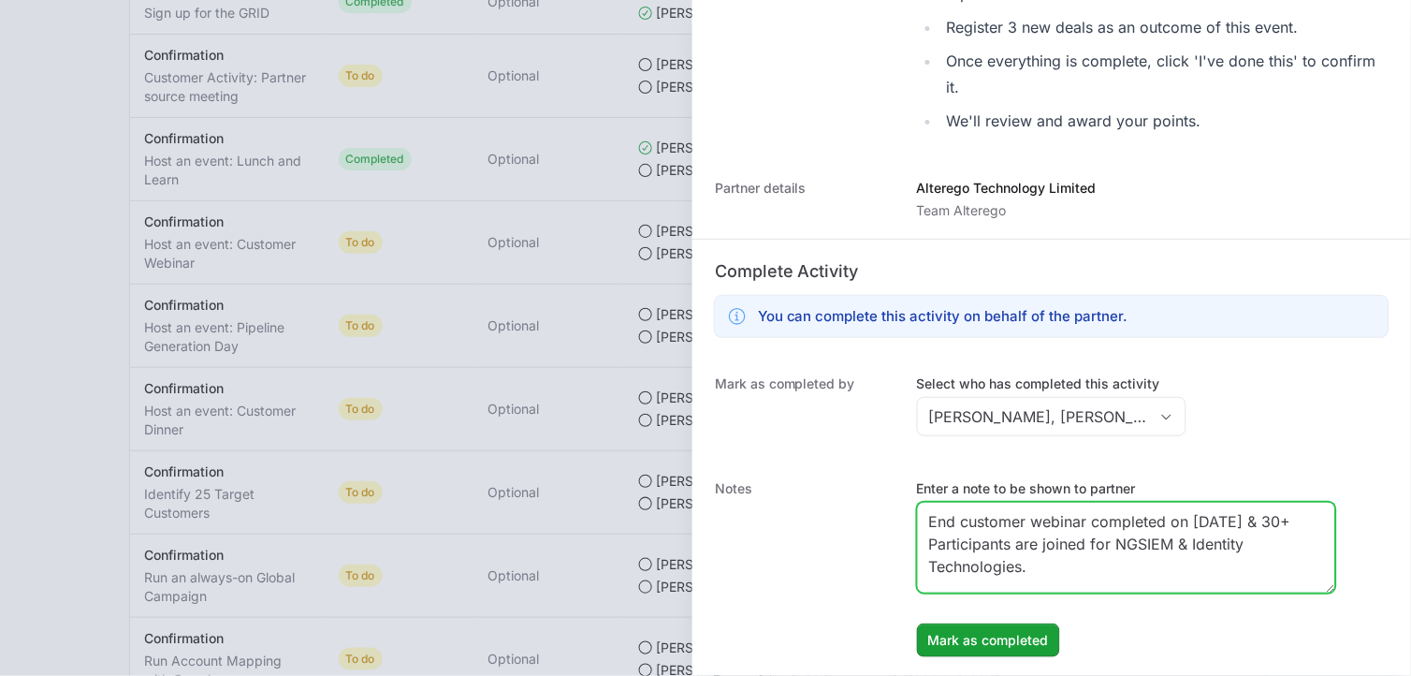
click at [1192, 541] on textarea "End customer webinar completed on [DATE] & 30+ Participants are joined for NGSI…" at bounding box center [1126, 548] width 417 height 90
drag, startPoint x: 1051, startPoint y: 576, endPoint x: 892, endPoint y: 477, distance: 187.0
click at [892, 477] on div "Notes Enter a note to be shown to partner End customer webinar completed on [DA…" at bounding box center [1052, 567] width 719 height 215
type textarea "End customer webinar completed on [DATE] & 30+ Participants are joined for NGSI…"
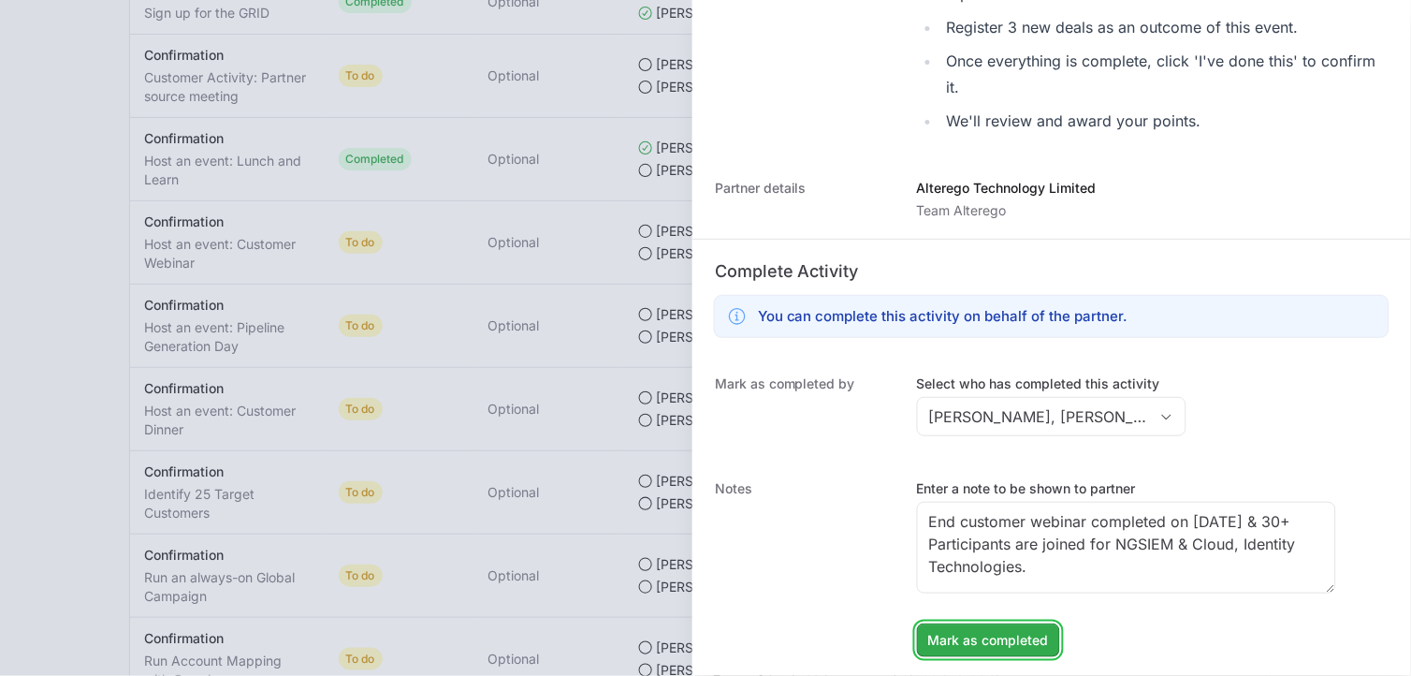
click at [984, 638] on span "Mark as completed" at bounding box center [988, 640] width 121 height 22
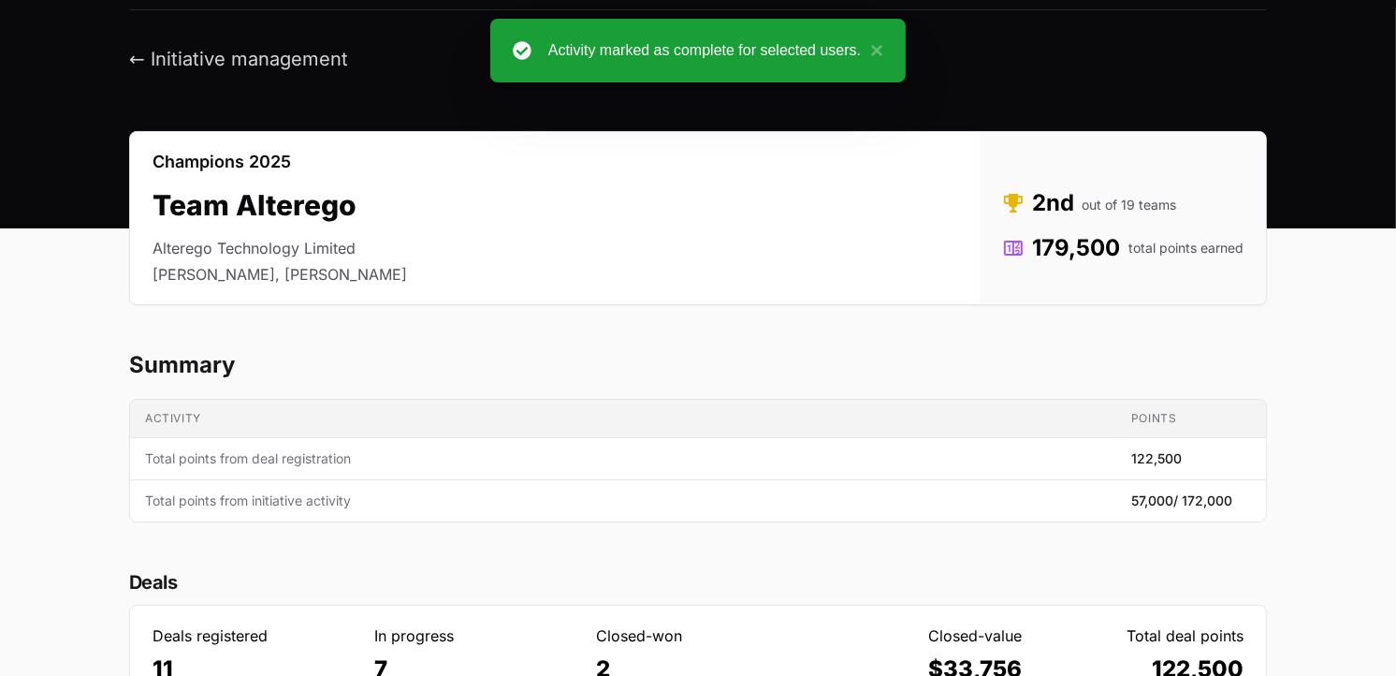
scroll to position [42, 0]
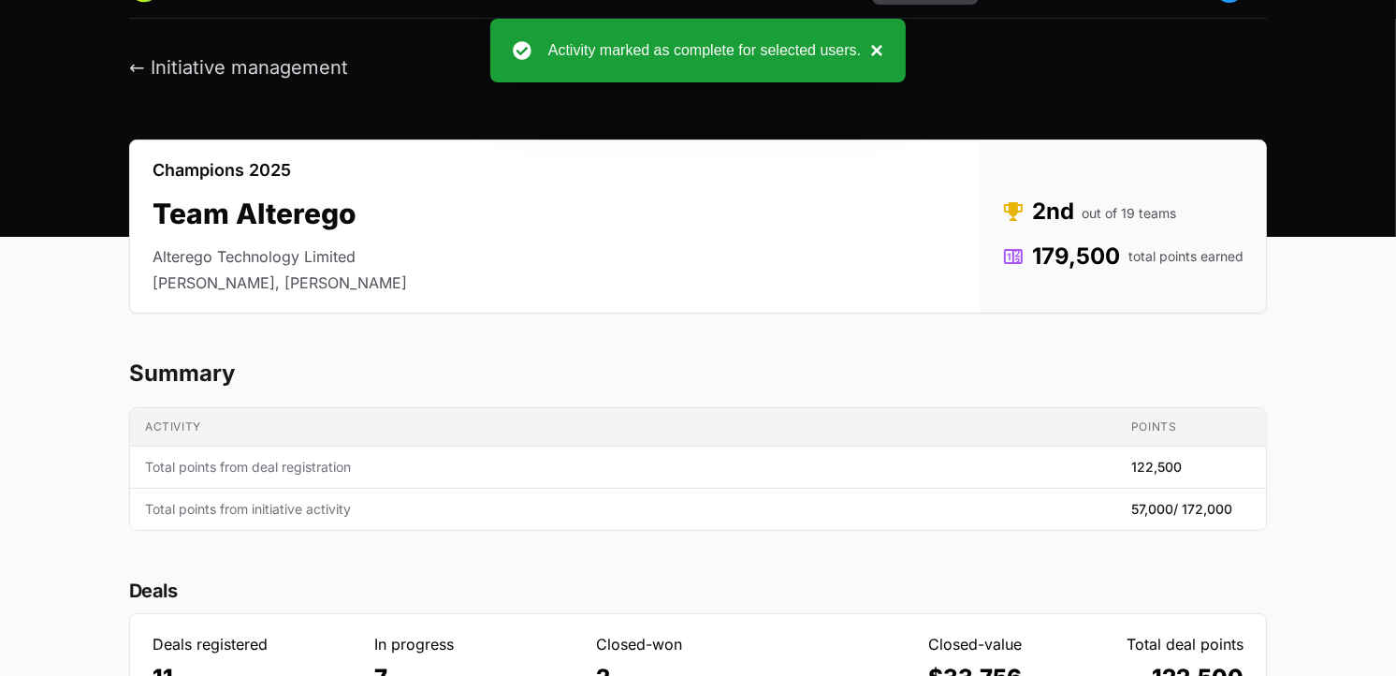
click at [882, 44] on button "×" at bounding box center [872, 50] width 22 height 22
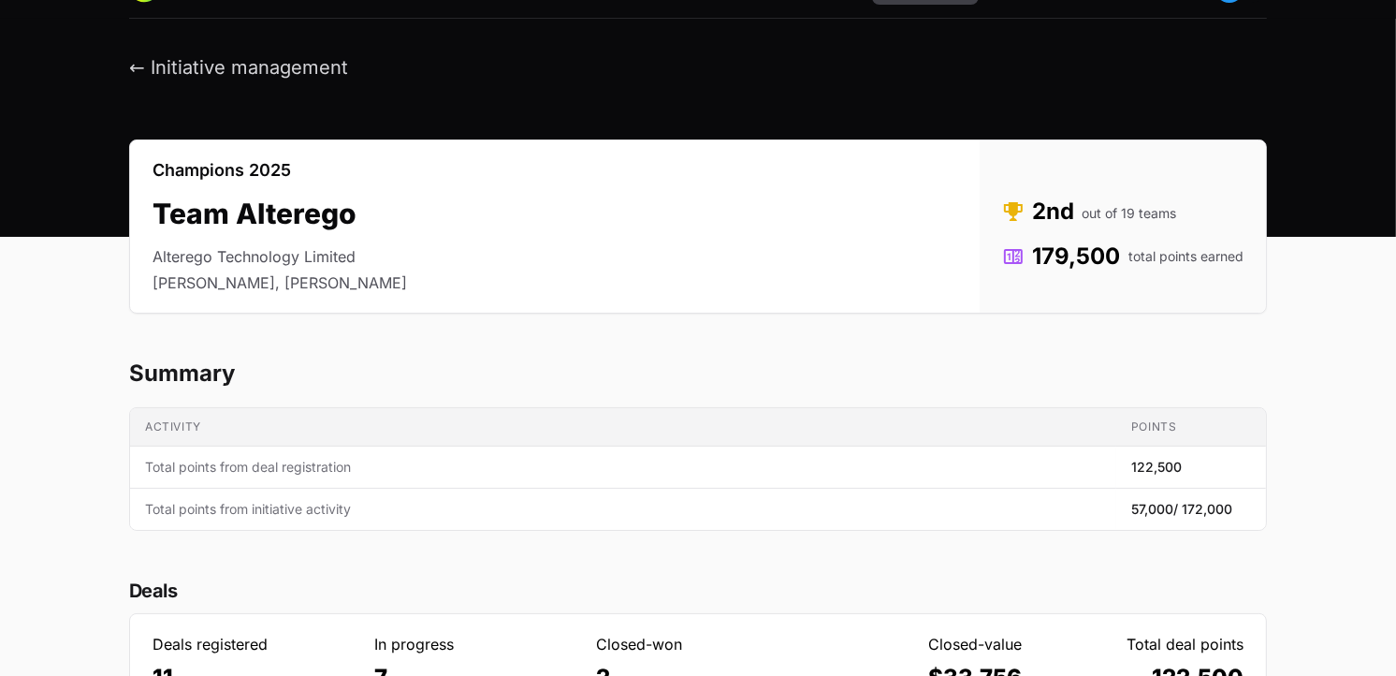
scroll to position [0, 0]
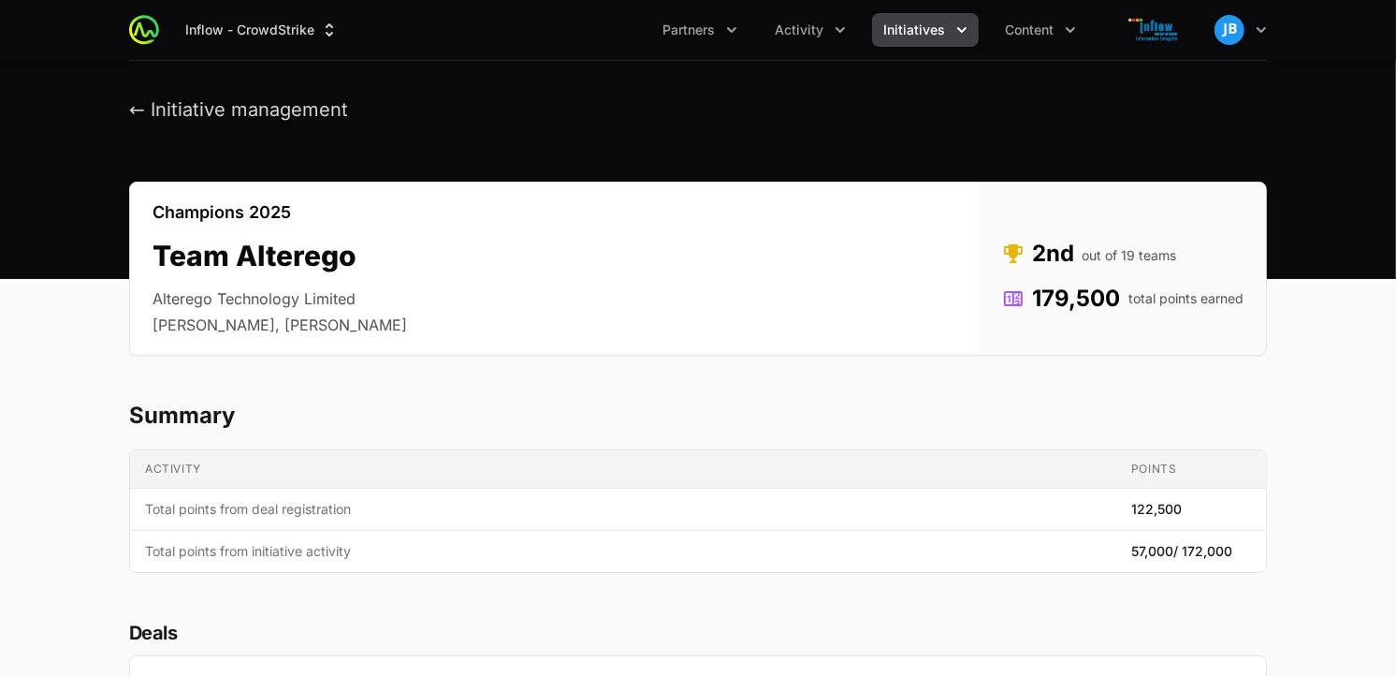
click at [912, 35] on span "Initiatives" at bounding box center [914, 30] width 62 height 19
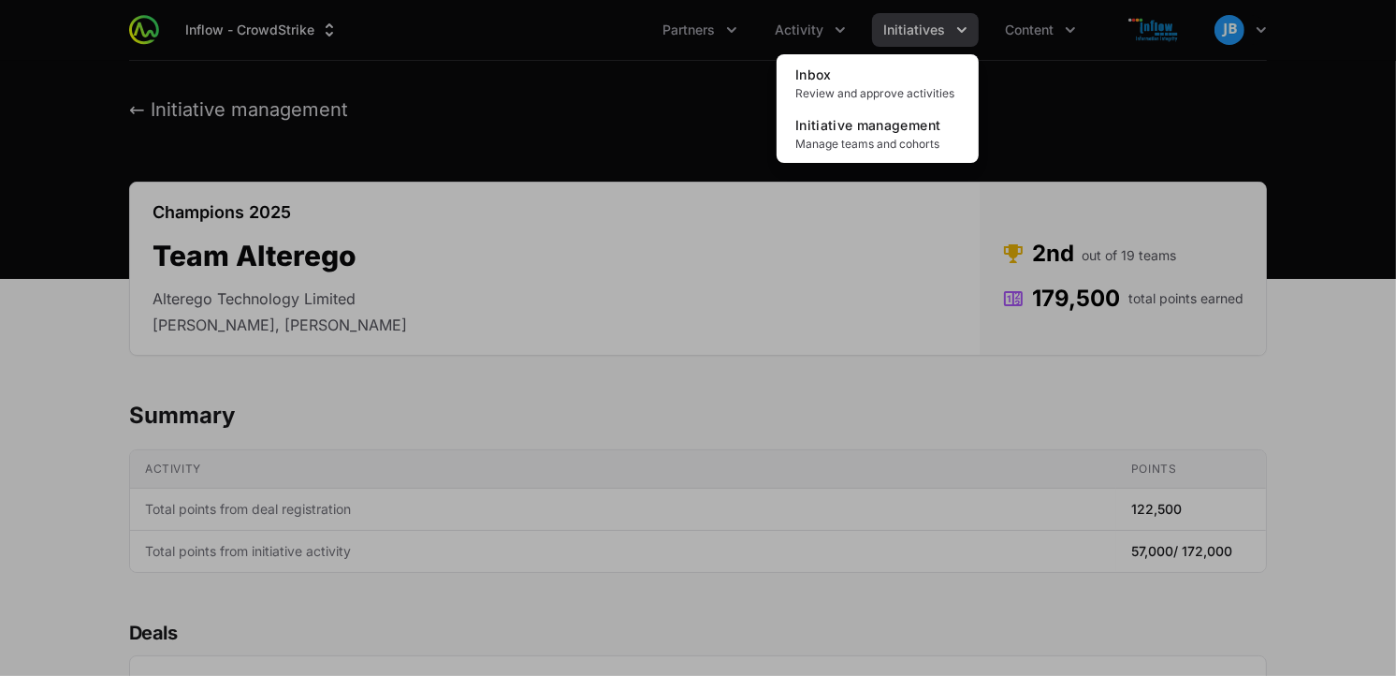
click at [808, 21] on div "Initiatives menu" at bounding box center [698, 338] width 1396 height 676
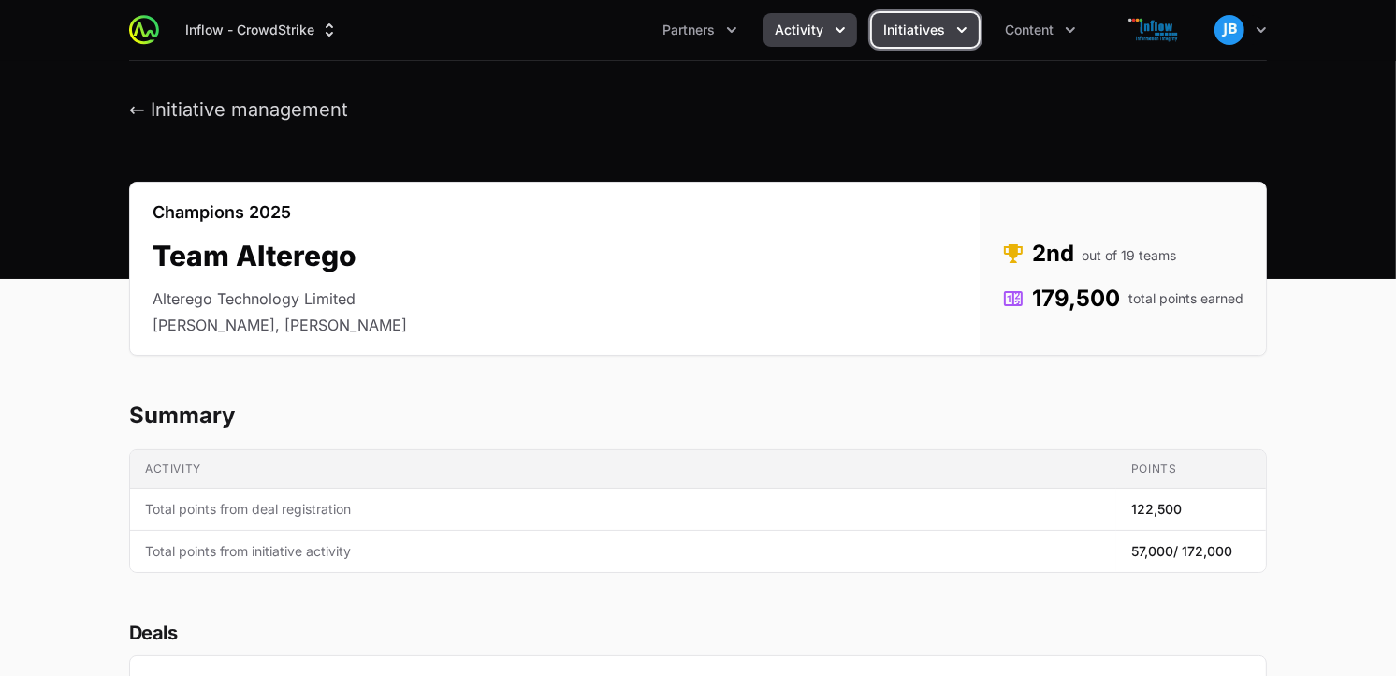
click at [806, 22] on span "Activity" at bounding box center [799, 30] width 49 height 19
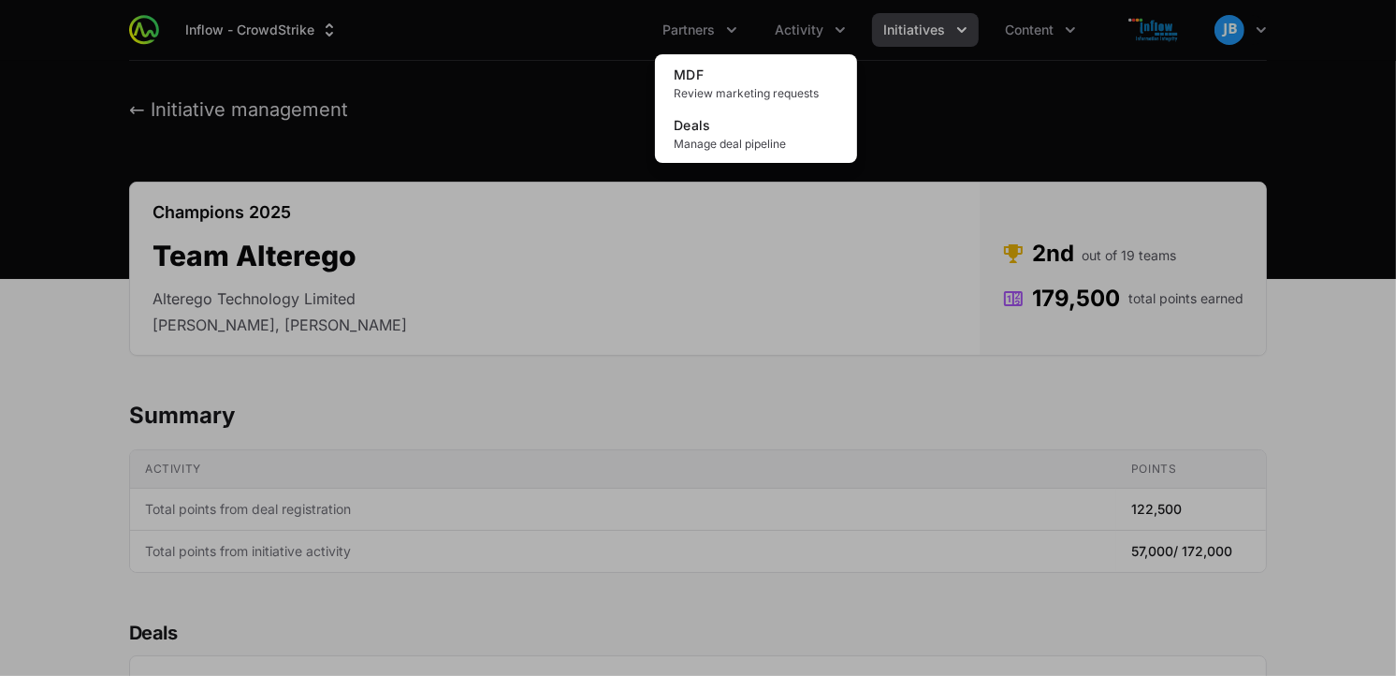
click at [695, 35] on div "Activity menu" at bounding box center [698, 338] width 1396 height 676
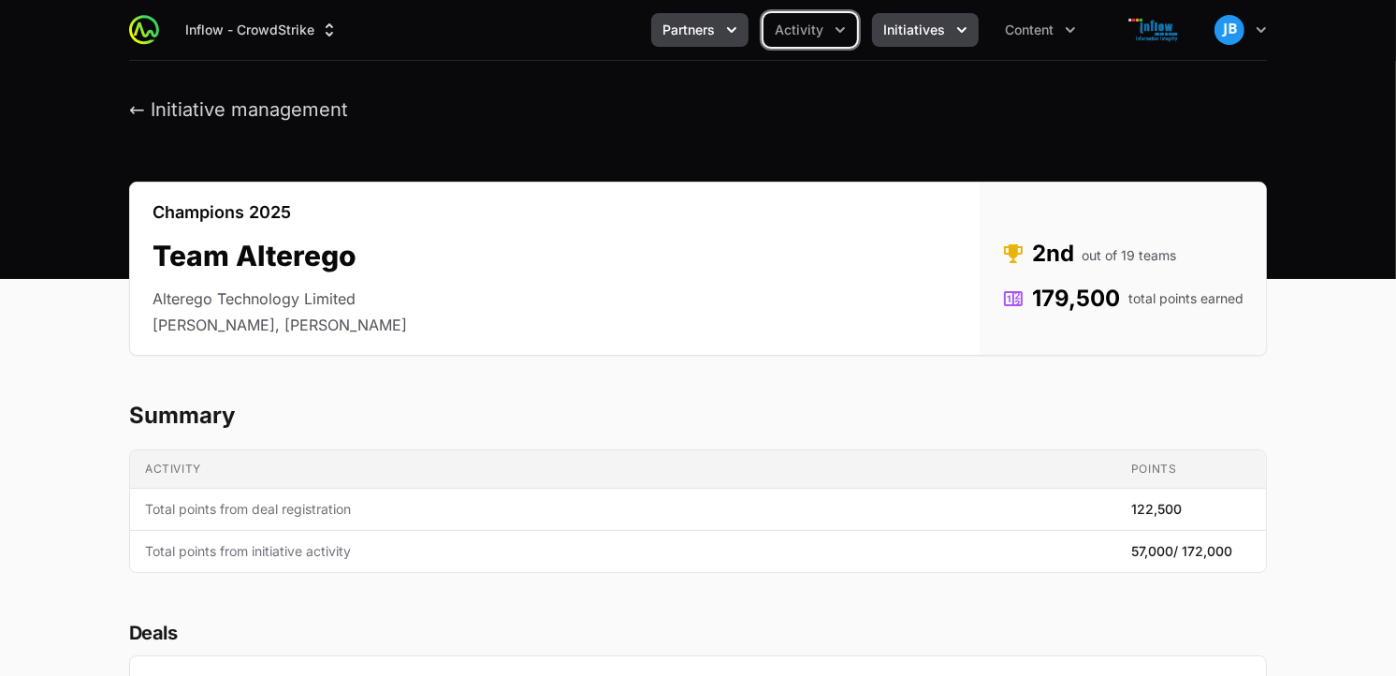
click at [694, 35] on span "Partners" at bounding box center [689, 30] width 52 height 19
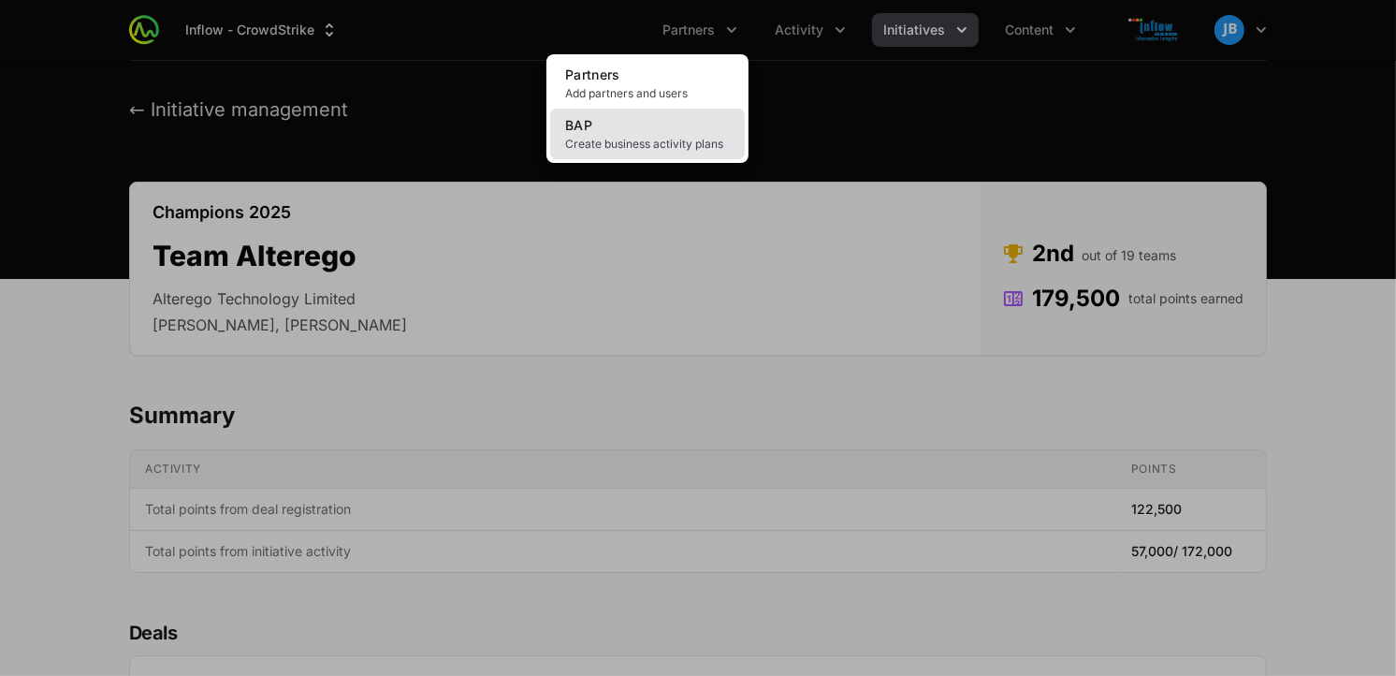
click at [649, 122] on link "BAP Create business activity plans" at bounding box center [647, 134] width 195 height 51
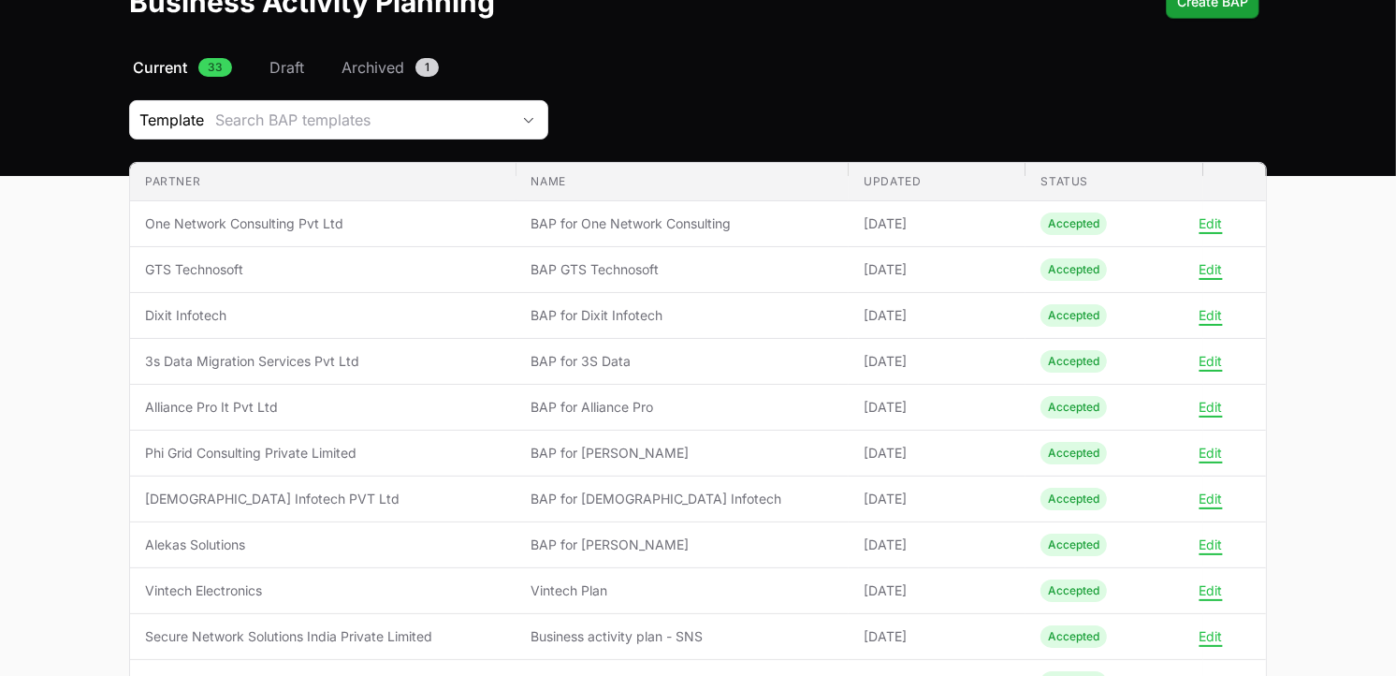
scroll to position [105, 0]
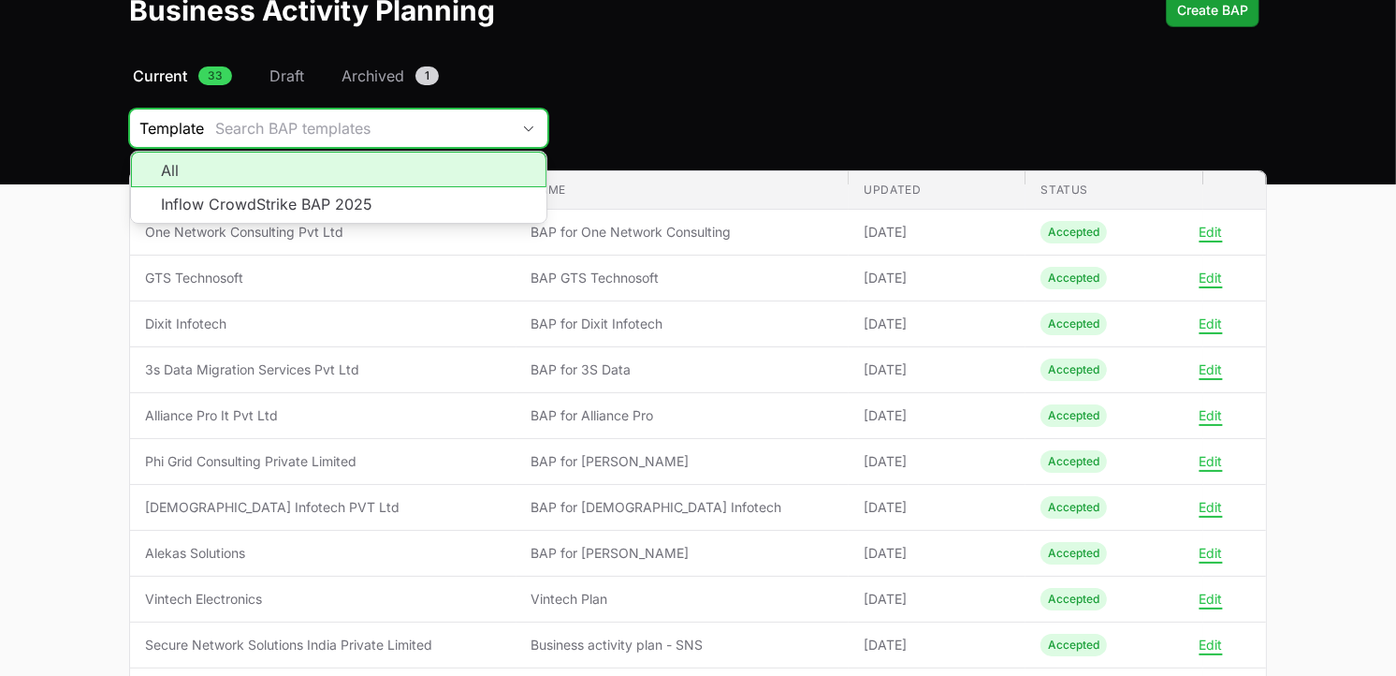
click at [227, 124] on div "Search BAP templates" at bounding box center [362, 128] width 295 height 22
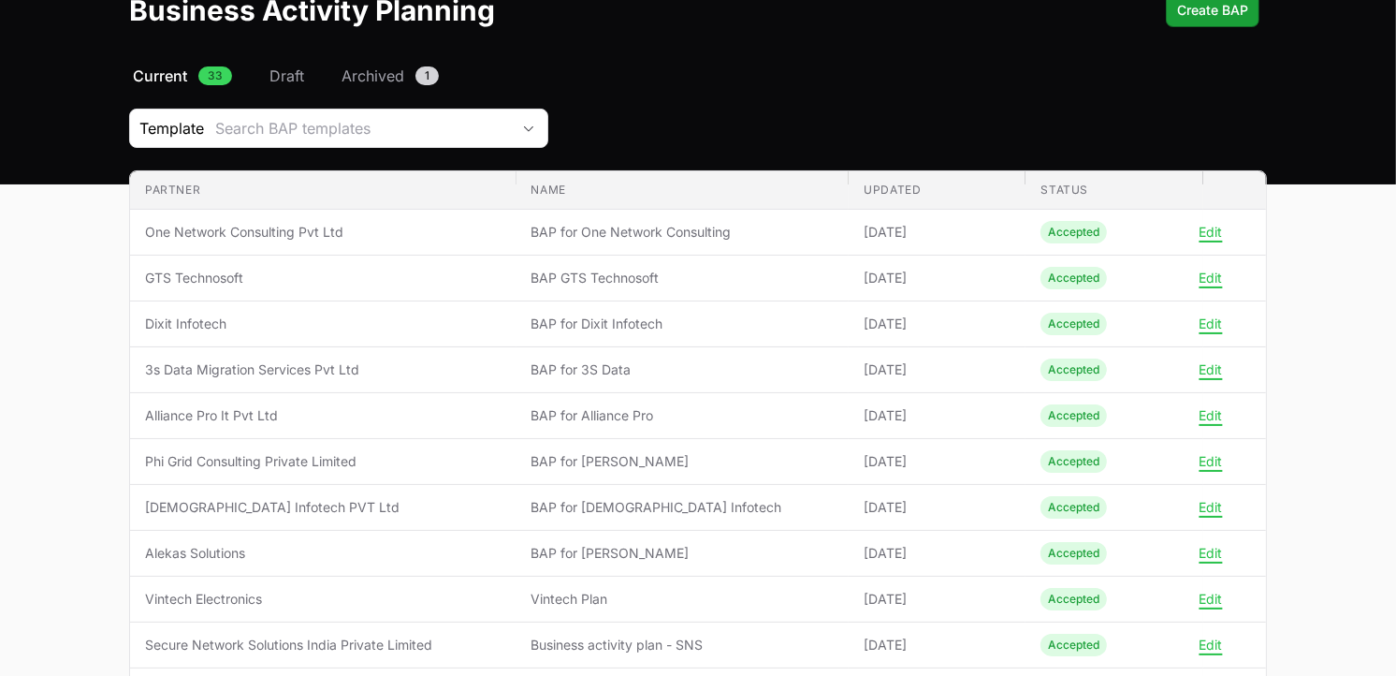
scroll to position [955, 0]
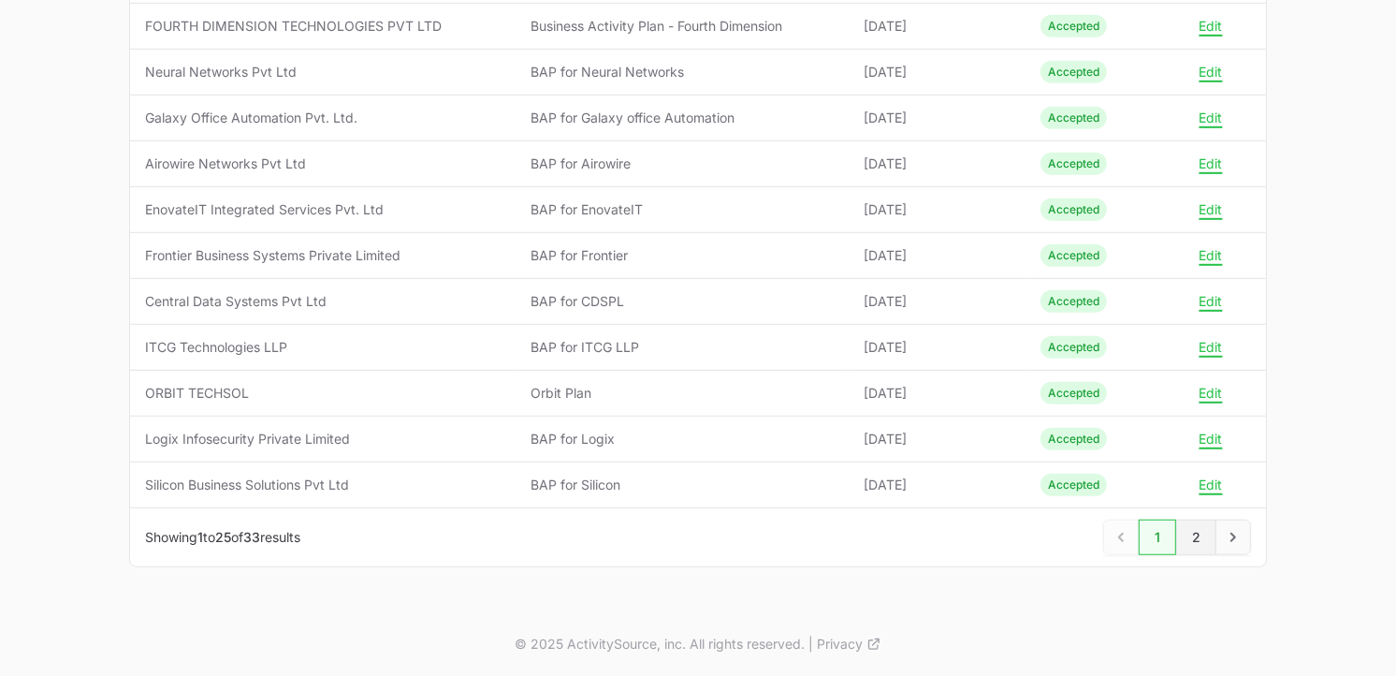
click at [1190, 533] on link "2" at bounding box center [1196, 537] width 40 height 36
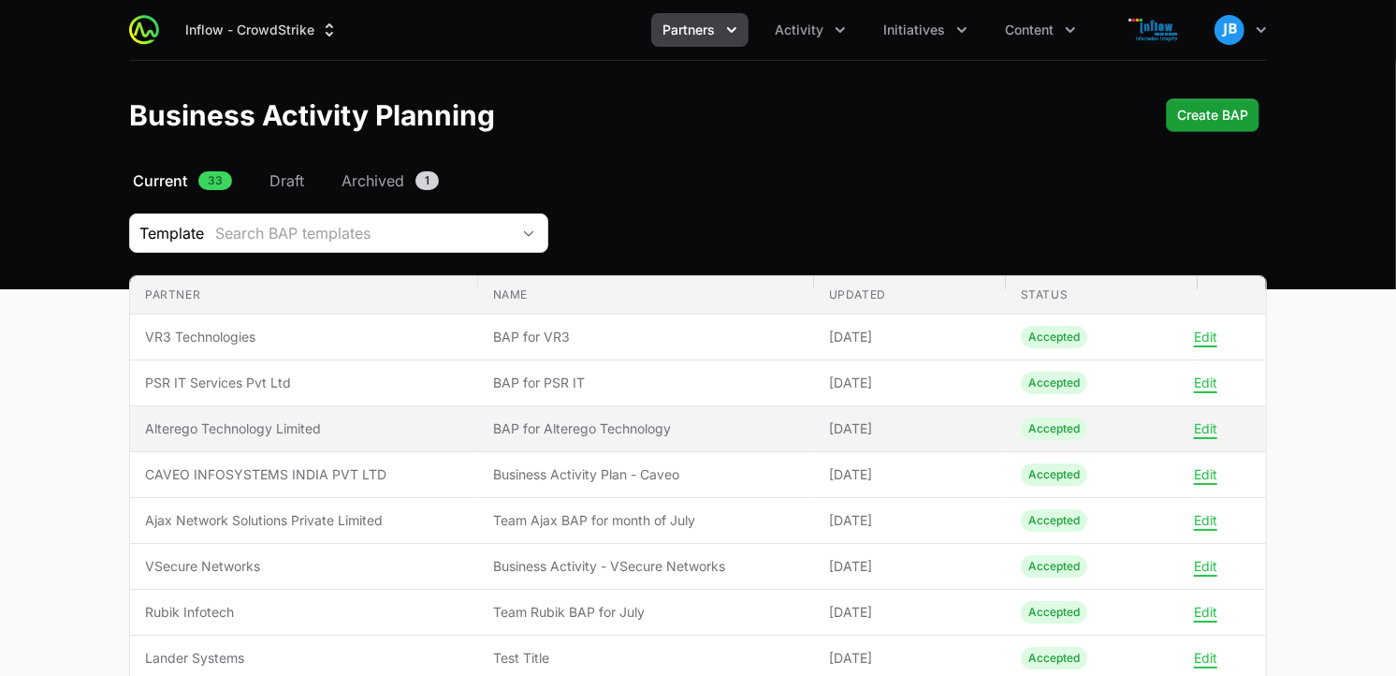
click at [249, 436] on span "Alterego Technology Limited" at bounding box center [304, 428] width 318 height 19
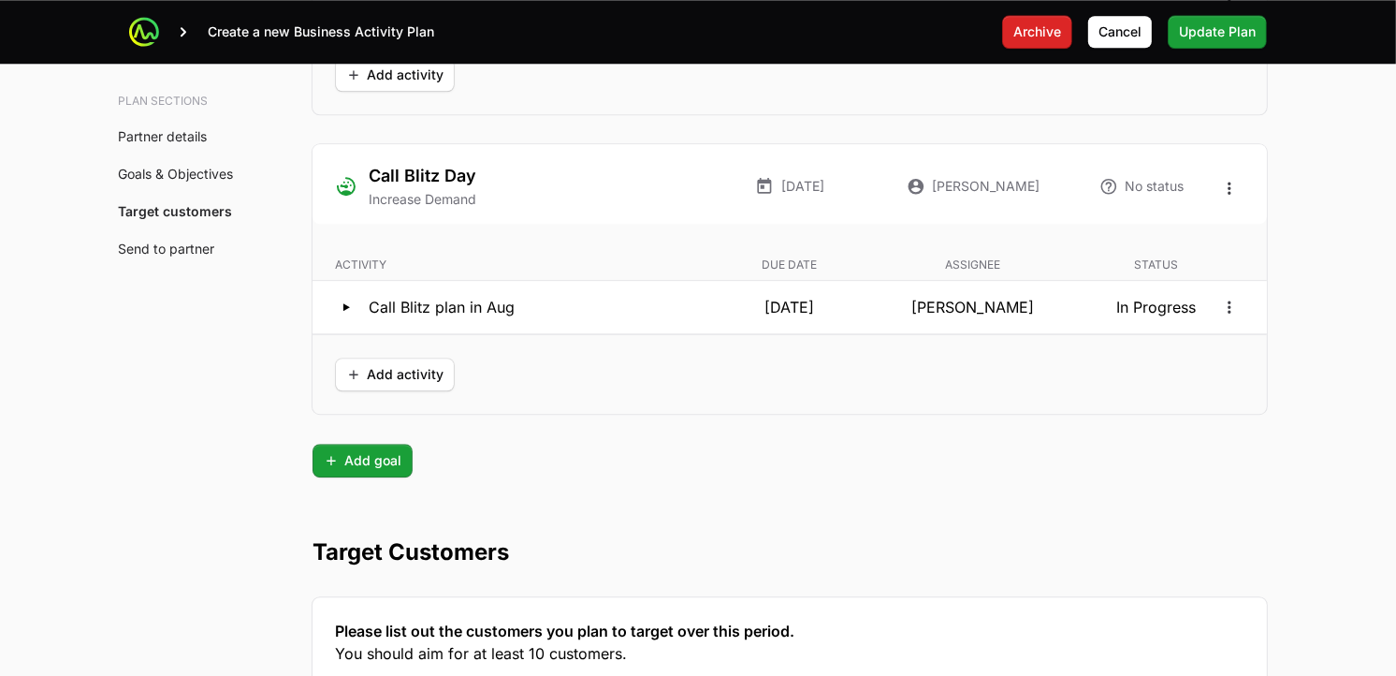
scroll to position [4503, 0]
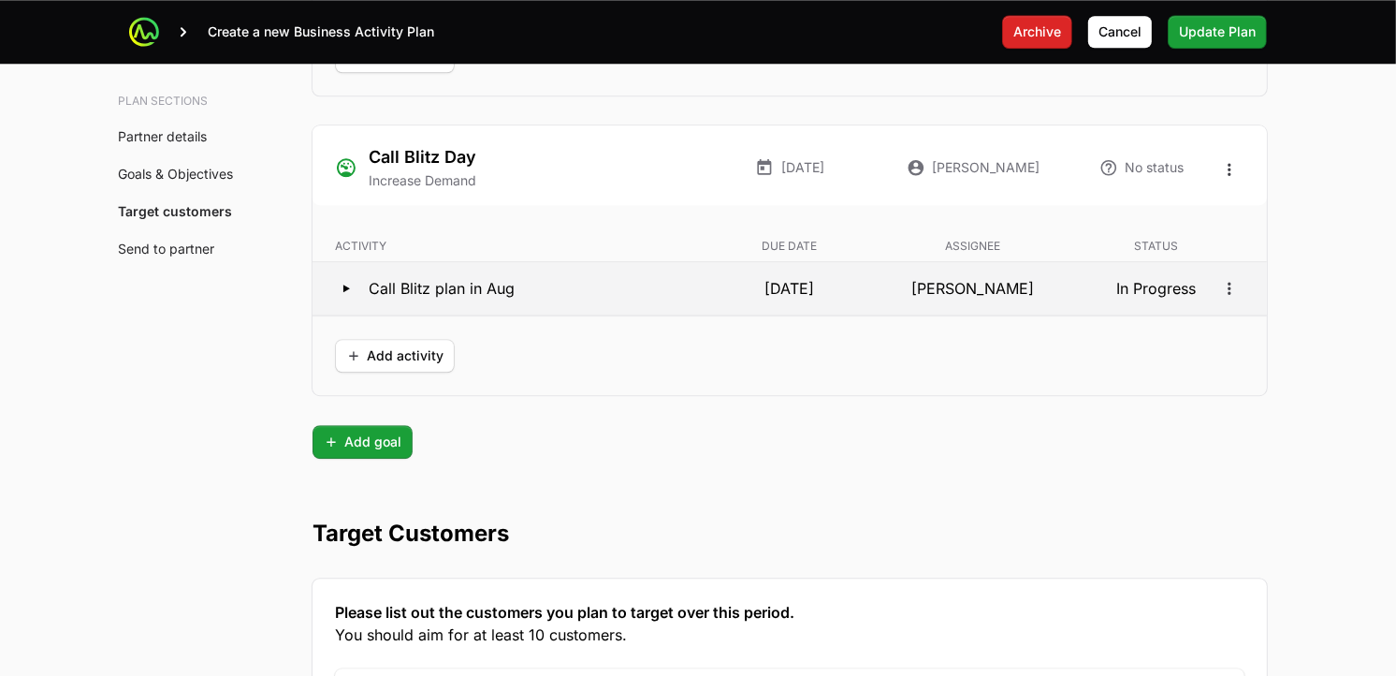
click at [346, 295] on icon at bounding box center [346, 288] width 22 height 22
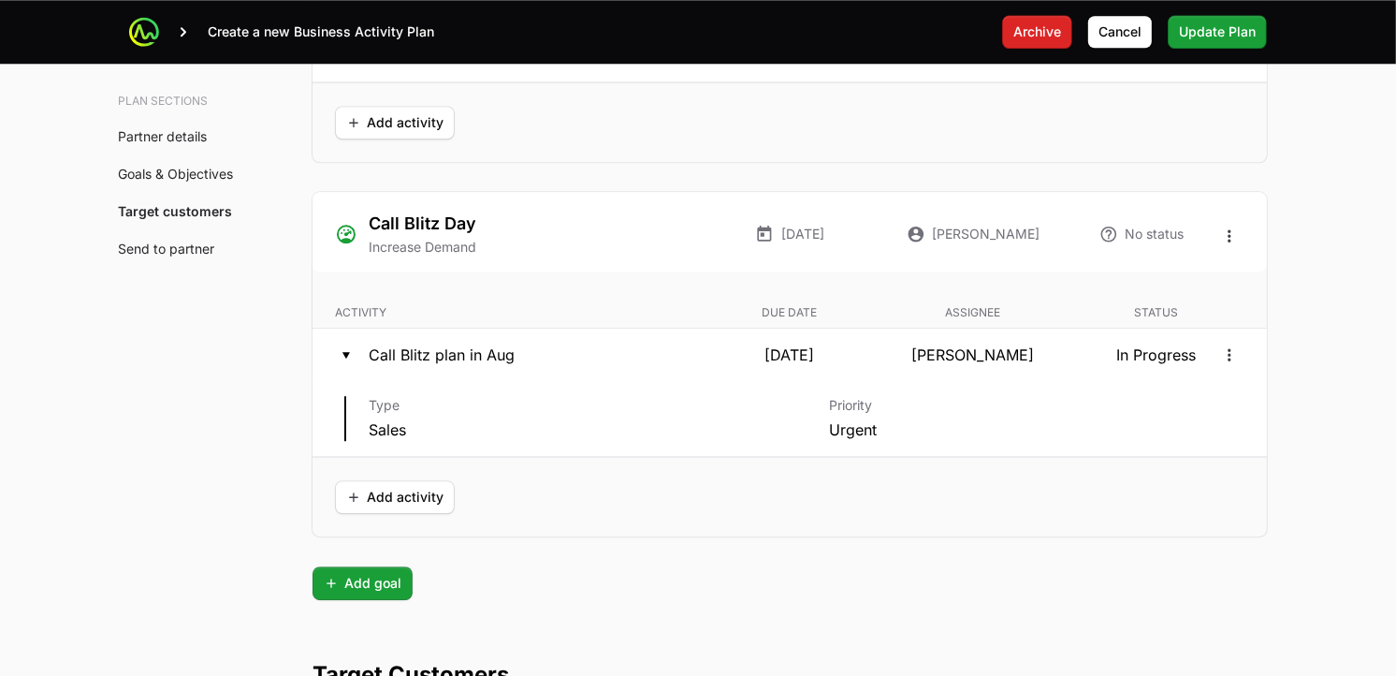
scroll to position [4456, 0]
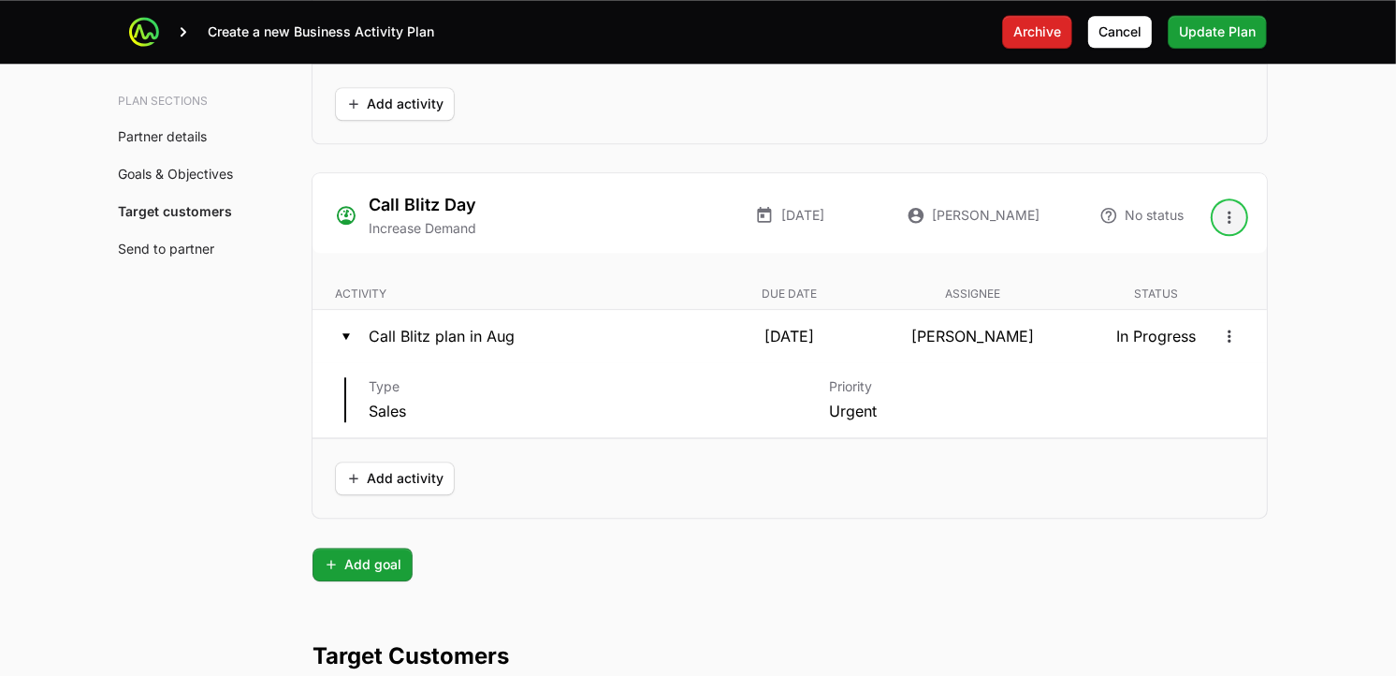
click at [1227, 219] on icon "Open options" at bounding box center [1229, 217] width 19 height 19
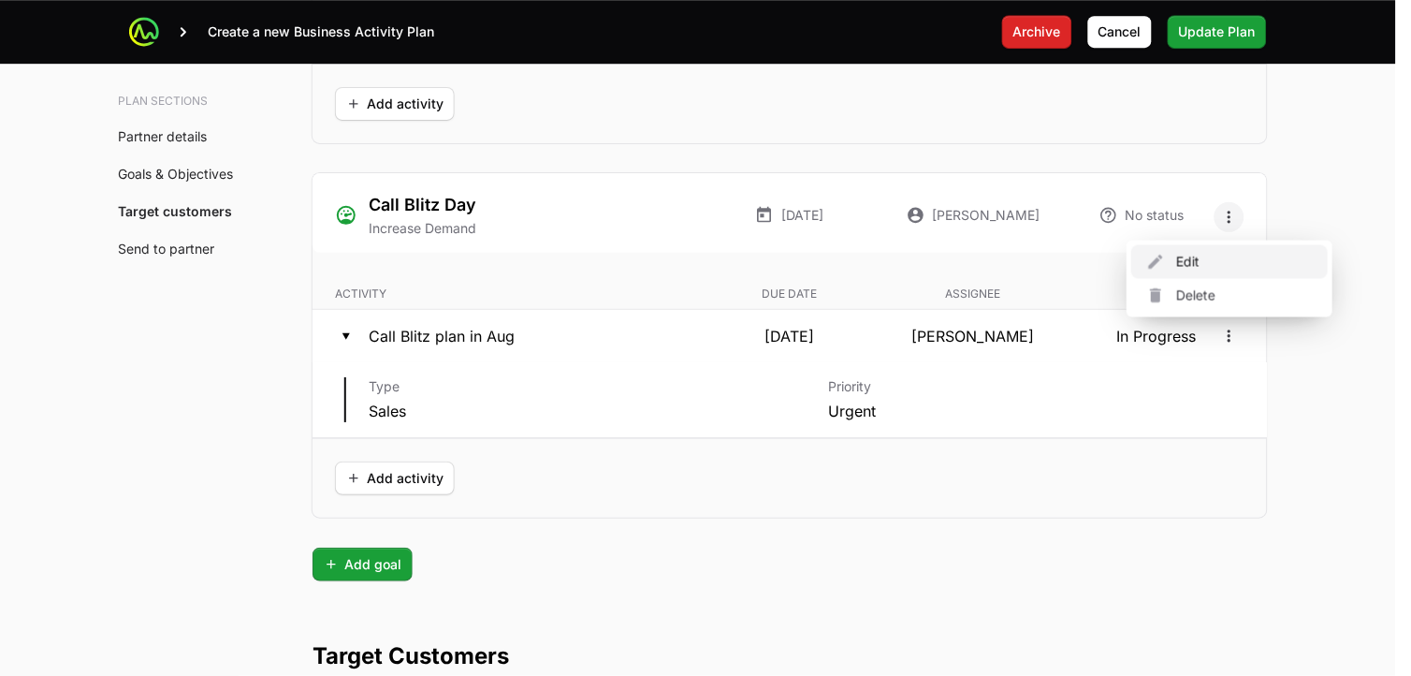
click at [1184, 265] on div "Edit" at bounding box center [1229, 262] width 197 height 34
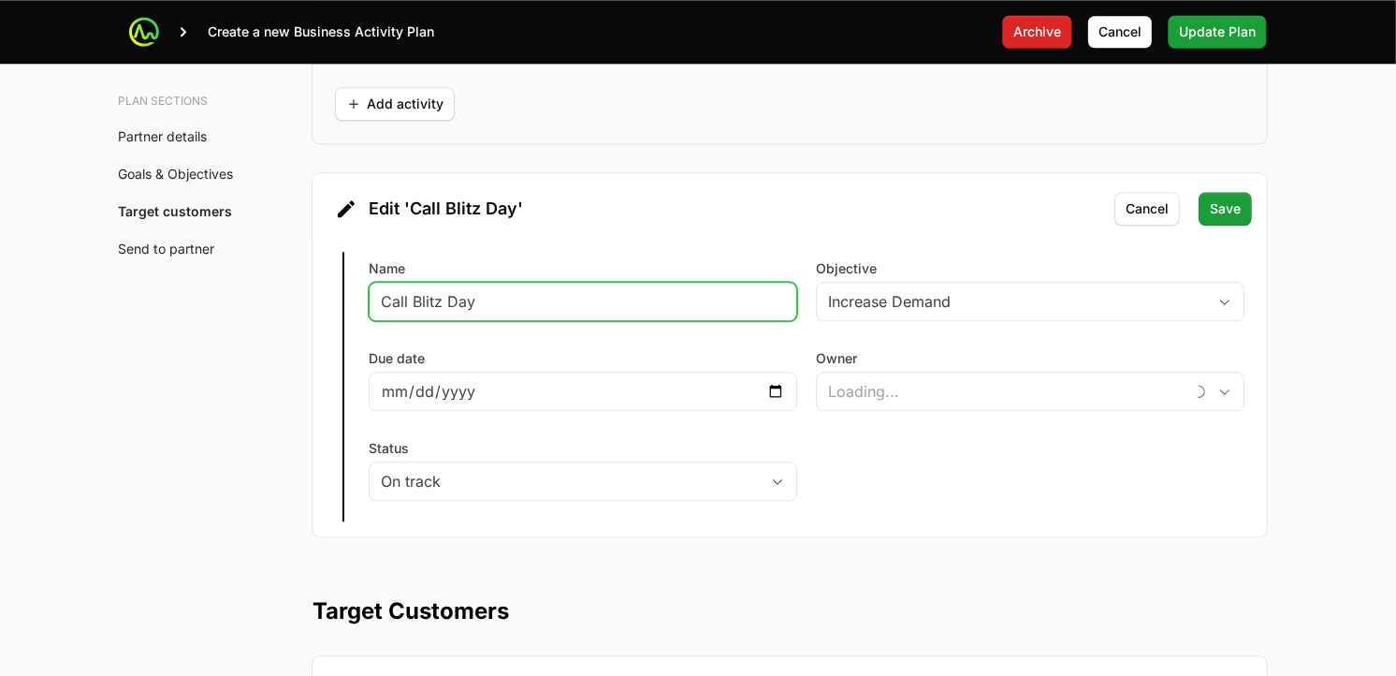
click at [583, 300] on input "Call Blitz Day" at bounding box center [583, 301] width 404 height 22
type input "9dbbf4ea-a8fe-4520-95e2-59cf0d6cb9f1"
drag, startPoint x: 583, startPoint y: 300, endPoint x: 368, endPoint y: 285, distance: 215.8
click at [369, 285] on div "Name Call Blitz Day" at bounding box center [583, 290] width 429 height 62
click at [623, 306] on input "End c" at bounding box center [583, 301] width 404 height 22
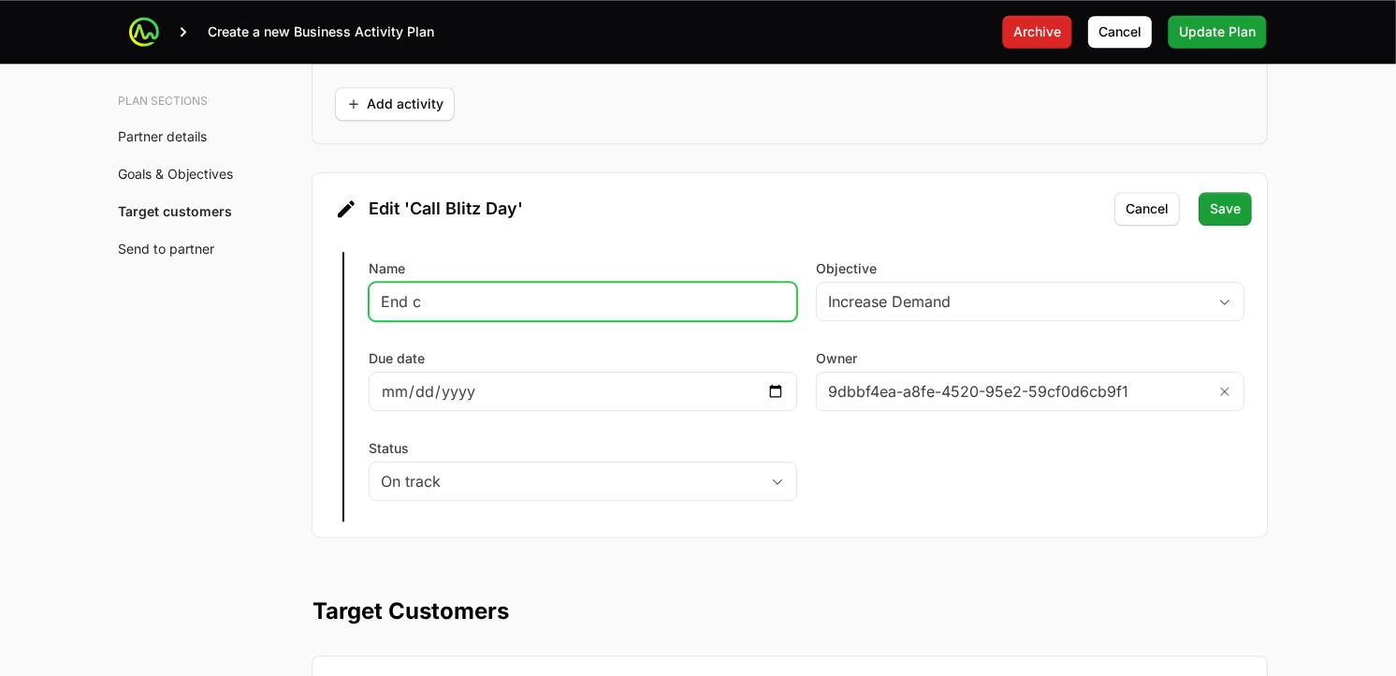
click at [660, 307] on input "End c" at bounding box center [583, 301] width 404 height 22
click at [671, 307] on input "End c" at bounding box center [583, 301] width 404 height 22
type input "End customer Webinar July"
click at [628, 303] on input "End customer Webinar July" at bounding box center [583, 301] width 404 height 22
type input "End customer Webinar Sep"
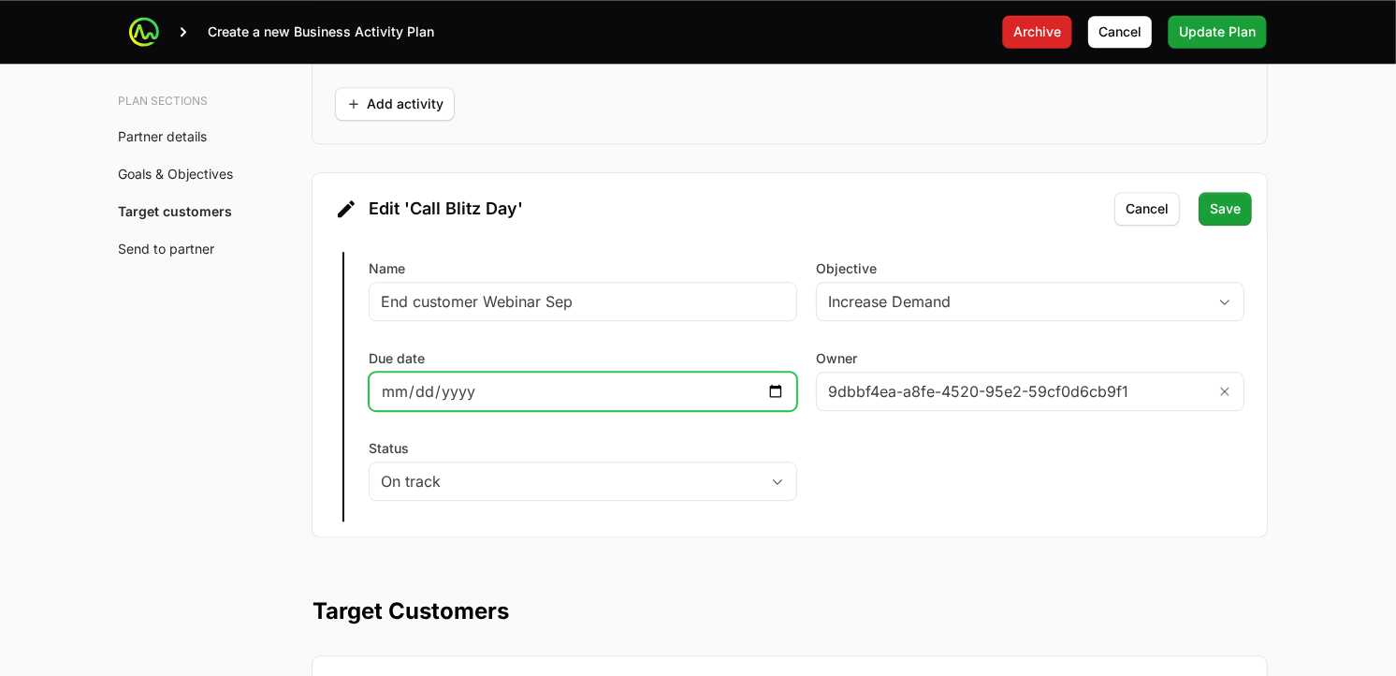
click at [775, 399] on input "[DATE]" at bounding box center [583, 391] width 404 height 22
type input "[DATE]"
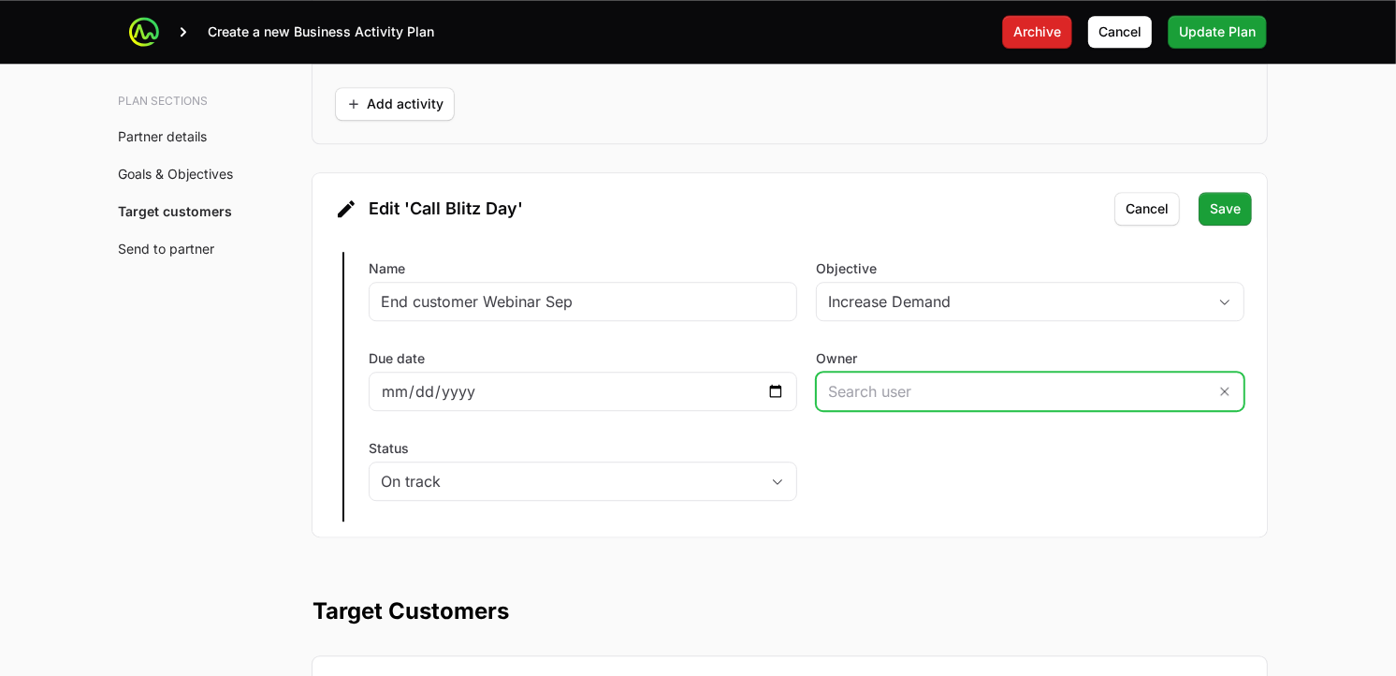
click at [1172, 398] on input "Owner" at bounding box center [1011, 390] width 389 height 37
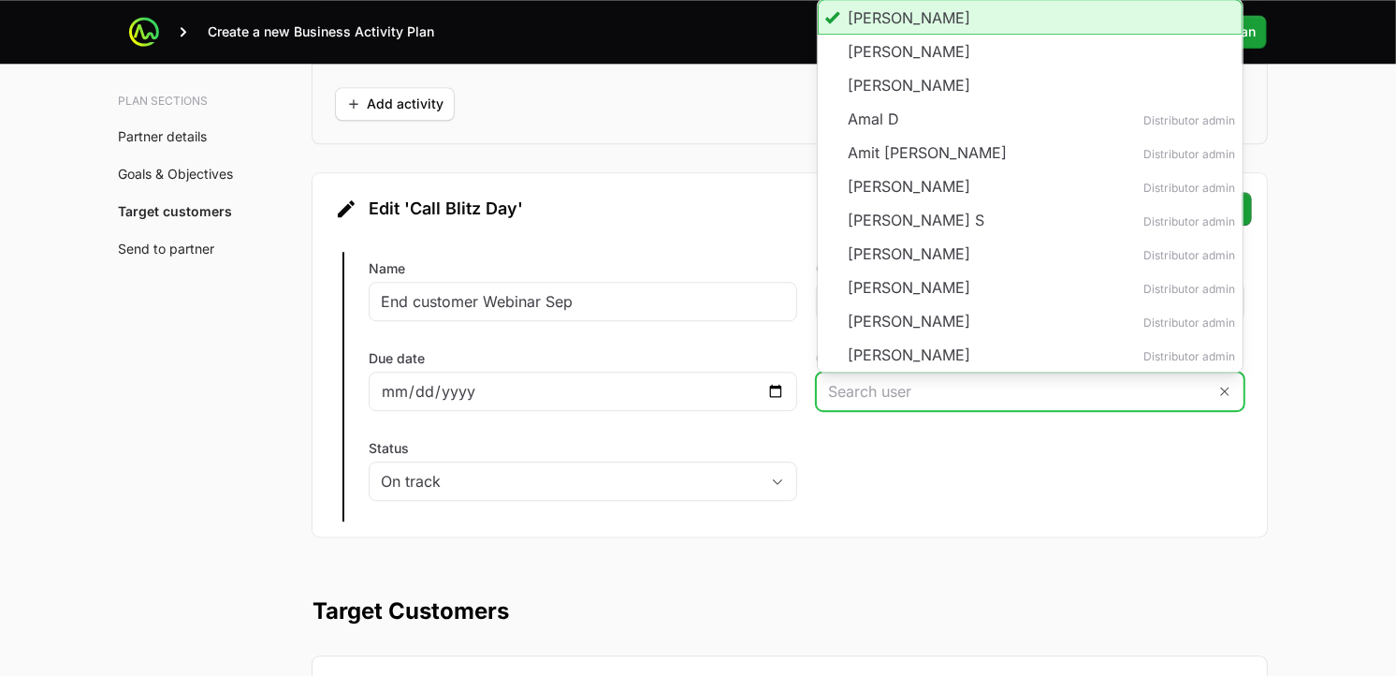
click at [969, 12] on li "[PERSON_NAME]" at bounding box center [1030, 17] width 425 height 36
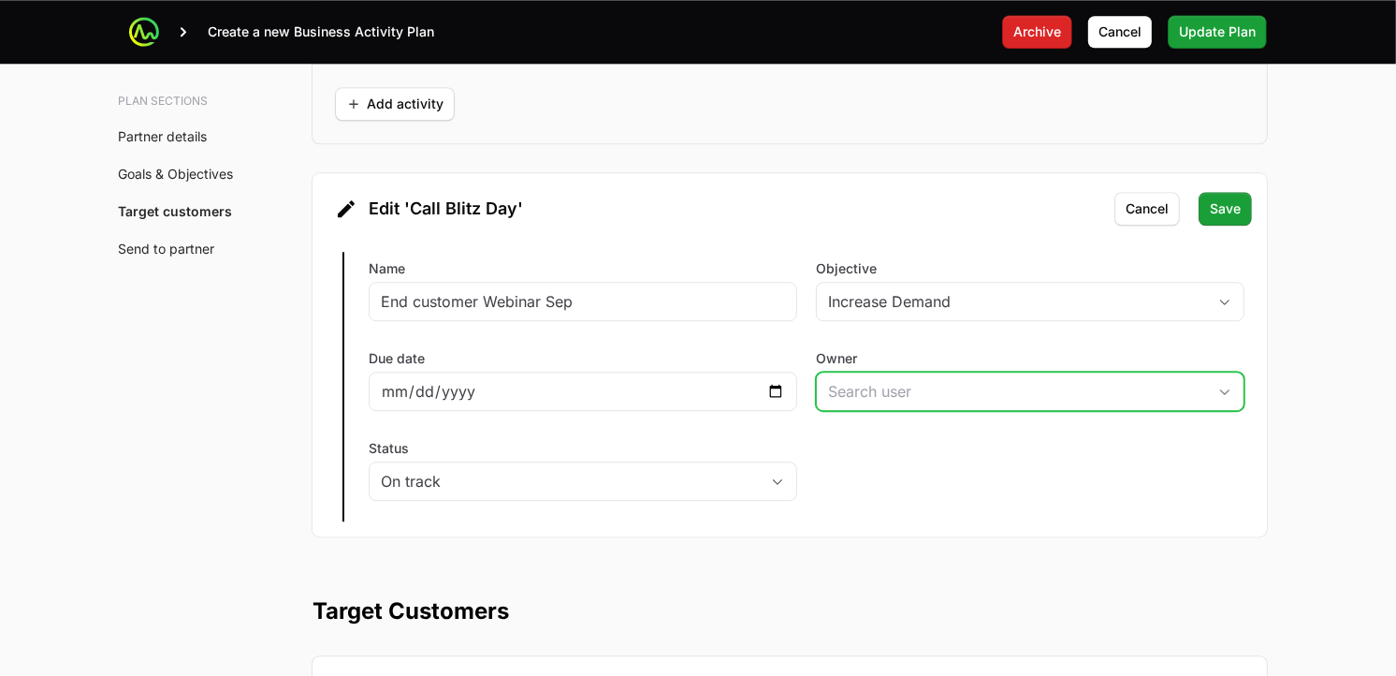
click at [906, 401] on input "Owner" at bounding box center [1011, 390] width 389 height 37
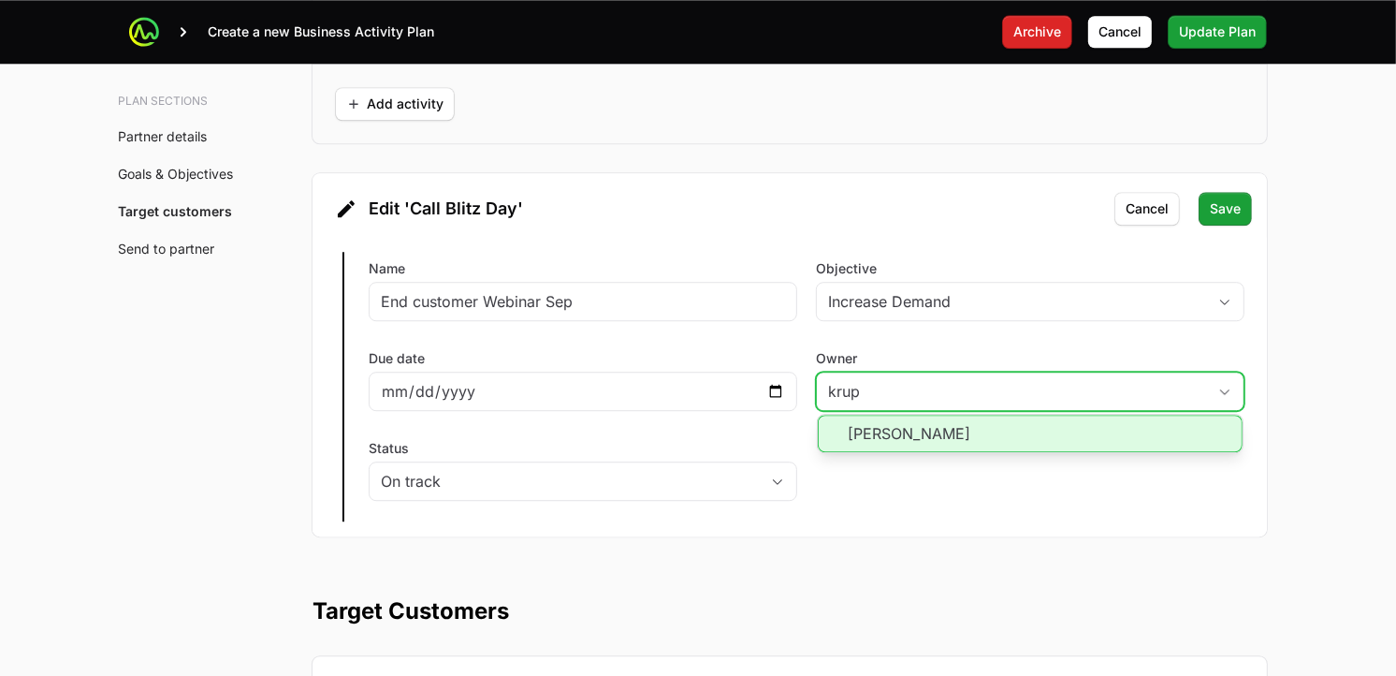
click at [895, 428] on li "[PERSON_NAME]" at bounding box center [1030, 433] width 425 height 37
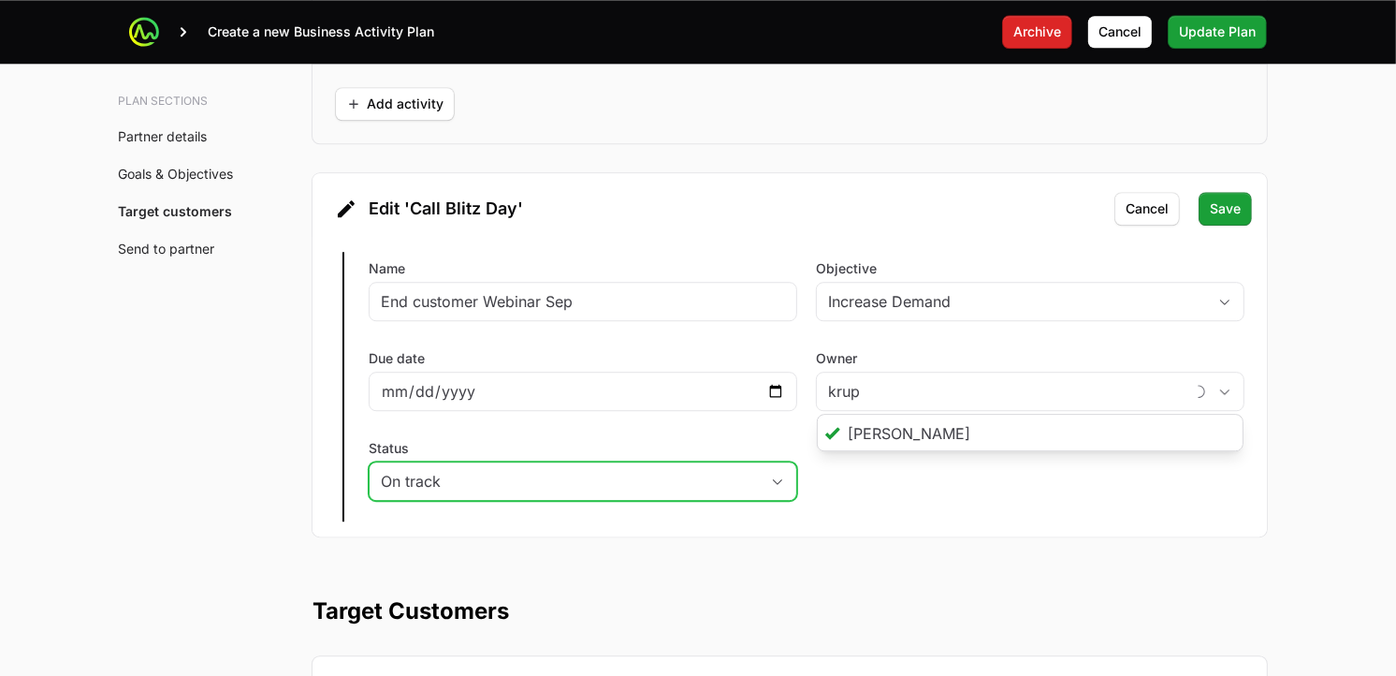
click at [744, 473] on div "On track" at bounding box center [570, 481] width 378 height 22
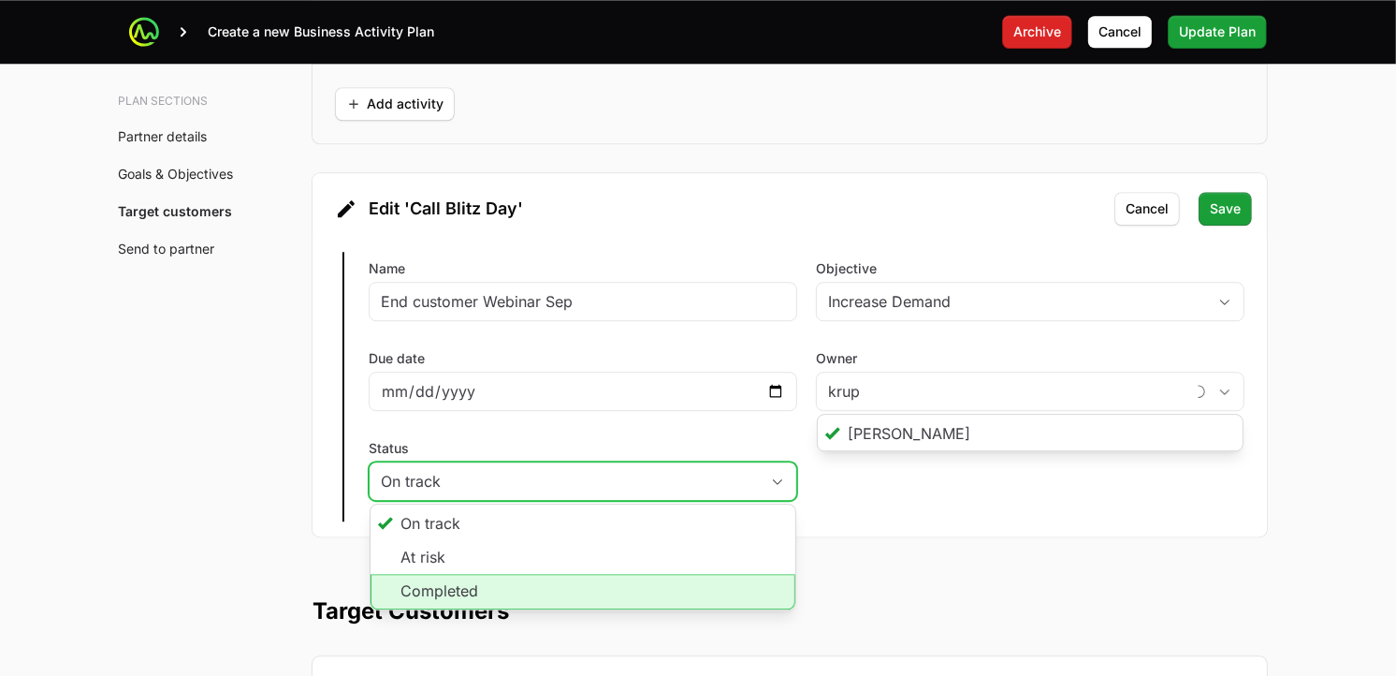
click at [488, 590] on li "Completed" at bounding box center [583, 592] width 425 height 36
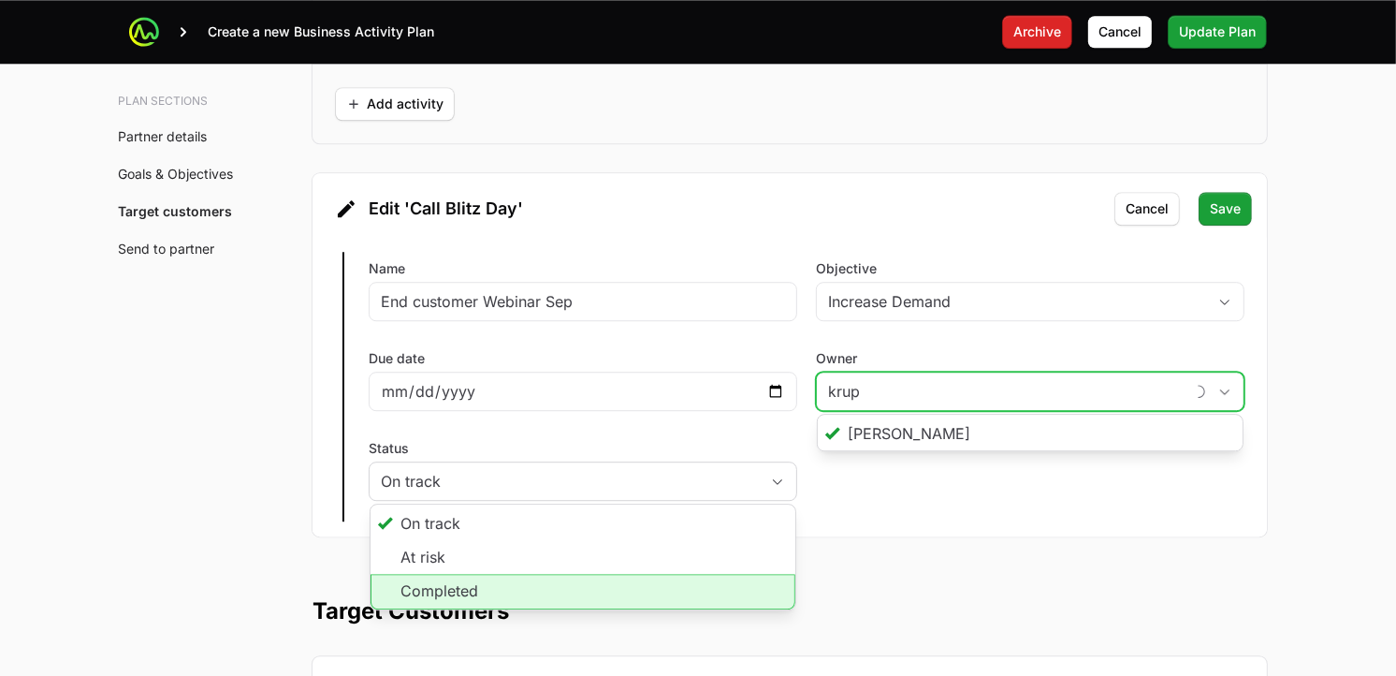
type input "9dbbf4ea-a8fe-4520-95e2-59cf0d6cb9f1"
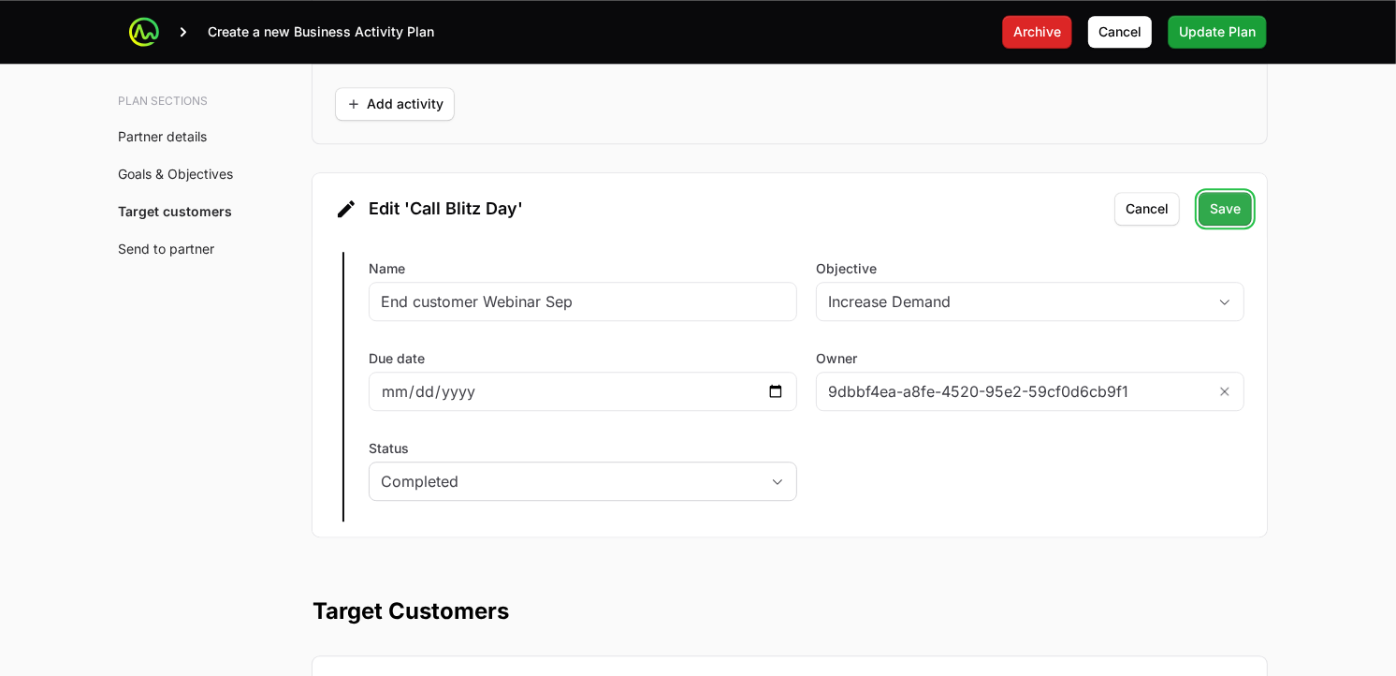
click at [1229, 225] on button "Save" at bounding box center [1225, 209] width 53 height 34
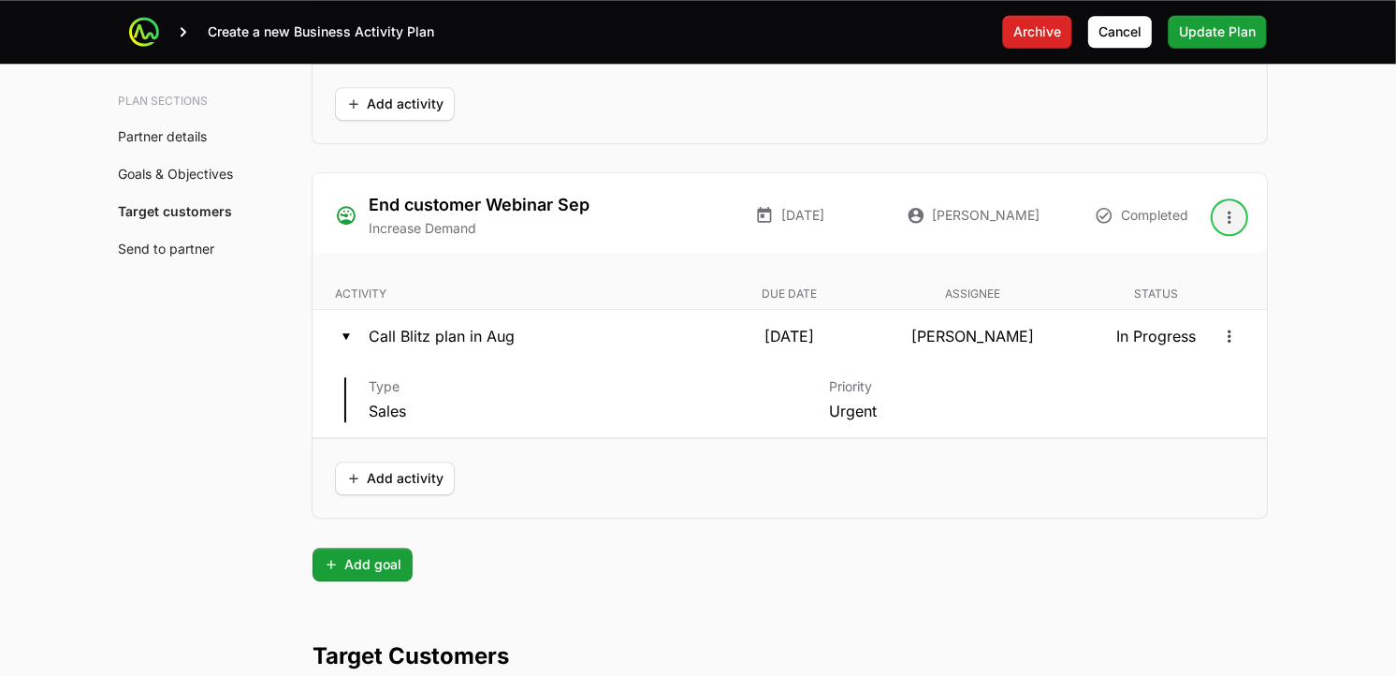
click at [1230, 217] on icon "Open options" at bounding box center [1229, 217] width 19 height 19
click at [1235, 342] on icon "Open options" at bounding box center [1229, 336] width 19 height 19
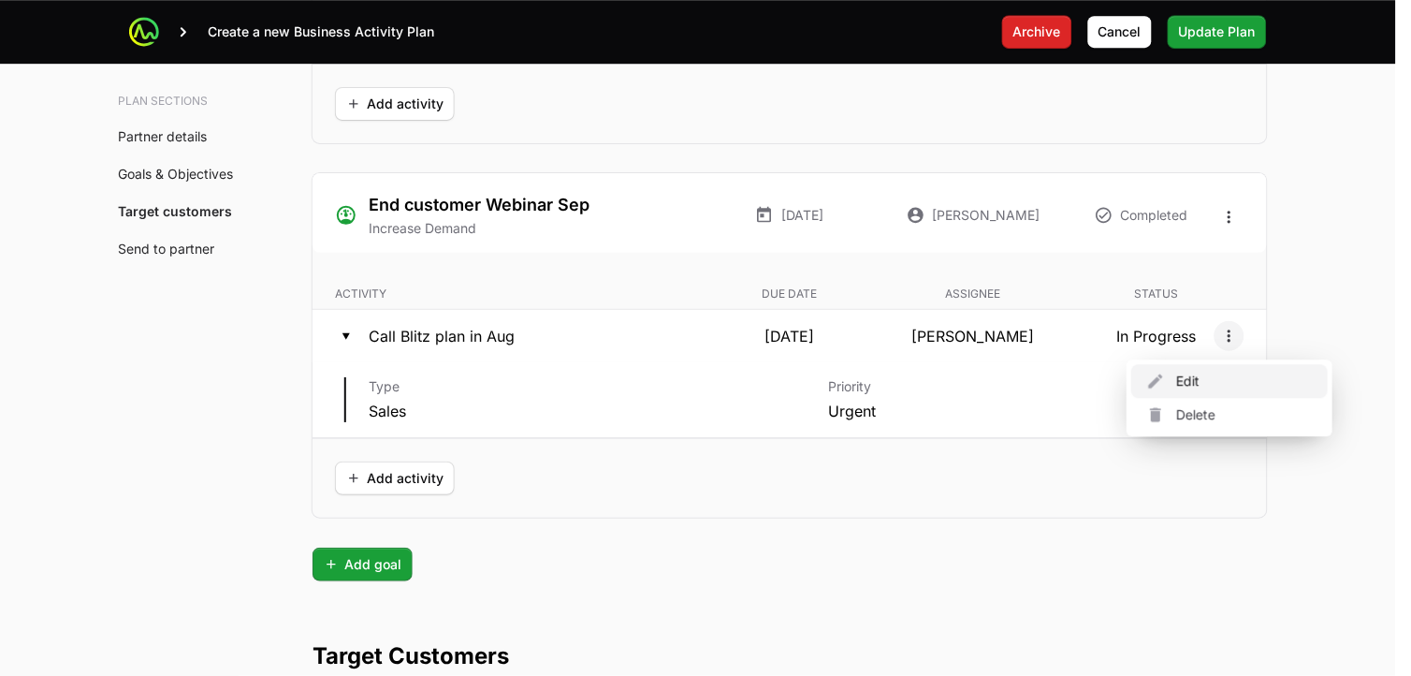
click at [1201, 384] on div "Edit" at bounding box center [1229, 381] width 197 height 34
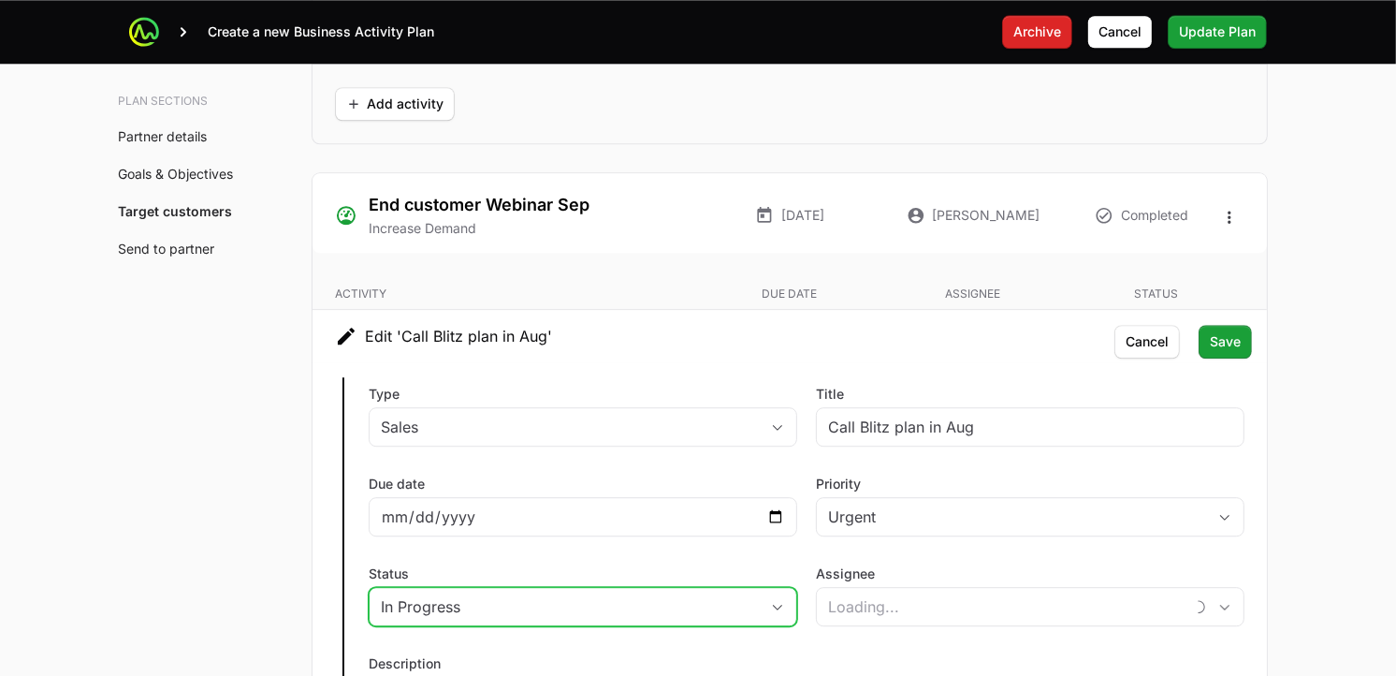
click at [677, 605] on div "In Progress" at bounding box center [570, 606] width 378 height 22
type input "[PERSON_NAME]"
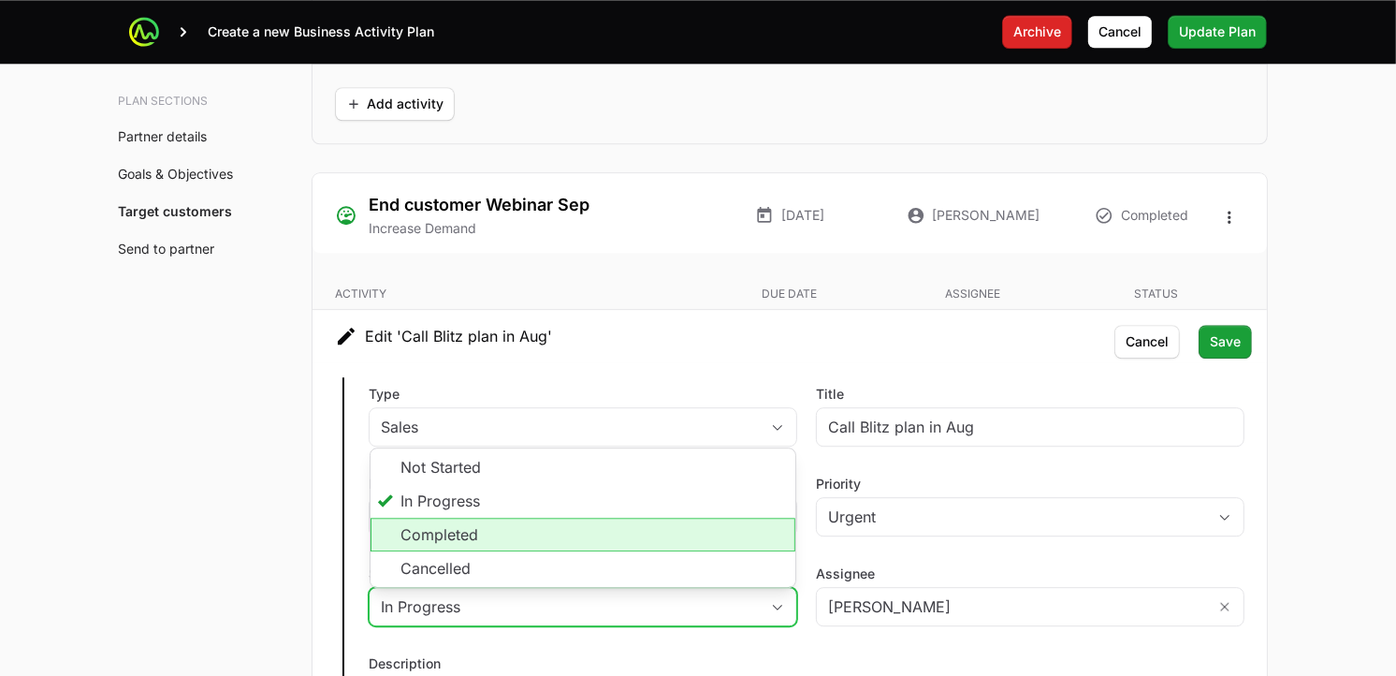
click at [544, 530] on li "Completed" at bounding box center [583, 535] width 425 height 34
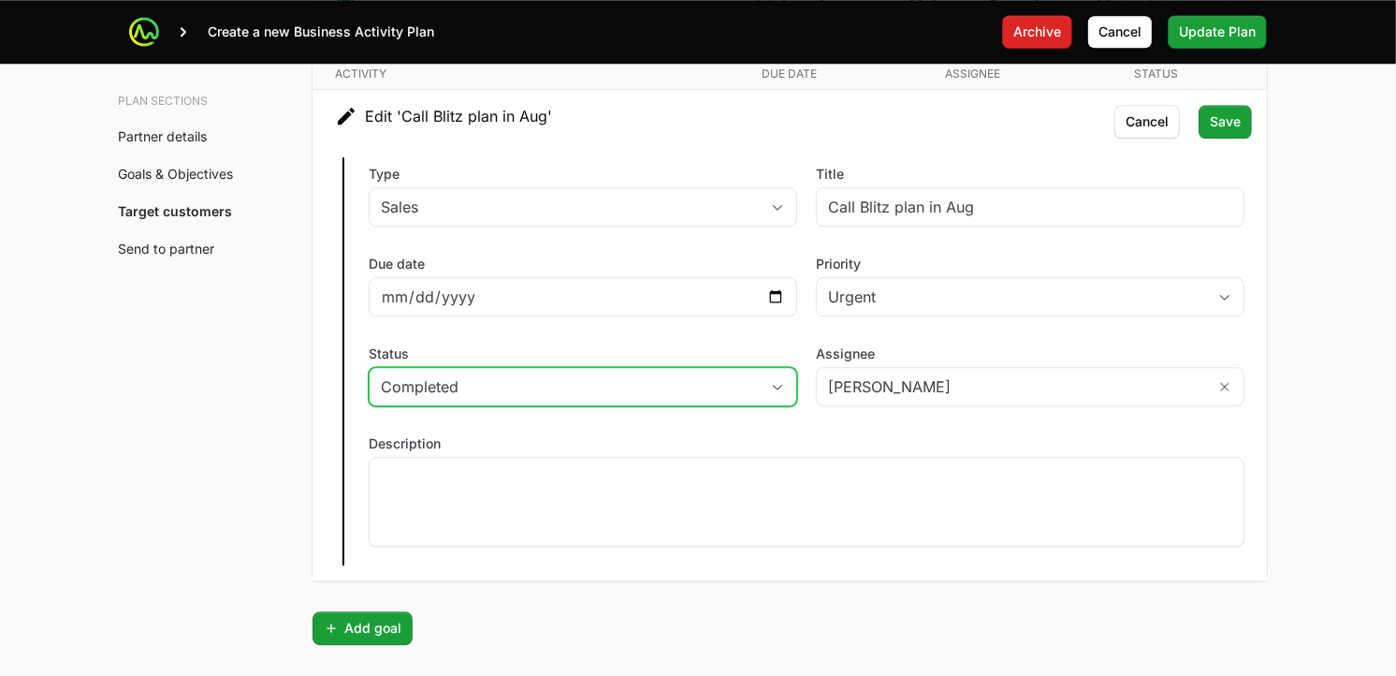
scroll to position [4685, 0]
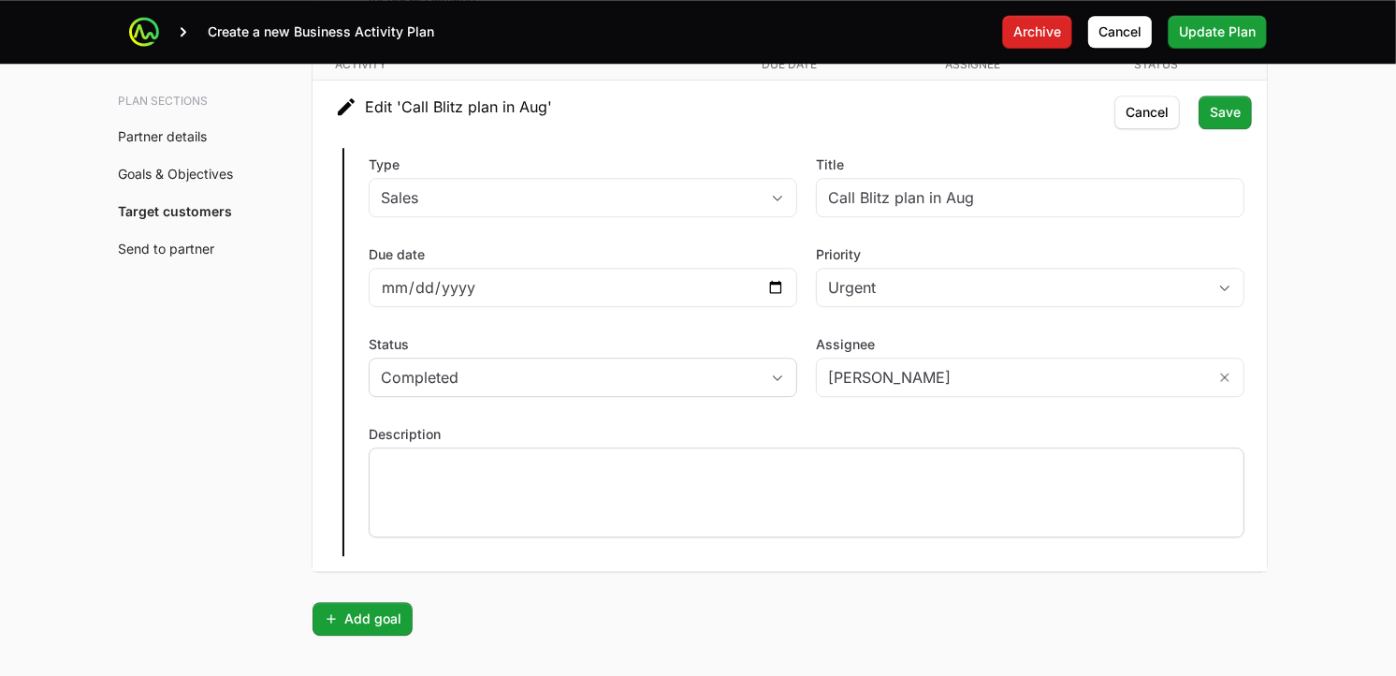
click at [849, 496] on div at bounding box center [807, 492] width 876 height 90
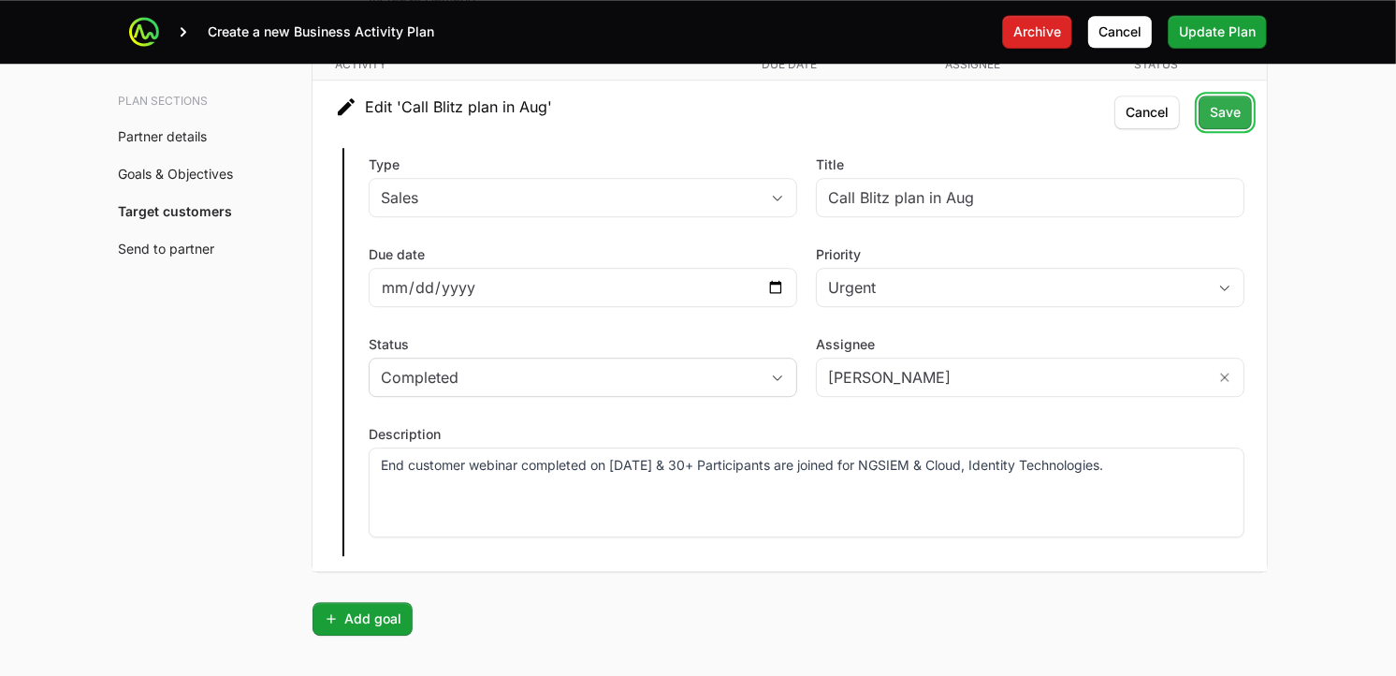
click at [1247, 124] on button "Save" at bounding box center [1225, 112] width 53 height 34
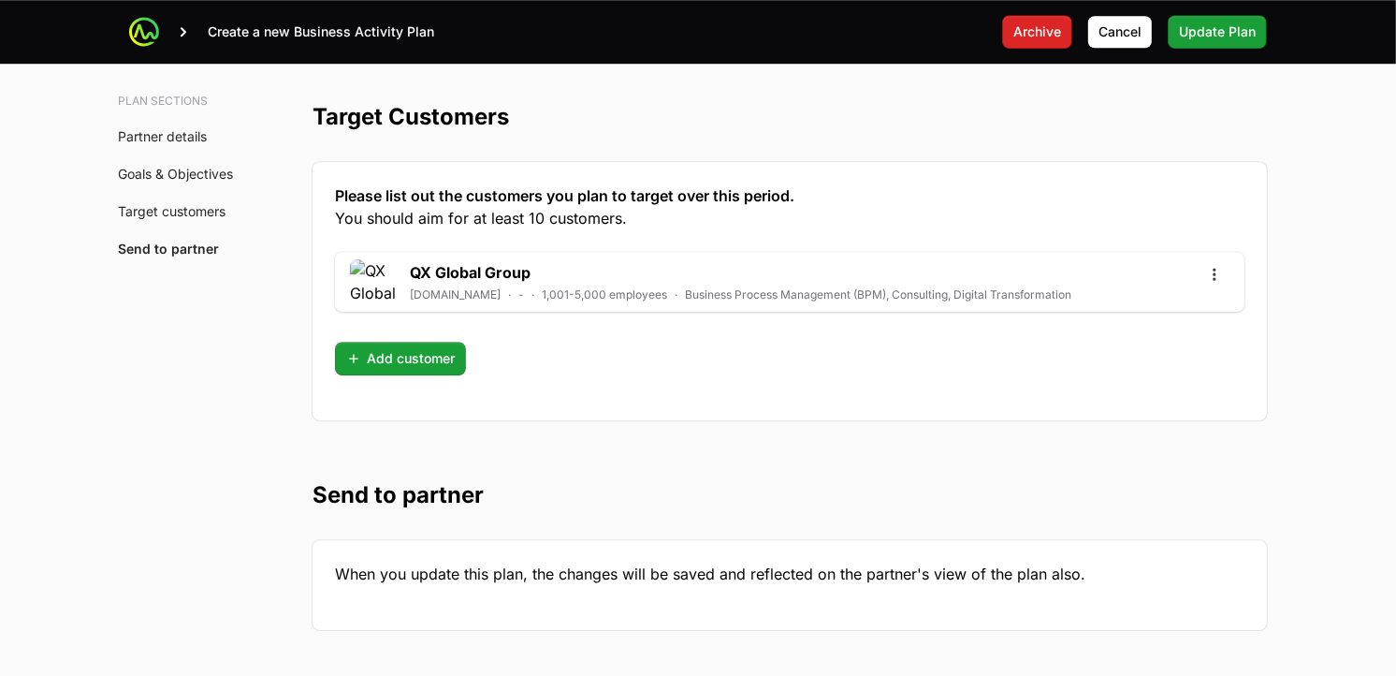
scroll to position [4929, 0]
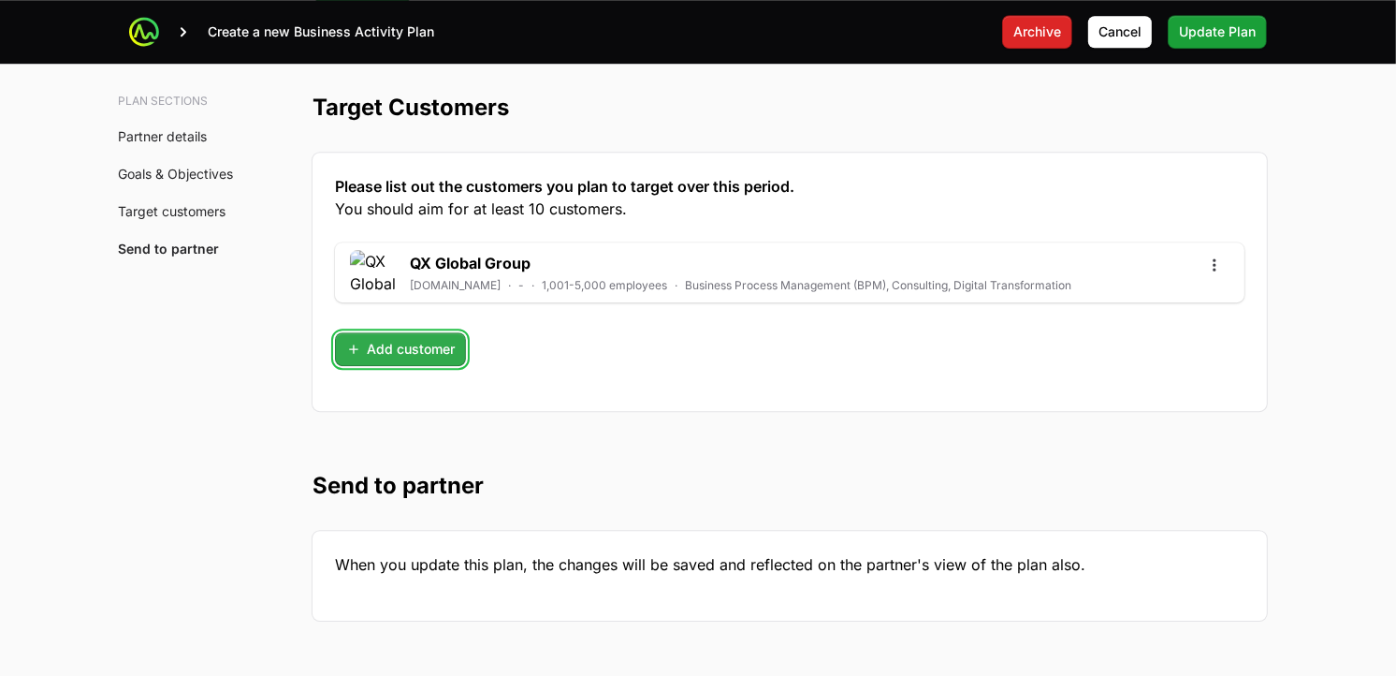
click at [437, 346] on span "Add customer" at bounding box center [400, 349] width 109 height 22
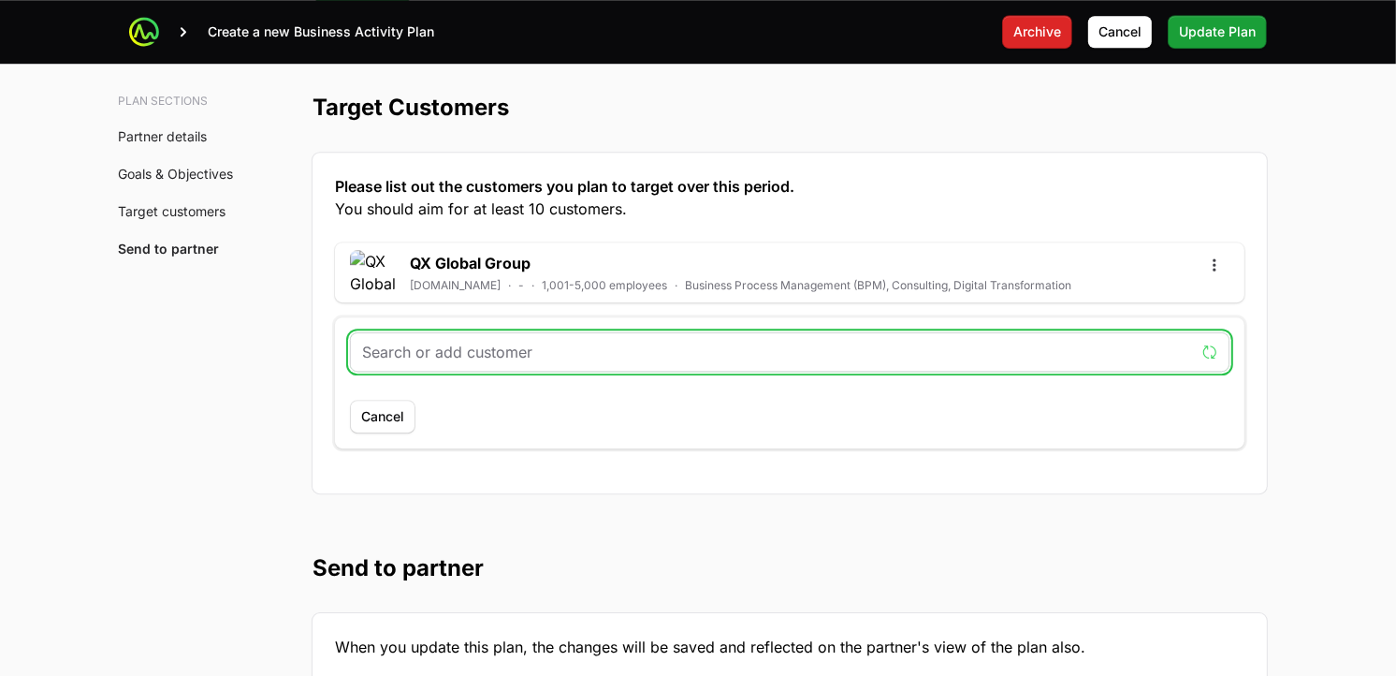
paste input "[URL][DOMAIN_NAME]"
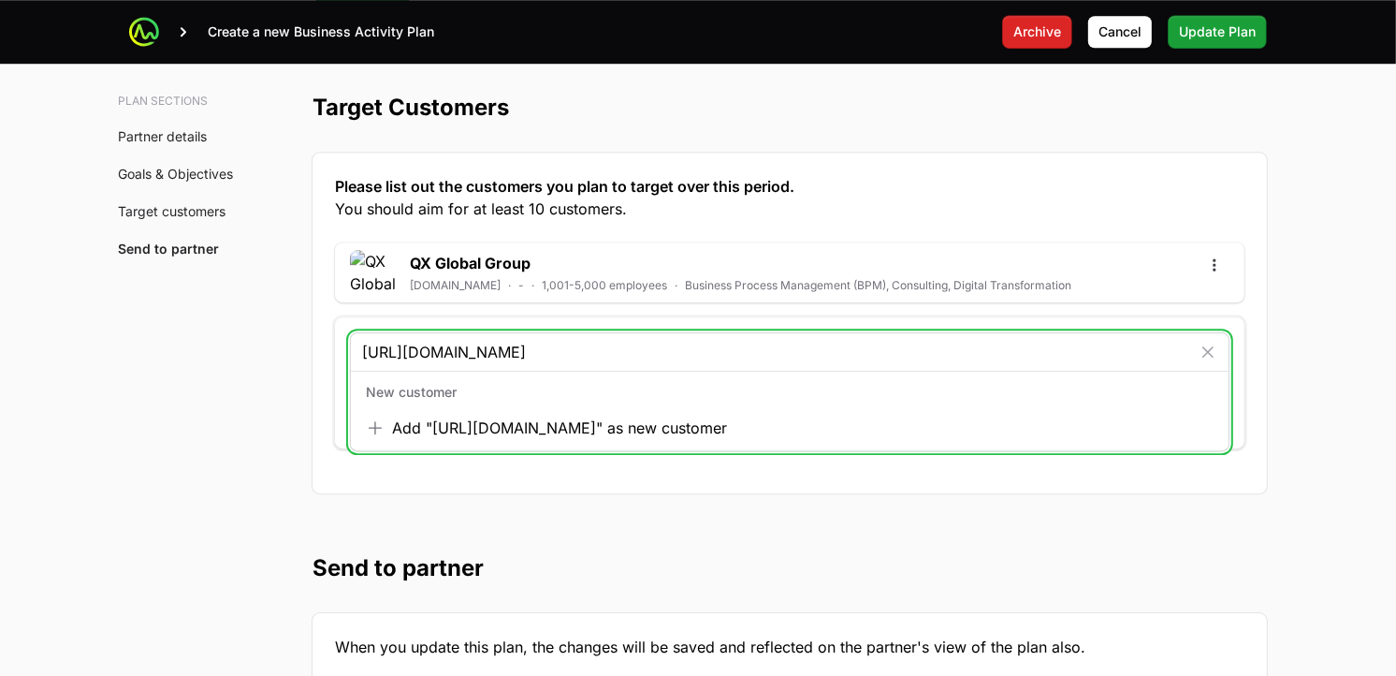
type input "[URL][DOMAIN_NAME]"
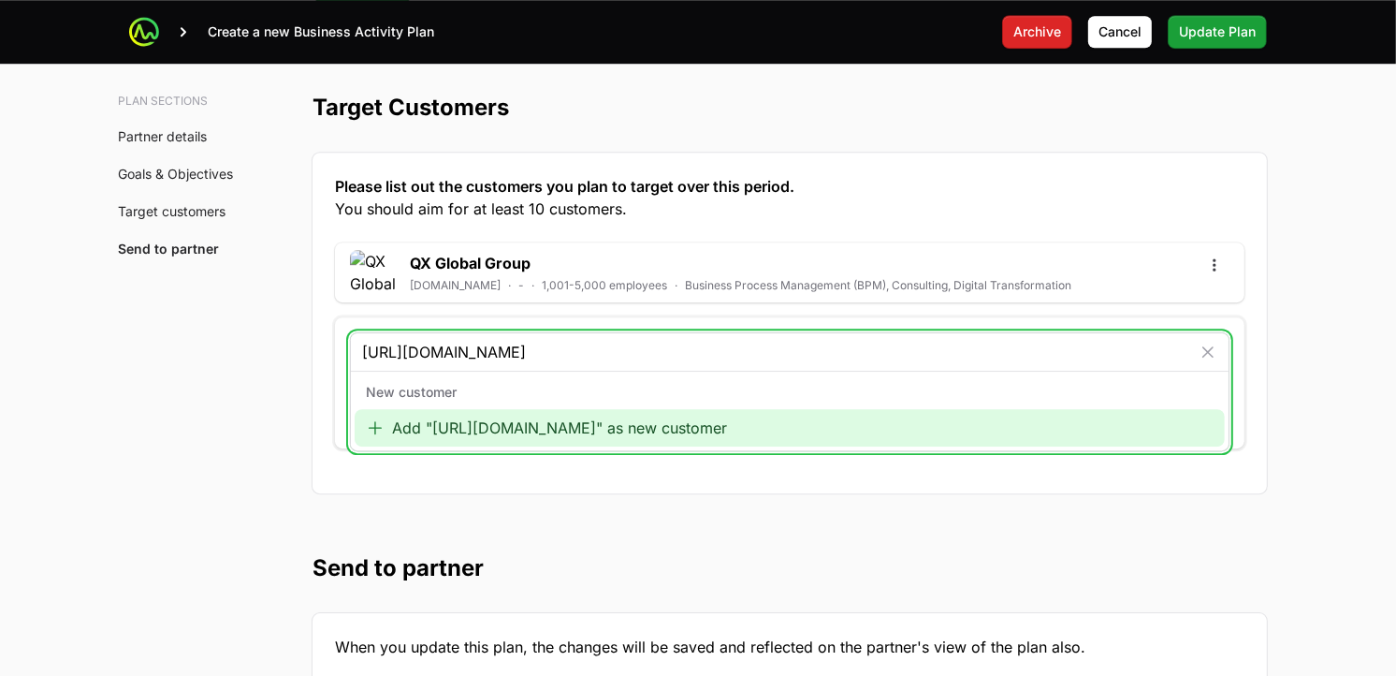
click at [471, 440] on div "Add "[URL][DOMAIN_NAME]" as new customer" at bounding box center [790, 427] width 870 height 37
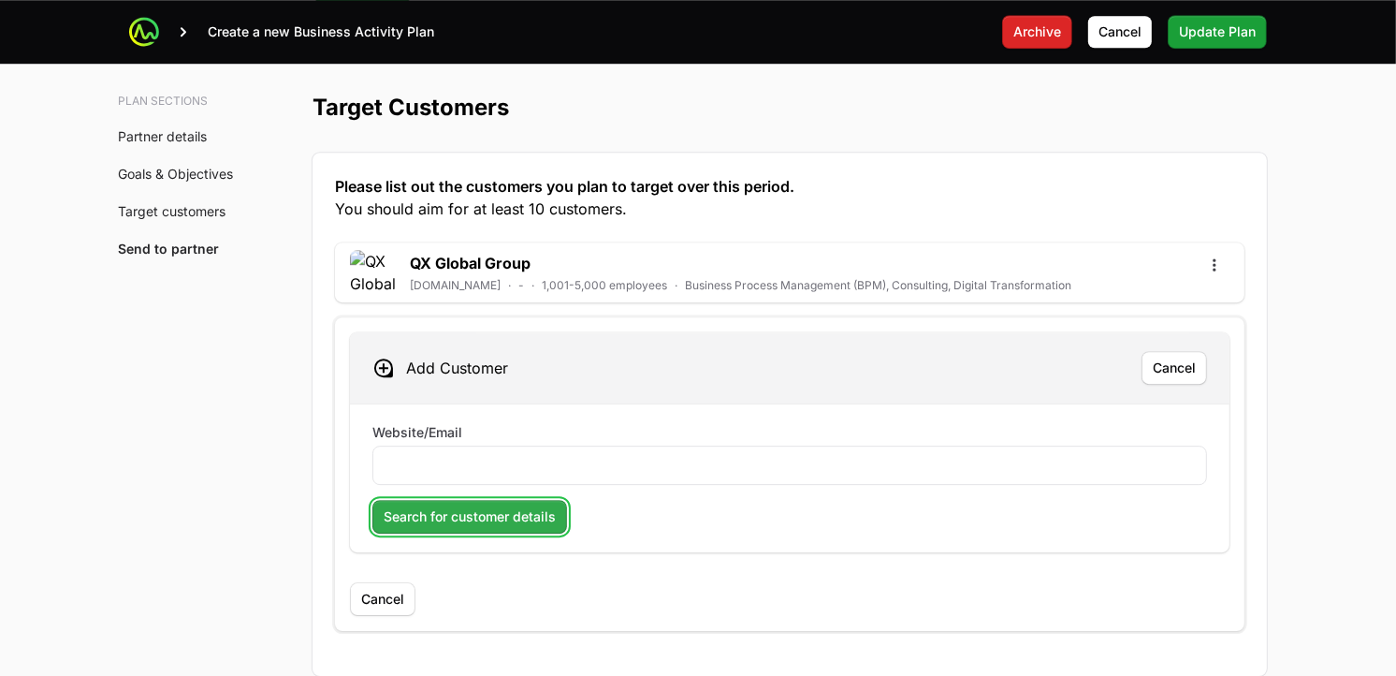
click at [454, 507] on button "Search for customer details" at bounding box center [469, 517] width 195 height 34
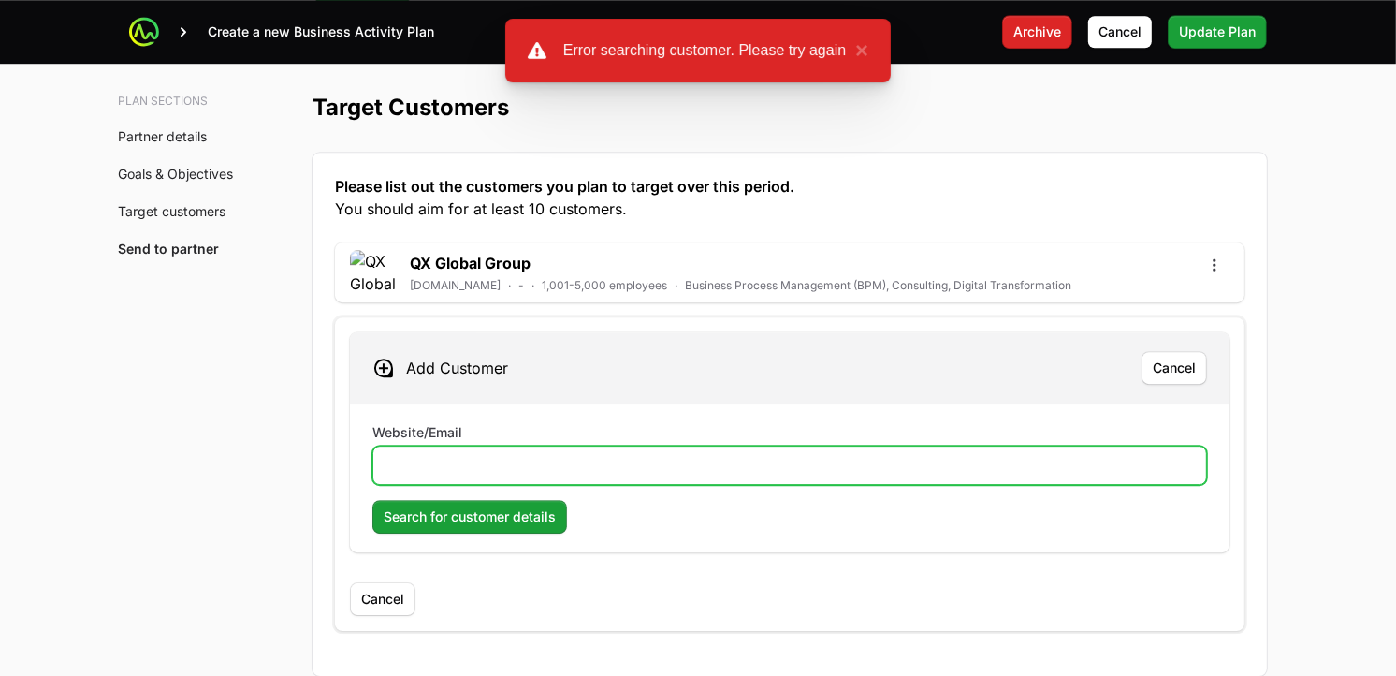
click at [506, 469] on input "Website/Email" at bounding box center [790, 465] width 810 height 22
paste input "[URL][DOMAIN_NAME]"
type input "[URL][DOMAIN_NAME]"
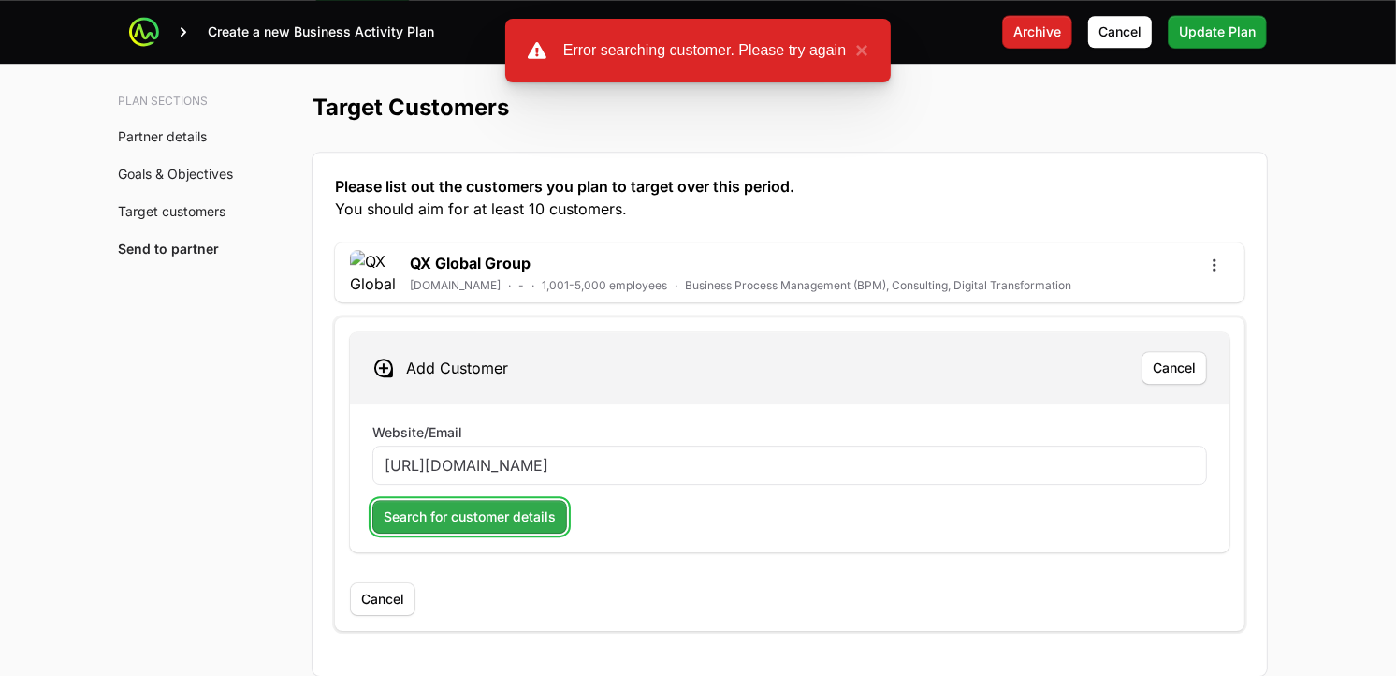
click at [459, 528] on span "Search for customer details" at bounding box center [470, 516] width 172 height 22
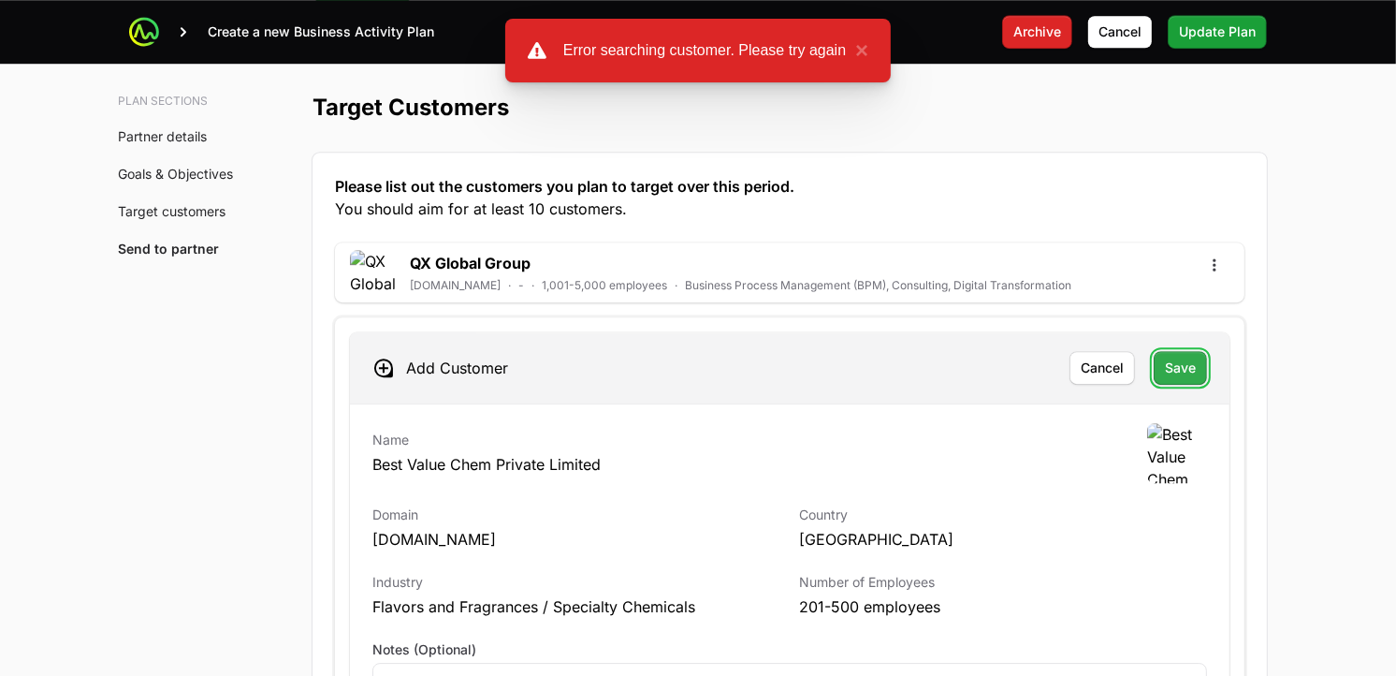
click at [1170, 376] on span "Save" at bounding box center [1180, 368] width 31 height 22
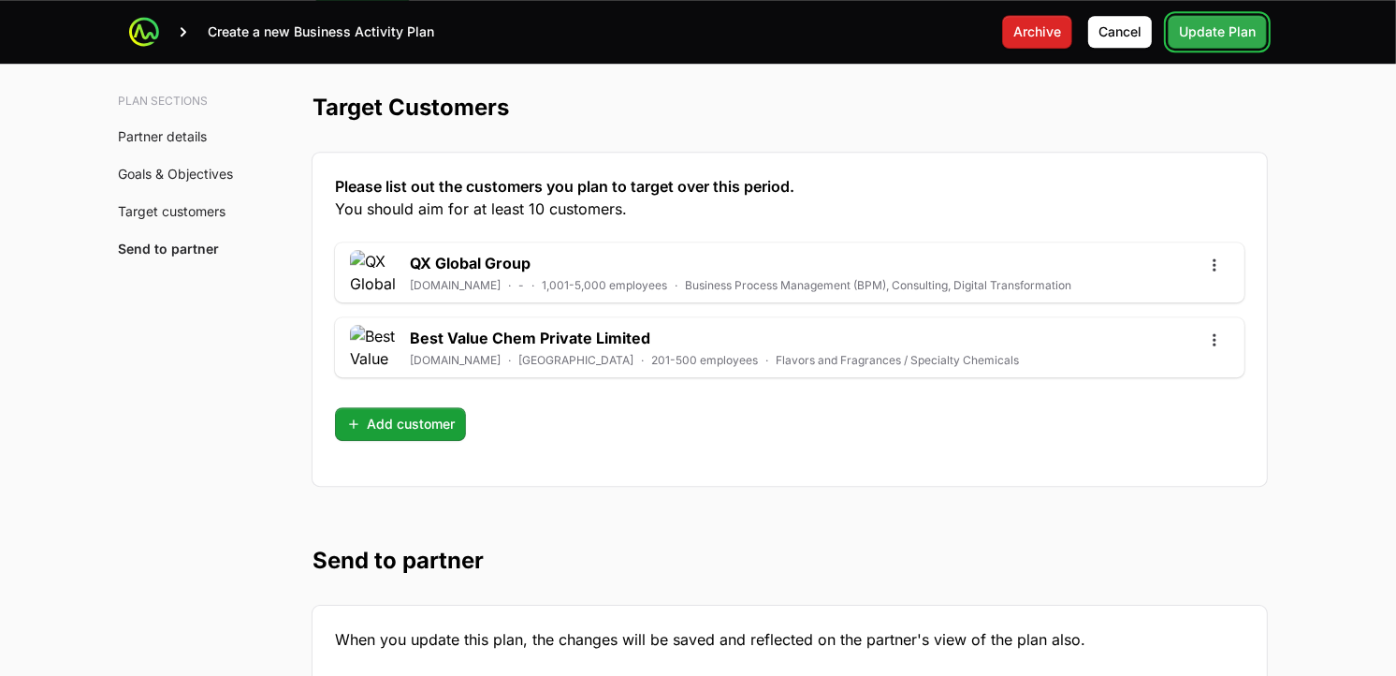
click at [1218, 28] on span "Update Plan" at bounding box center [1217, 32] width 77 height 22
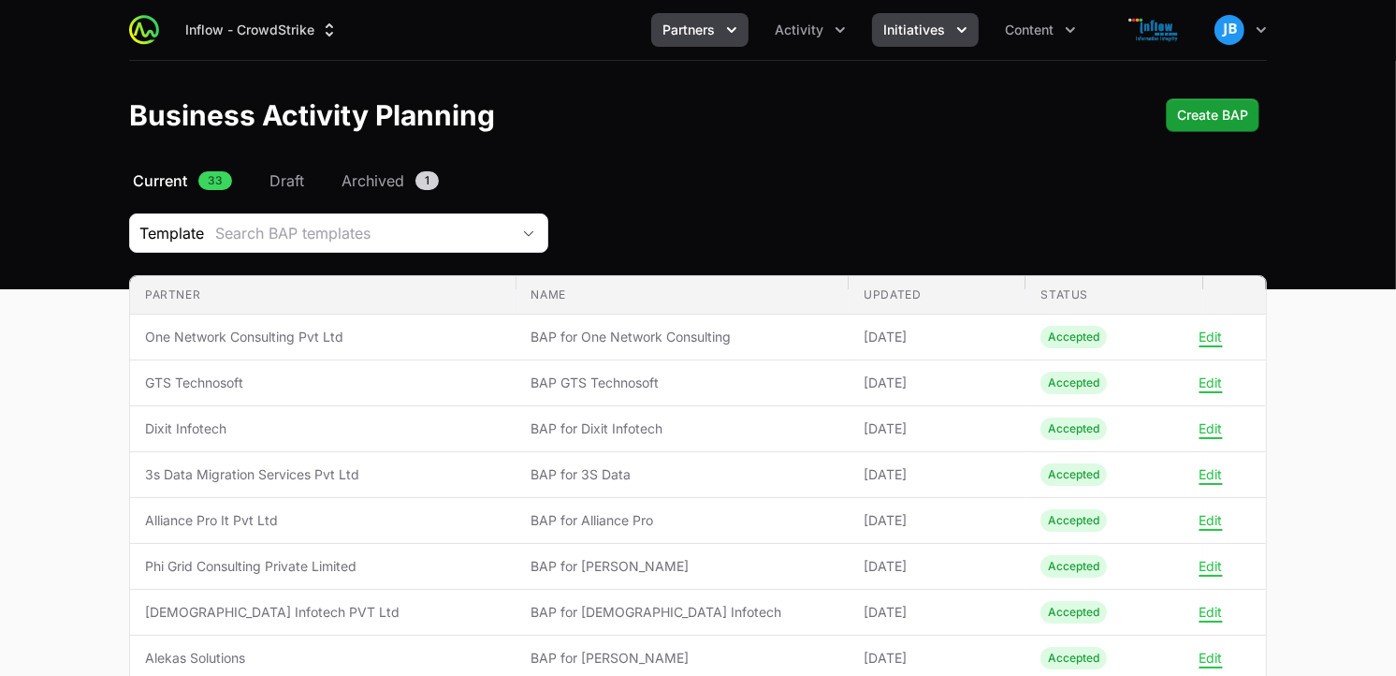
click at [953, 30] on icon "Initiatives menu" at bounding box center [962, 30] width 19 height 19
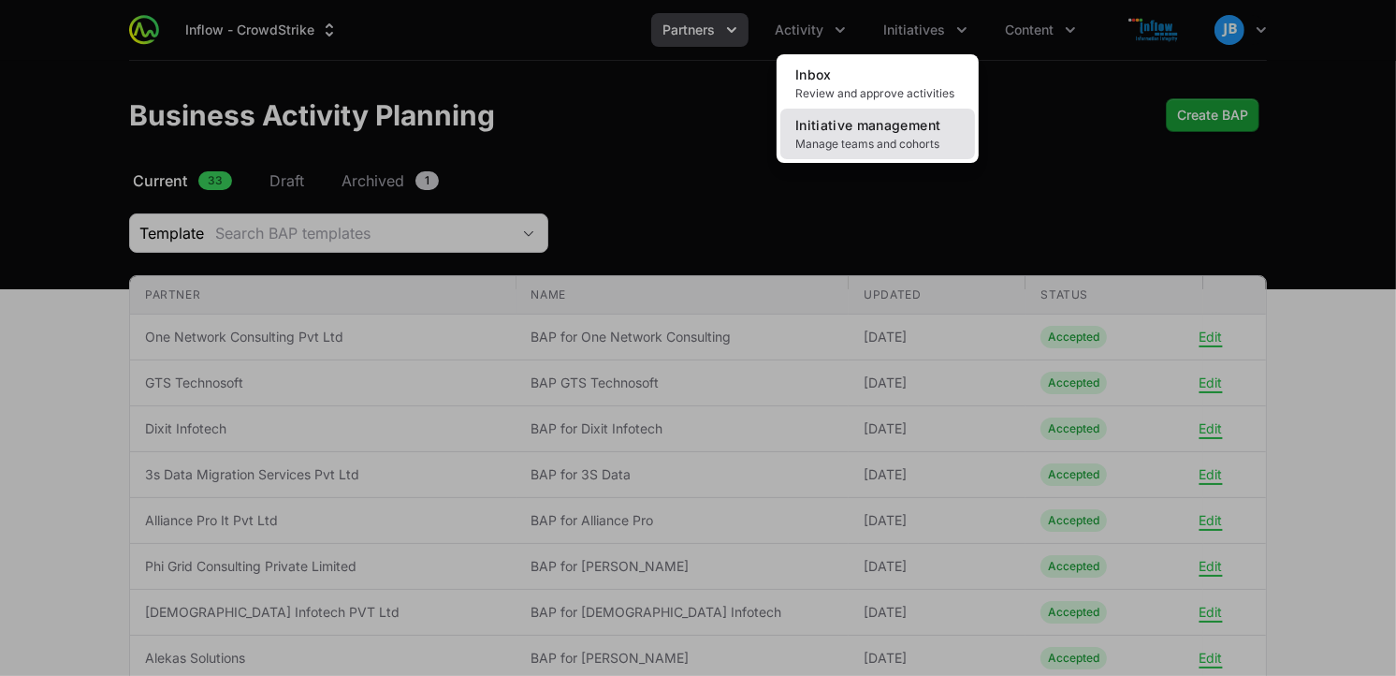
click at [849, 137] on span "Manage teams and cohorts" at bounding box center [877, 144] width 165 height 15
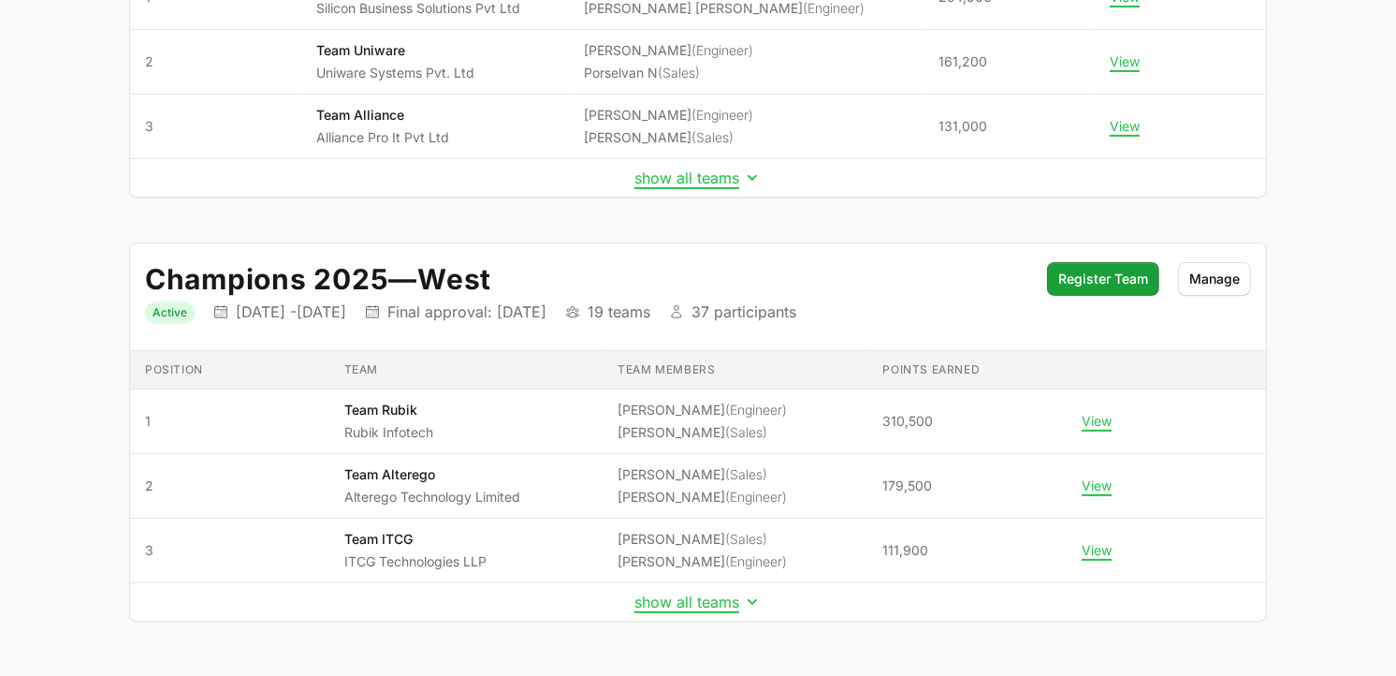
scroll to position [451, 0]
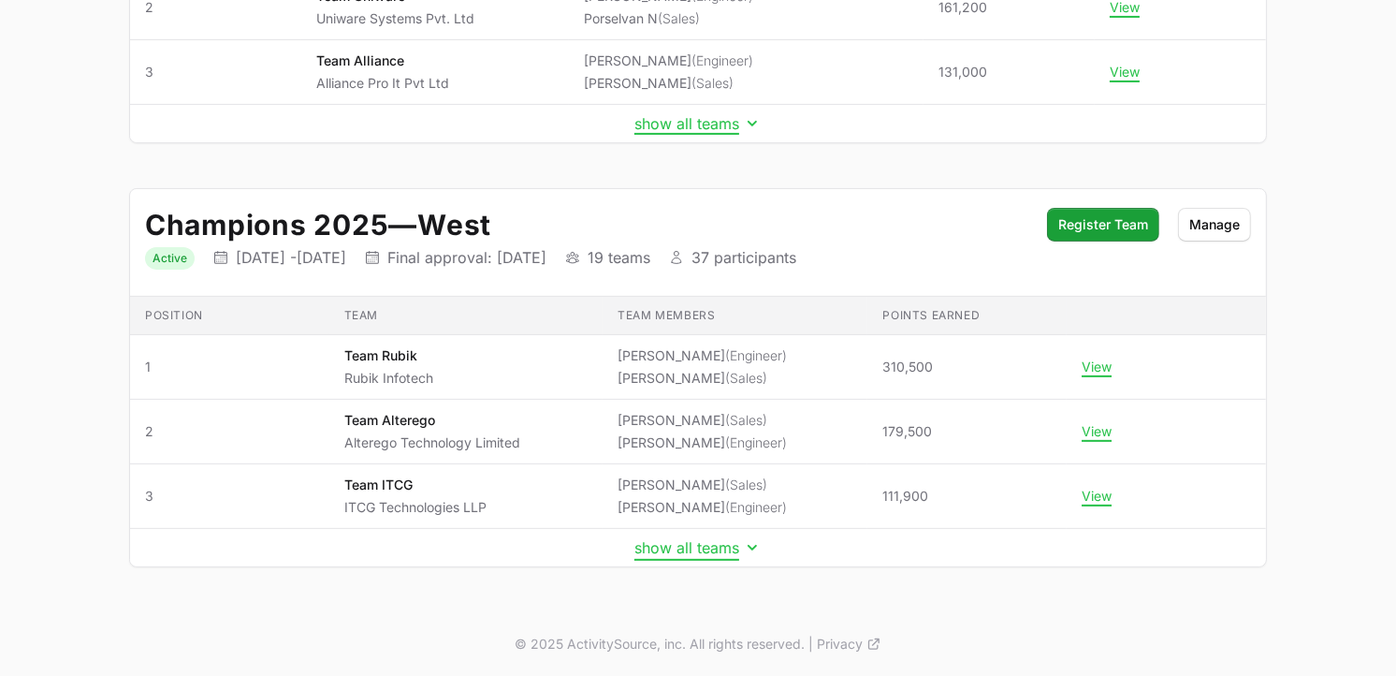
click at [715, 554] on button "show all teams" at bounding box center [698, 547] width 127 height 19
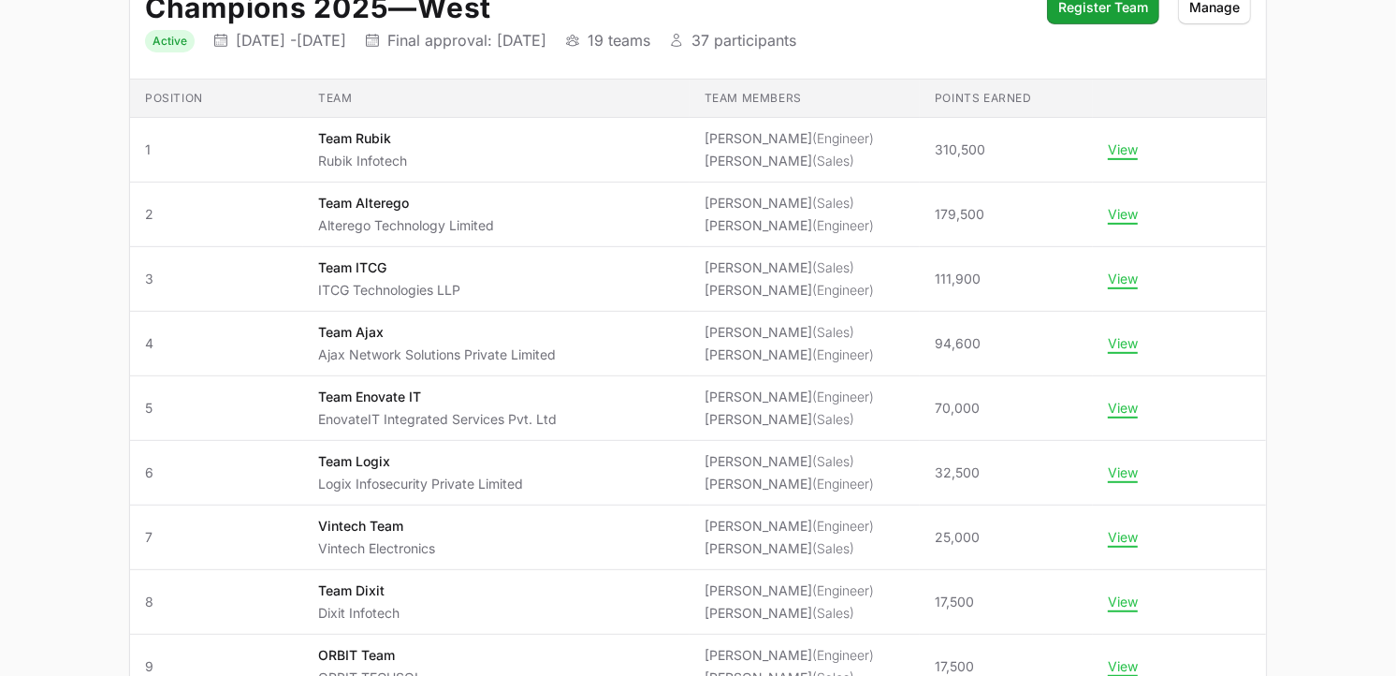
scroll to position [655, 0]
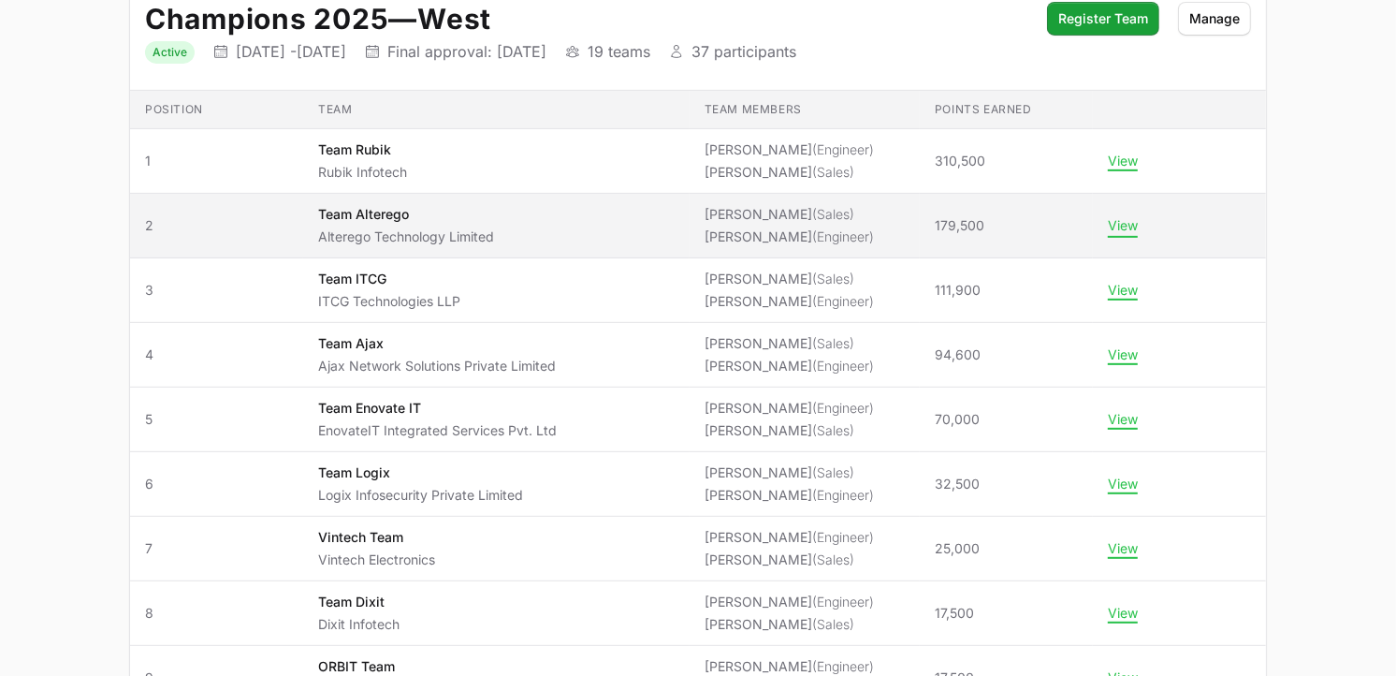
click at [1120, 234] on button "View" at bounding box center [1123, 225] width 30 height 17
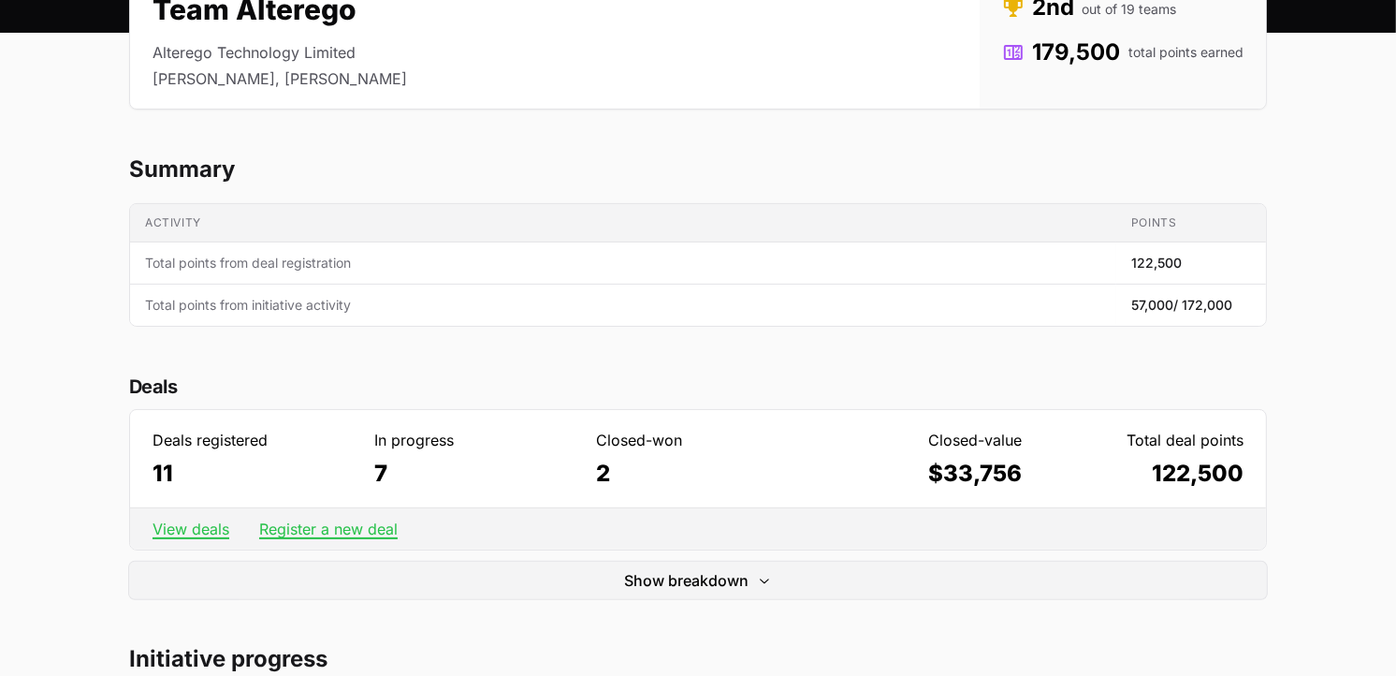
scroll to position [250, 0]
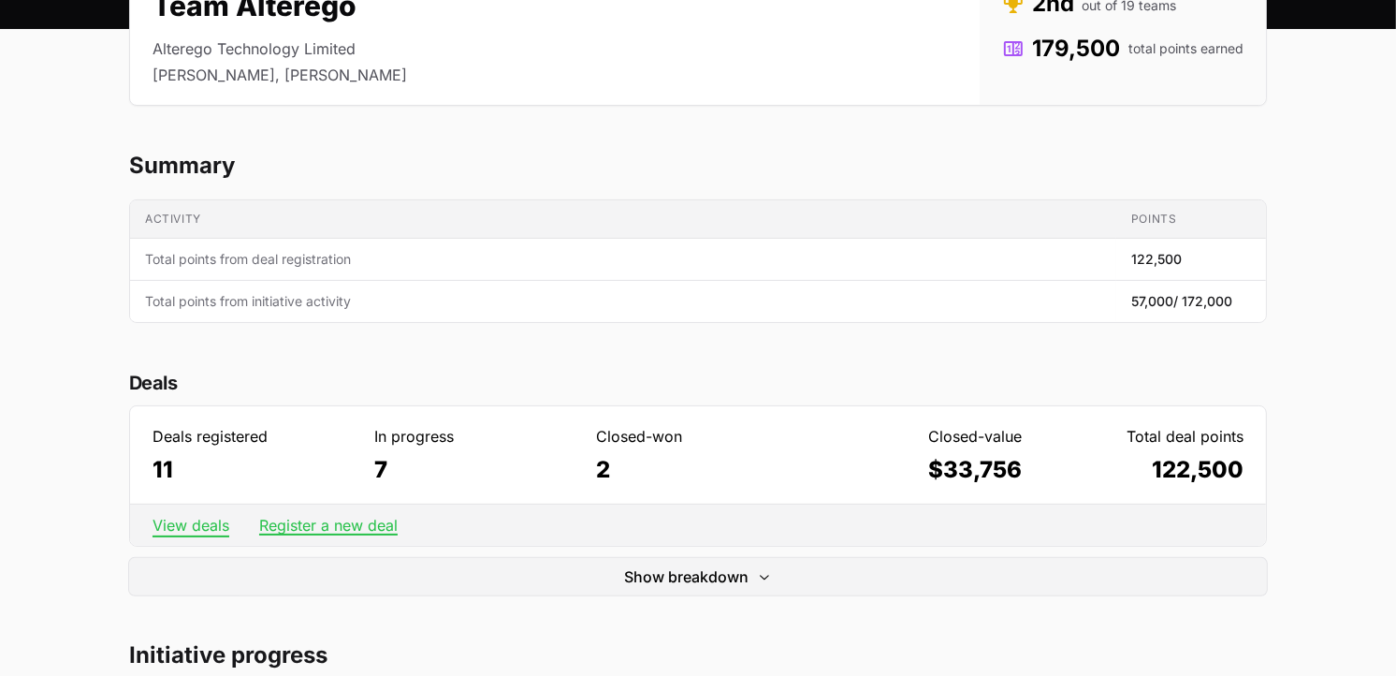
click at [173, 525] on link "View deals" at bounding box center [191, 525] width 77 height 19
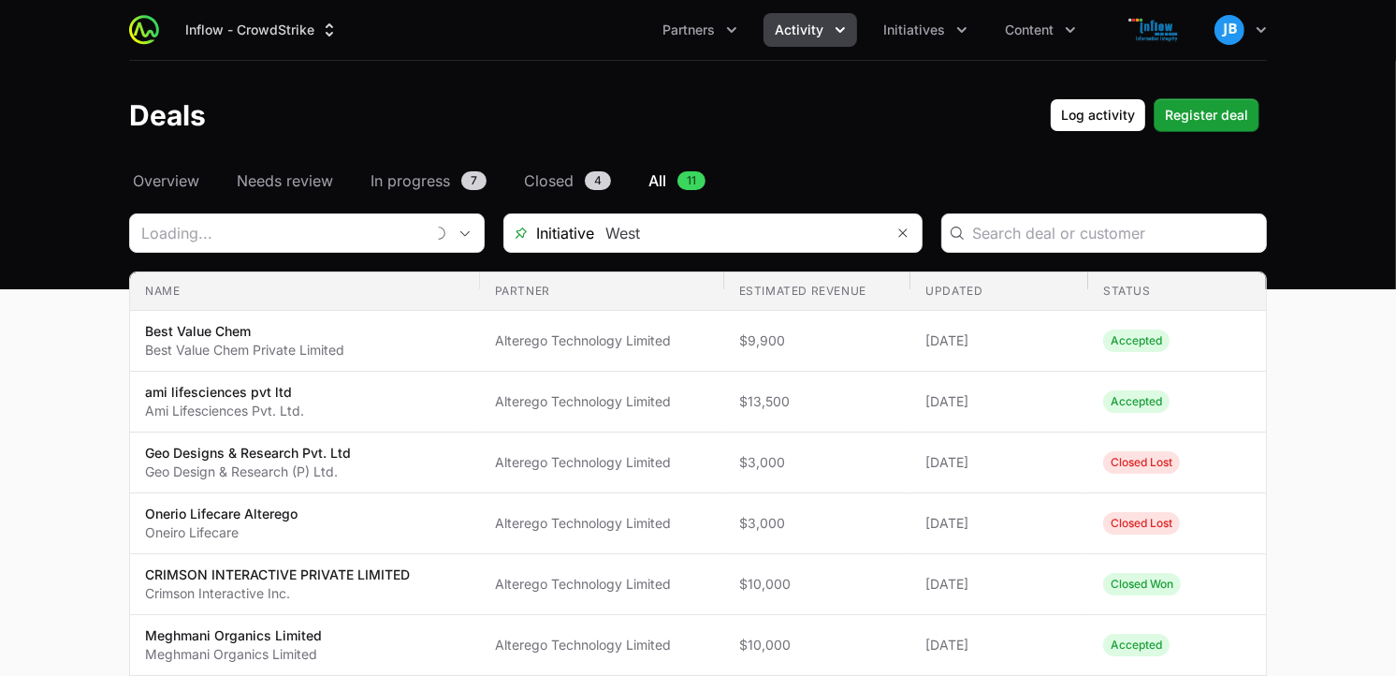
type input "Alterego Technology Limited"
